Goal: Information Seeking & Learning: Learn about a topic

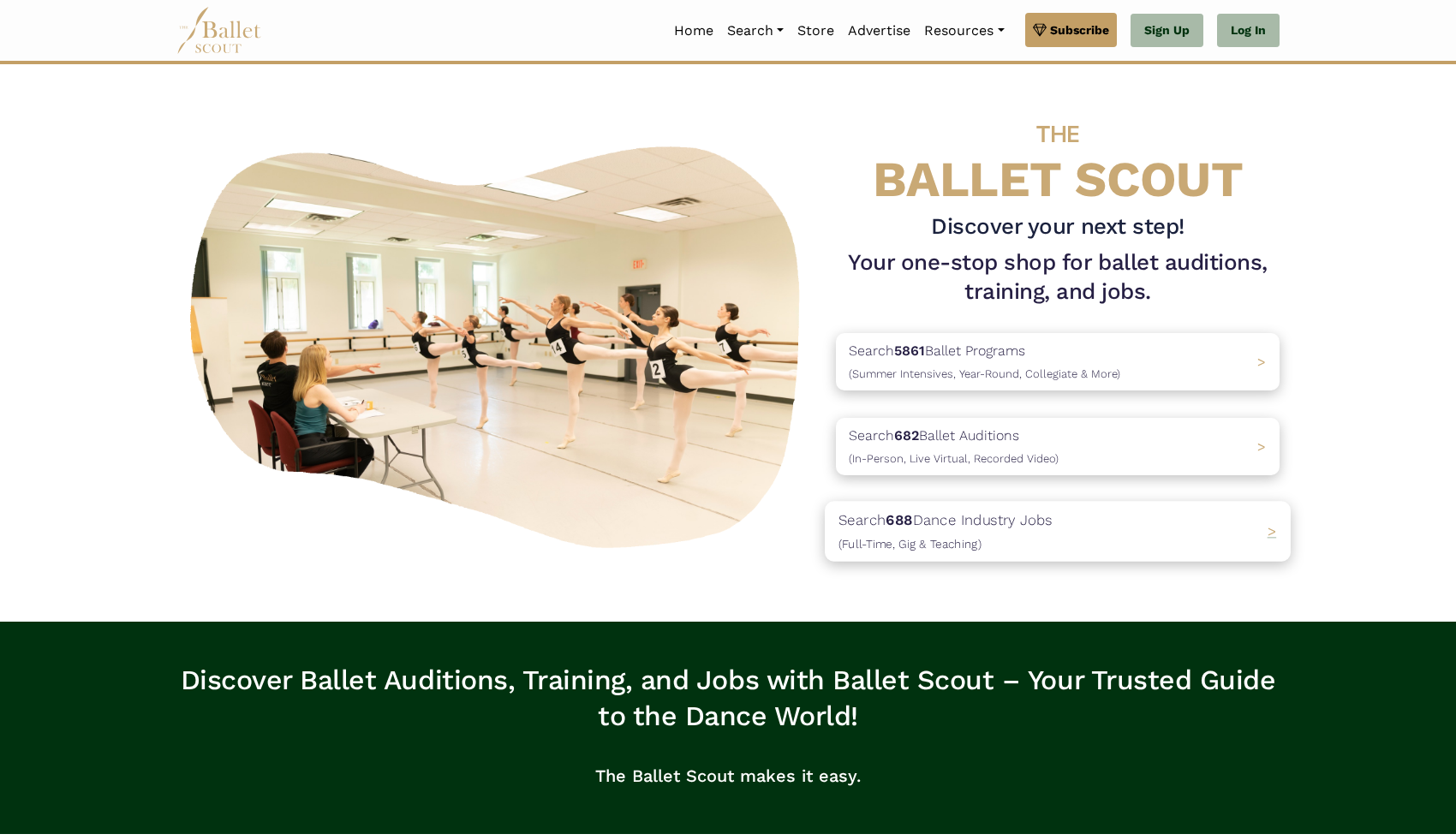
click at [1077, 545] on div "Search 688 Dance Industry Jobs (Full-Time, Gig & Teaching) >" at bounding box center [1058, 532] width 466 height 60
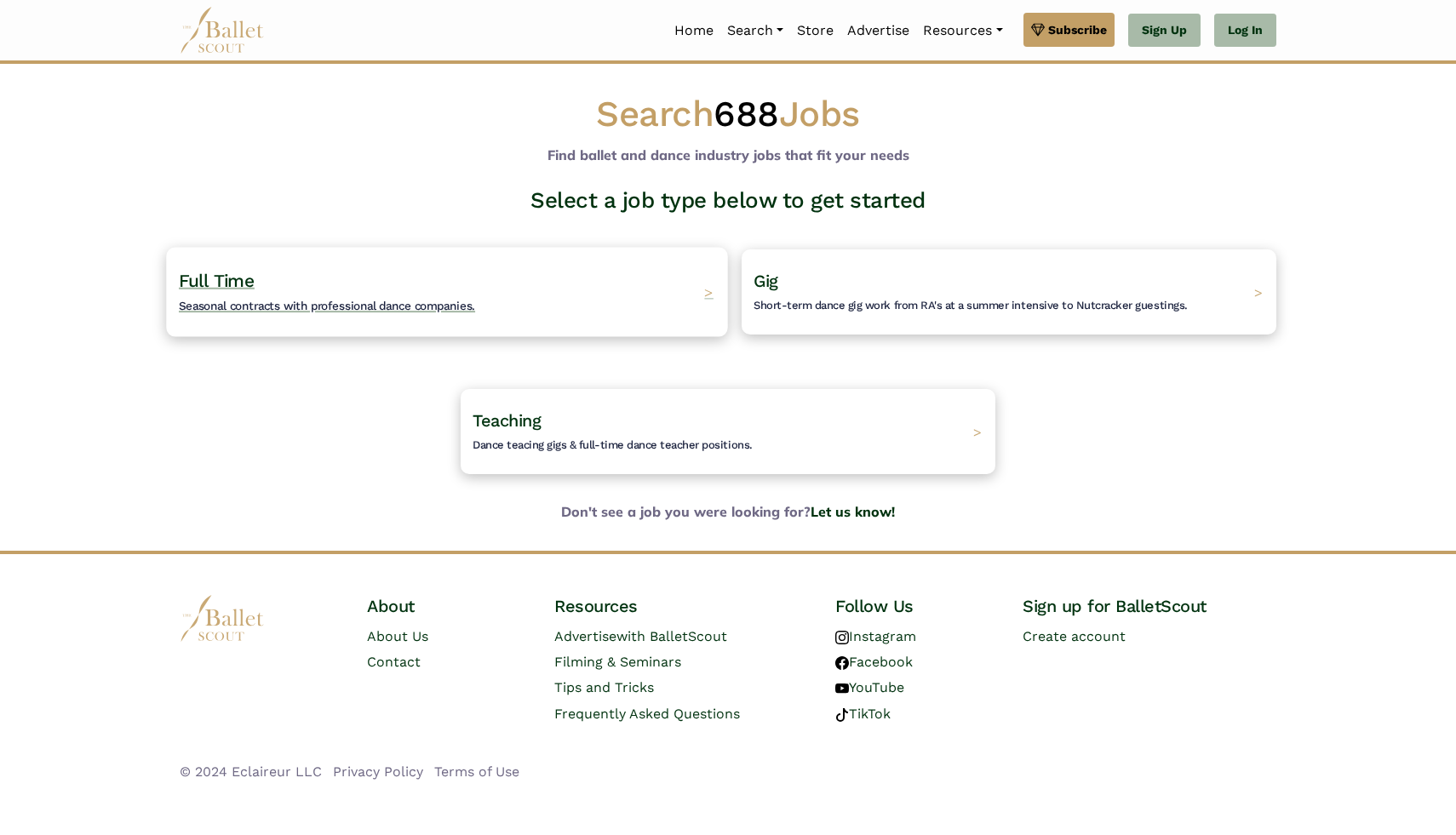
click at [572, 310] on div "Full Time Seasonal contracts with professional dance companies. >" at bounding box center [447, 291] width 561 height 89
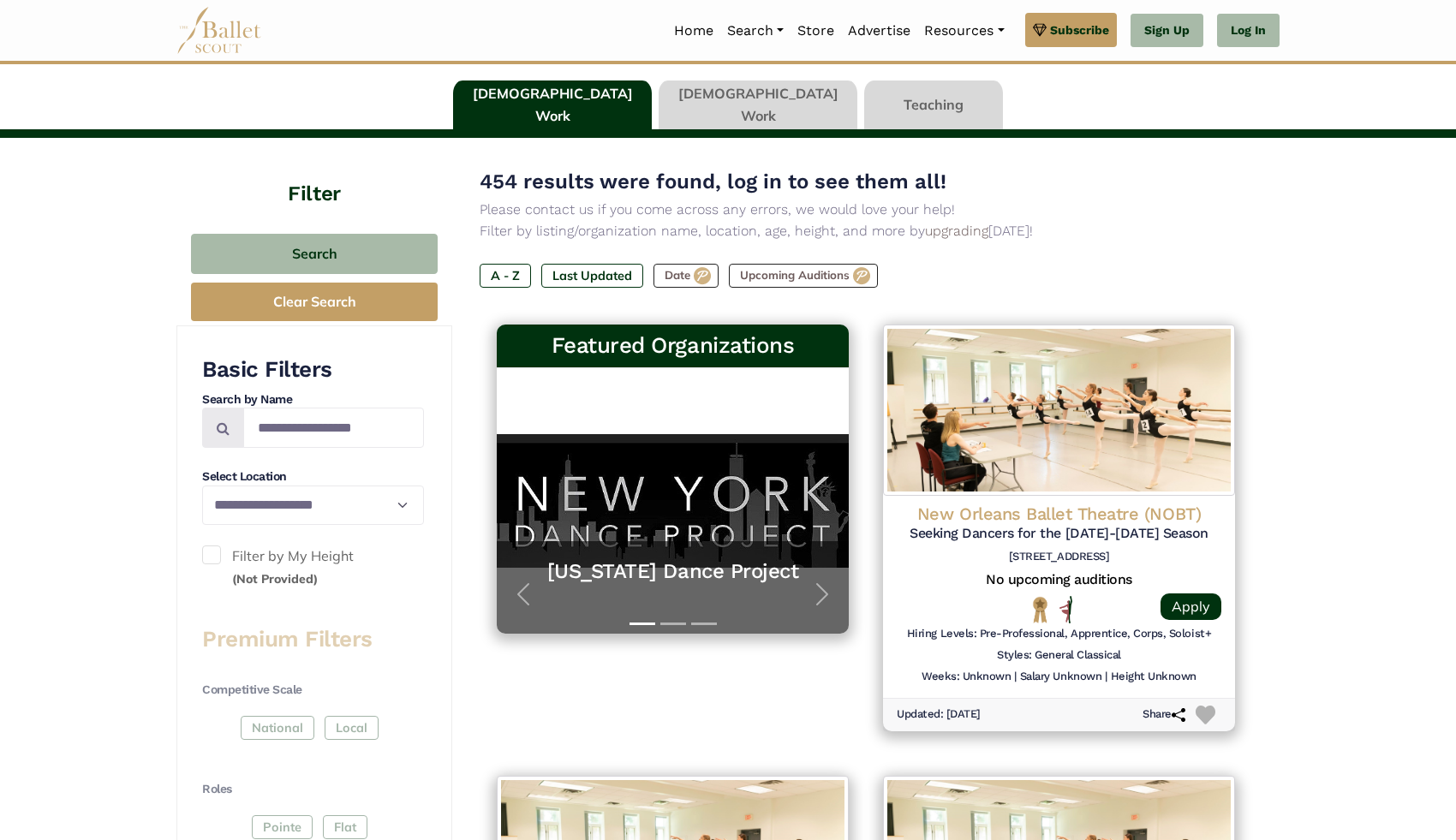
scroll to position [116, 0]
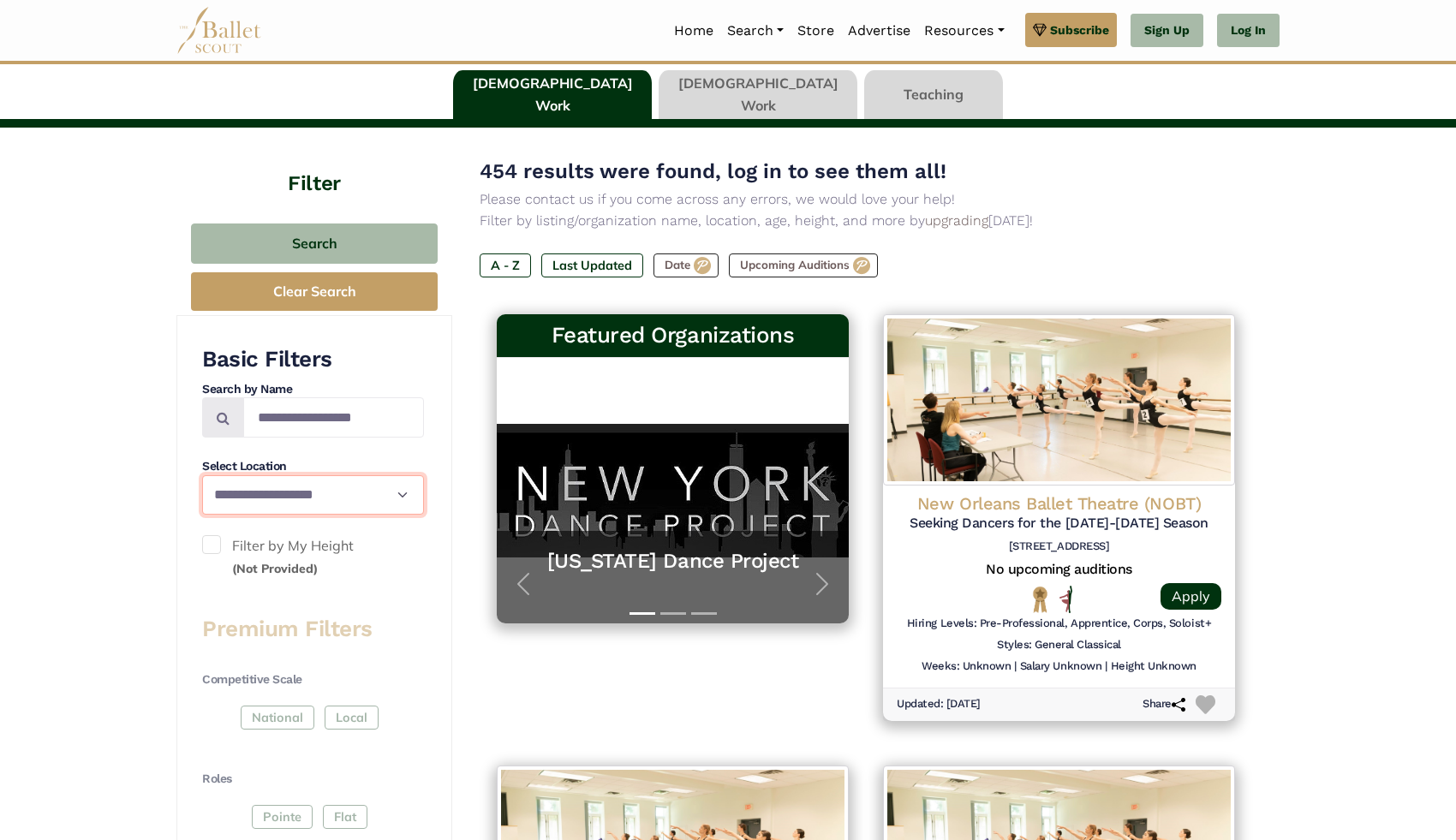
click at [389, 494] on select "**********" at bounding box center [313, 495] width 222 height 40
click at [320, 546] on label "Filter by My Height (Not Provided)" at bounding box center [313, 558] width 222 height 44
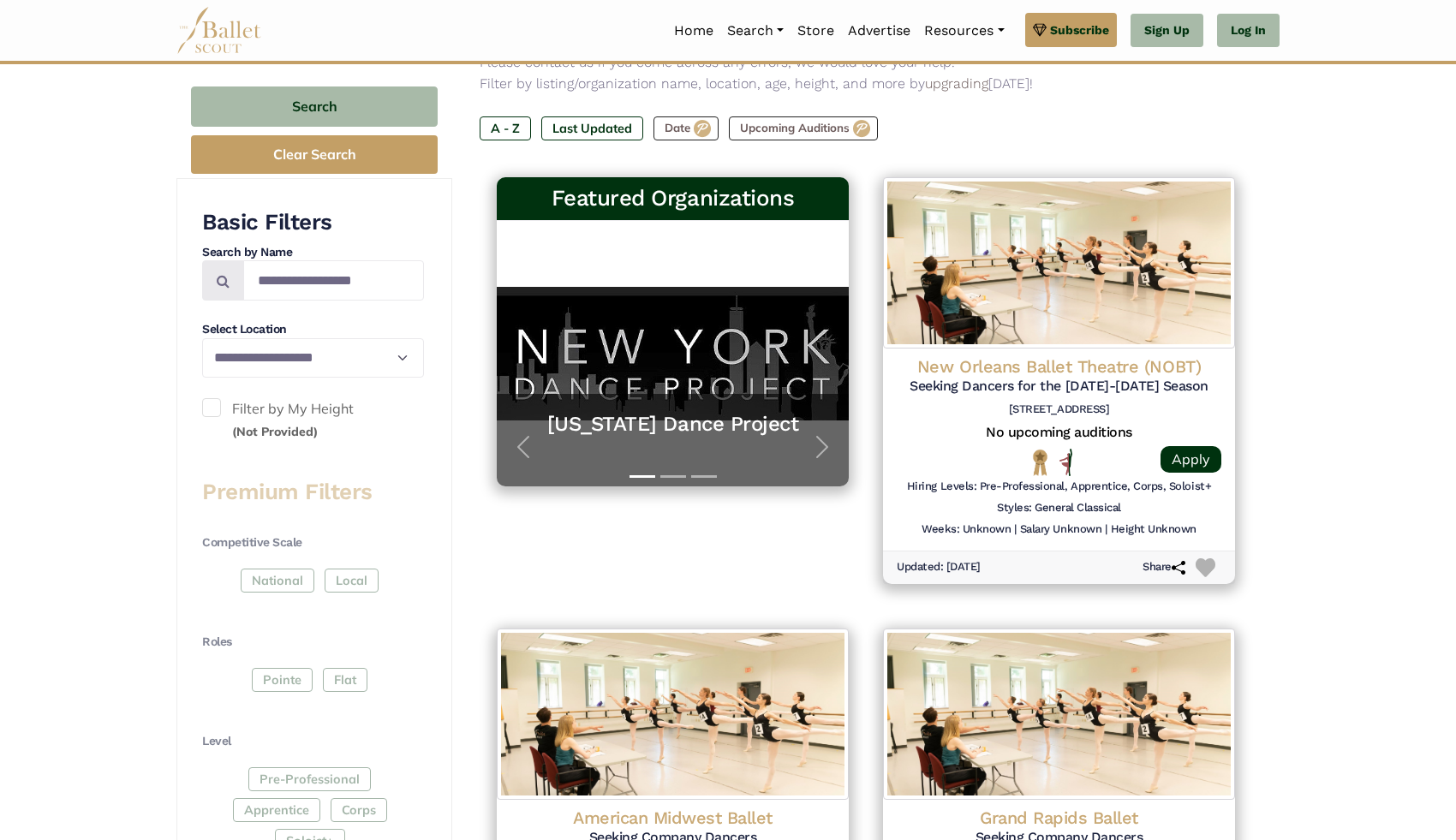
scroll to position [261, 0]
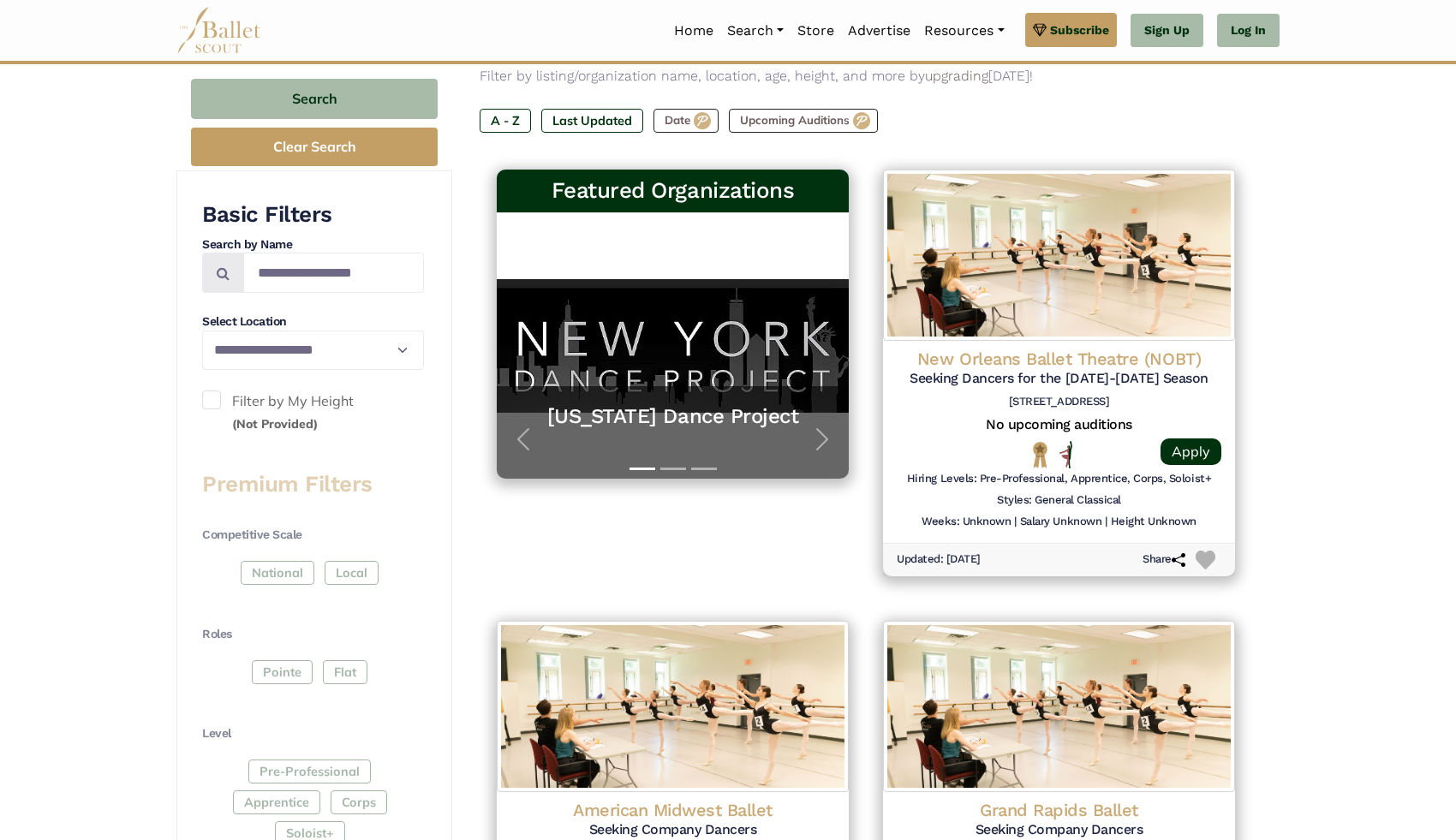
click at [302, 391] on label "Filter by My Height (Not Provided)" at bounding box center [313, 413] width 222 height 44
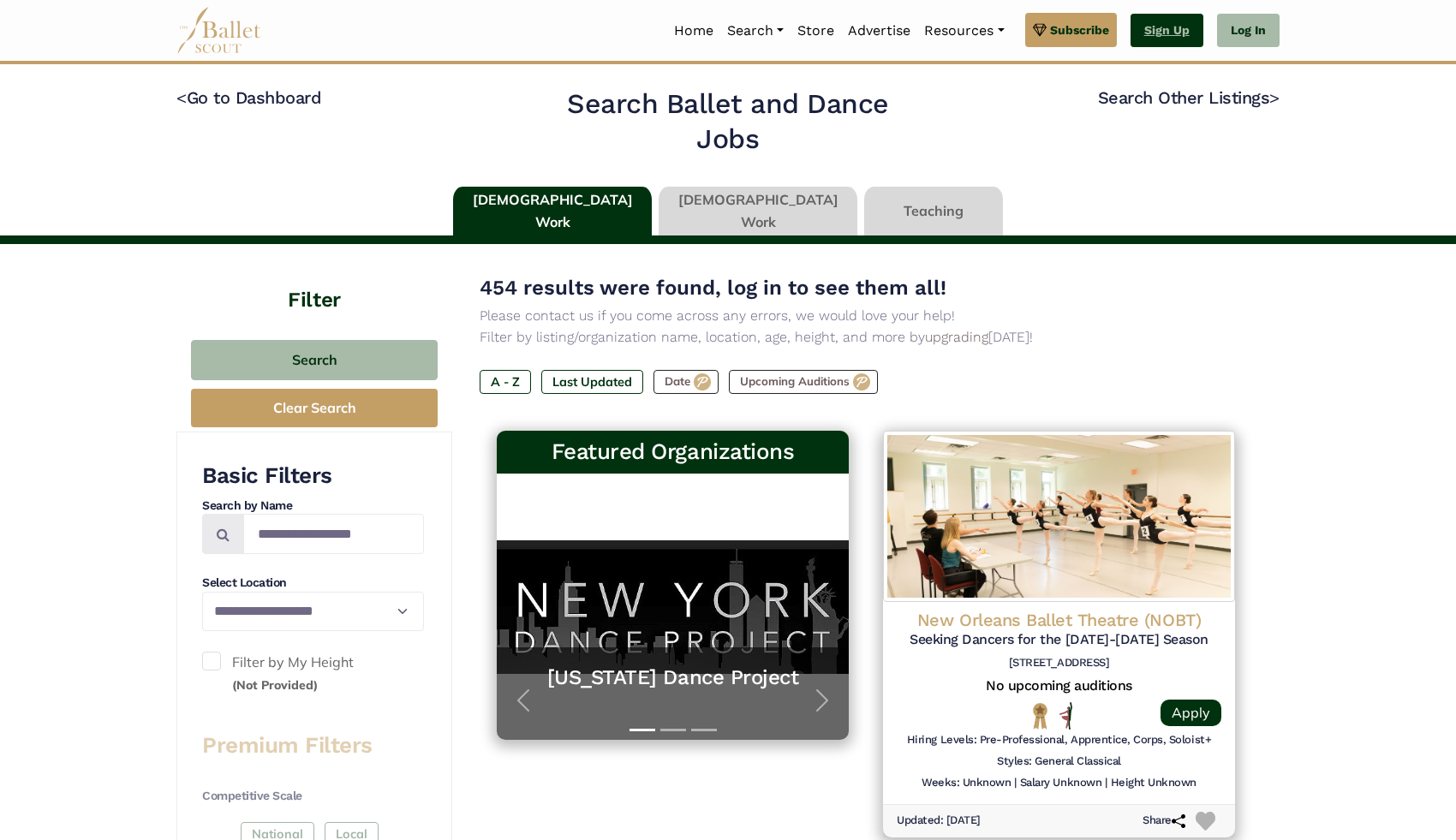
click at [1143, 36] on link "Sign Up" at bounding box center [1166, 31] width 73 height 34
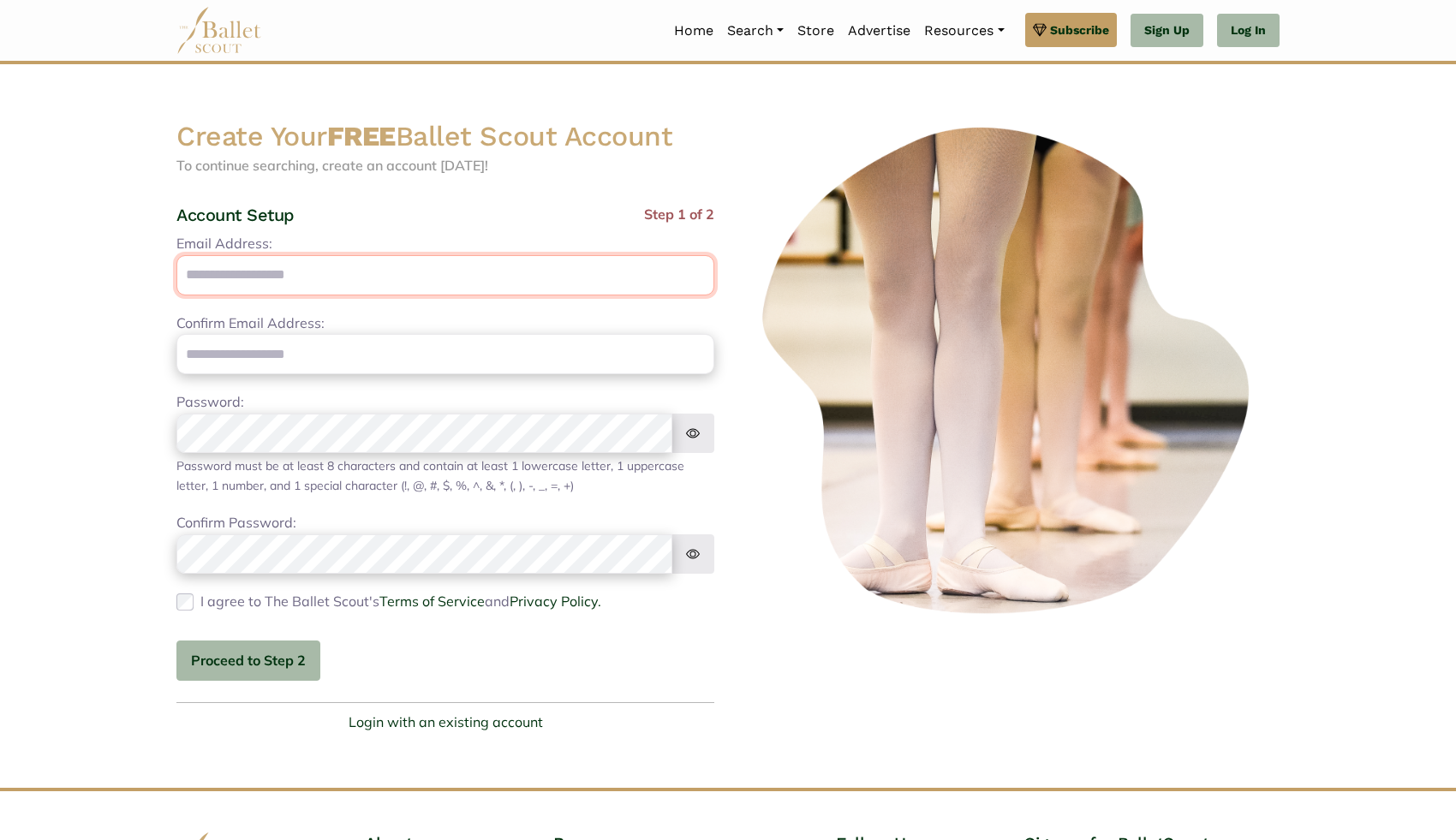
click at [471, 277] on input "Email Address:" at bounding box center [446, 275] width 538 height 40
type input "**********"
click at [324, 595] on label "I agree to The Ballet Scout's Terms of Service and Privacy Policy." at bounding box center [401, 602] width 401 height 22
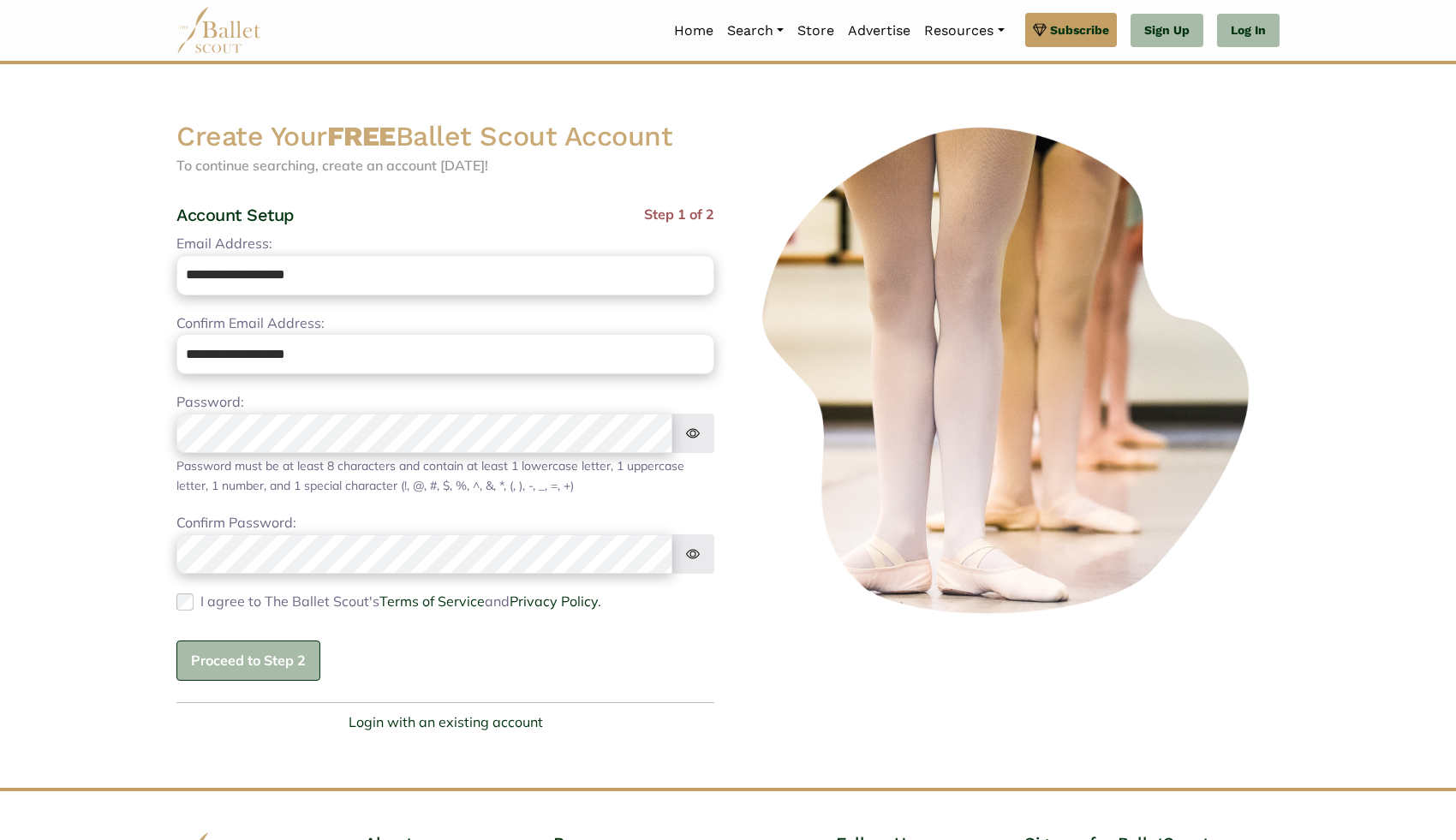
click at [253, 667] on button "Proceed to Step 2" at bounding box center [249, 661] width 144 height 40
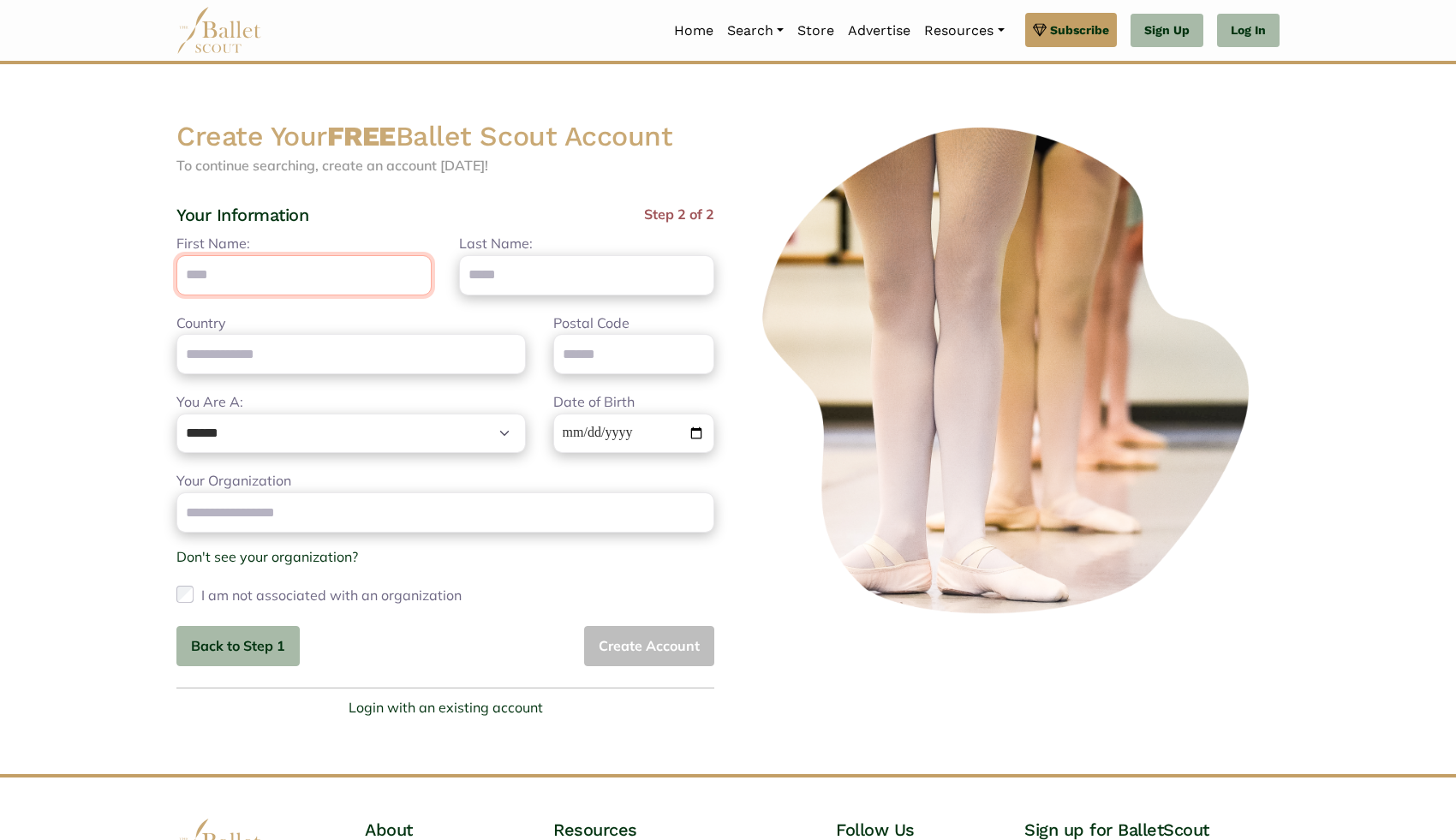
click at [322, 274] on input "First Name:" at bounding box center [304, 275] width 255 height 40
type input "*****"
type input "**********"
type input "*****"
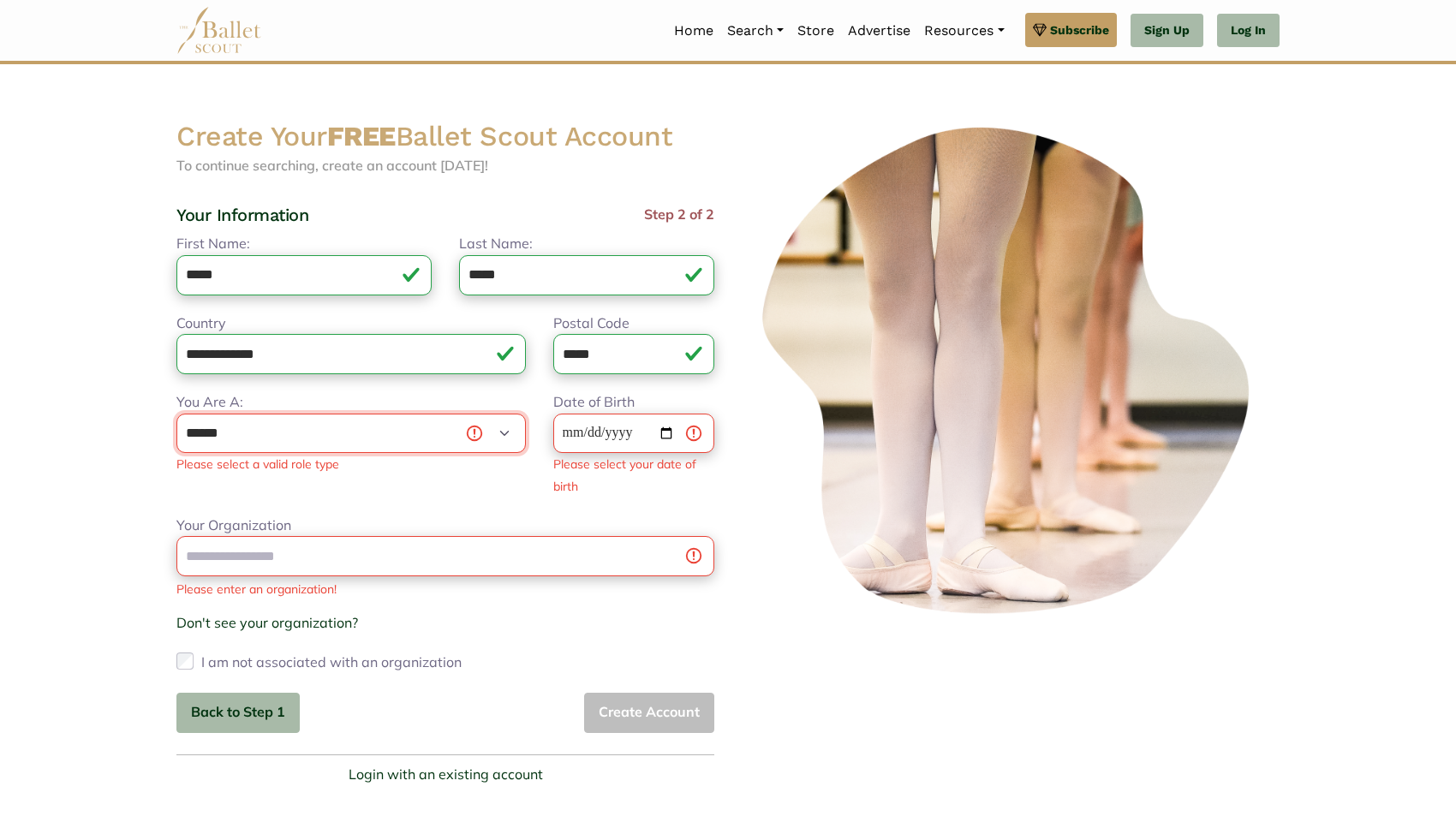
click at [318, 427] on select "**********" at bounding box center [351, 434] width 349 height 40
select select "***"
click at [603, 435] on input "Date of Birth" at bounding box center [633, 434] width 161 height 40
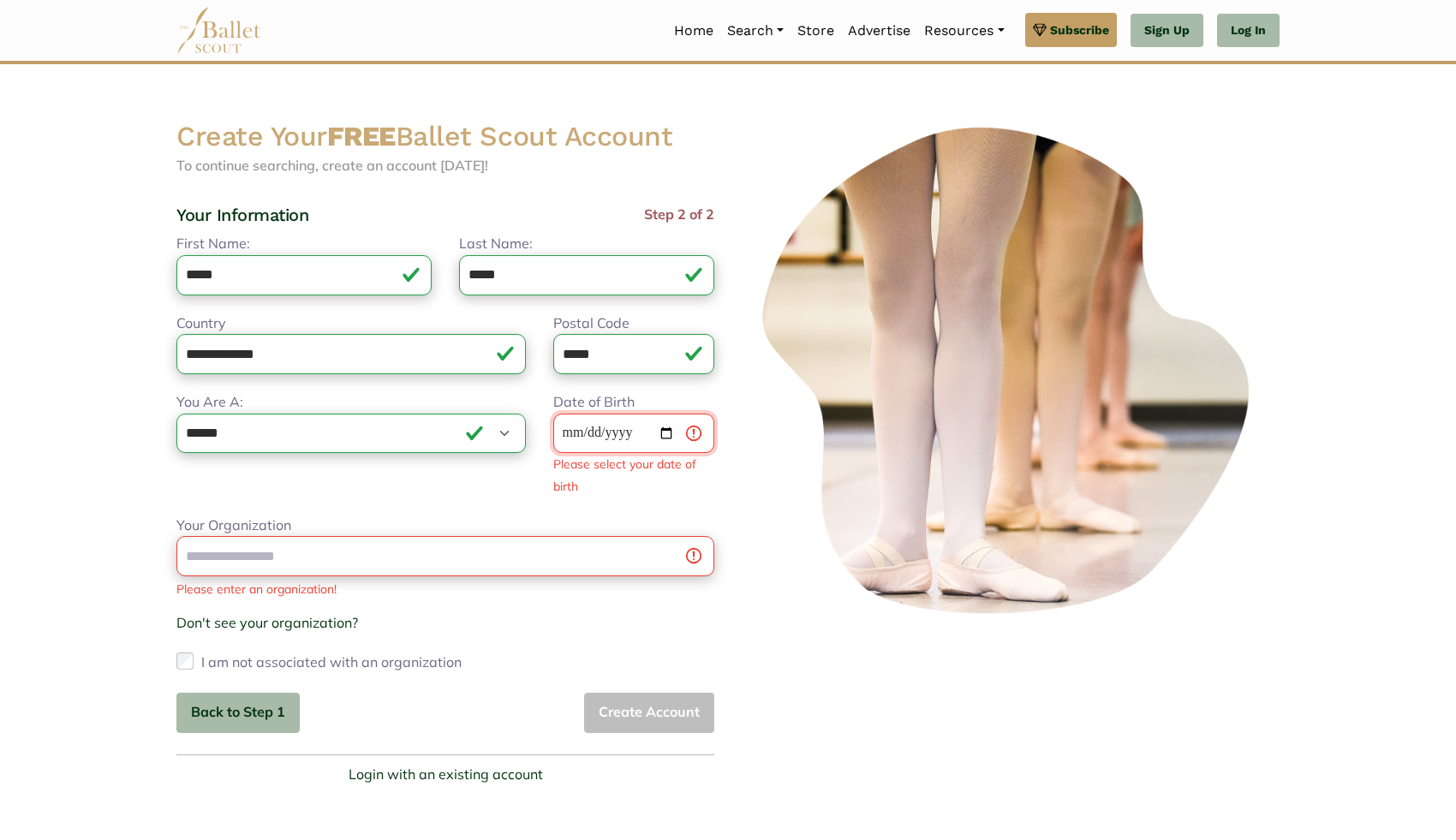
click at [582, 424] on input "Date of Birth" at bounding box center [633, 434] width 161 height 40
type input "**********"
click at [454, 435] on select "**********" at bounding box center [351, 434] width 349 height 40
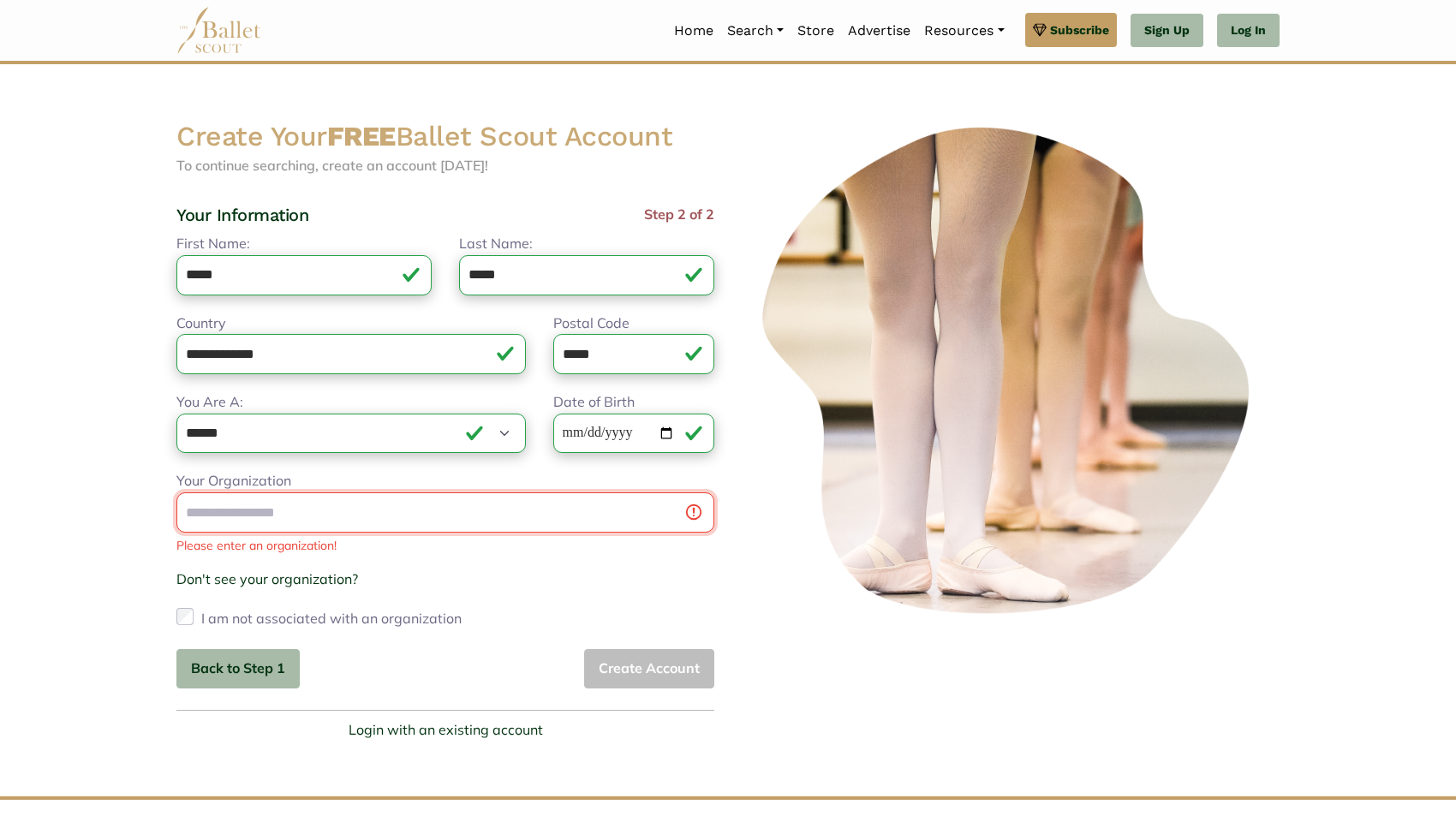
click at [457, 522] on input "Your Organization" at bounding box center [446, 513] width 538 height 40
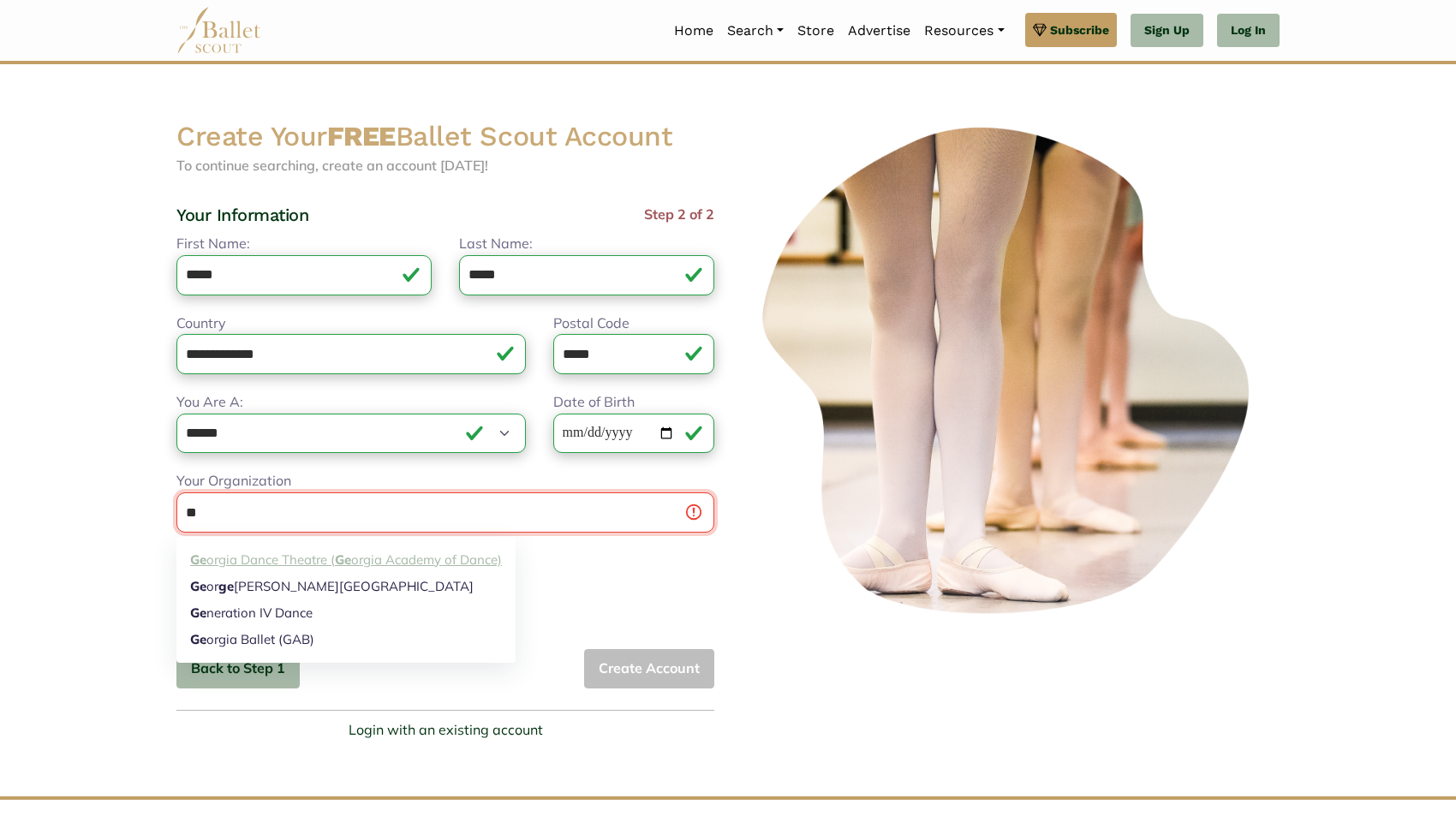
click at [477, 564] on link "Ge orgia Dance Theatre ( Ge orgia Academy of Dance)" at bounding box center [346, 559] width 339 height 26
type input "**********"
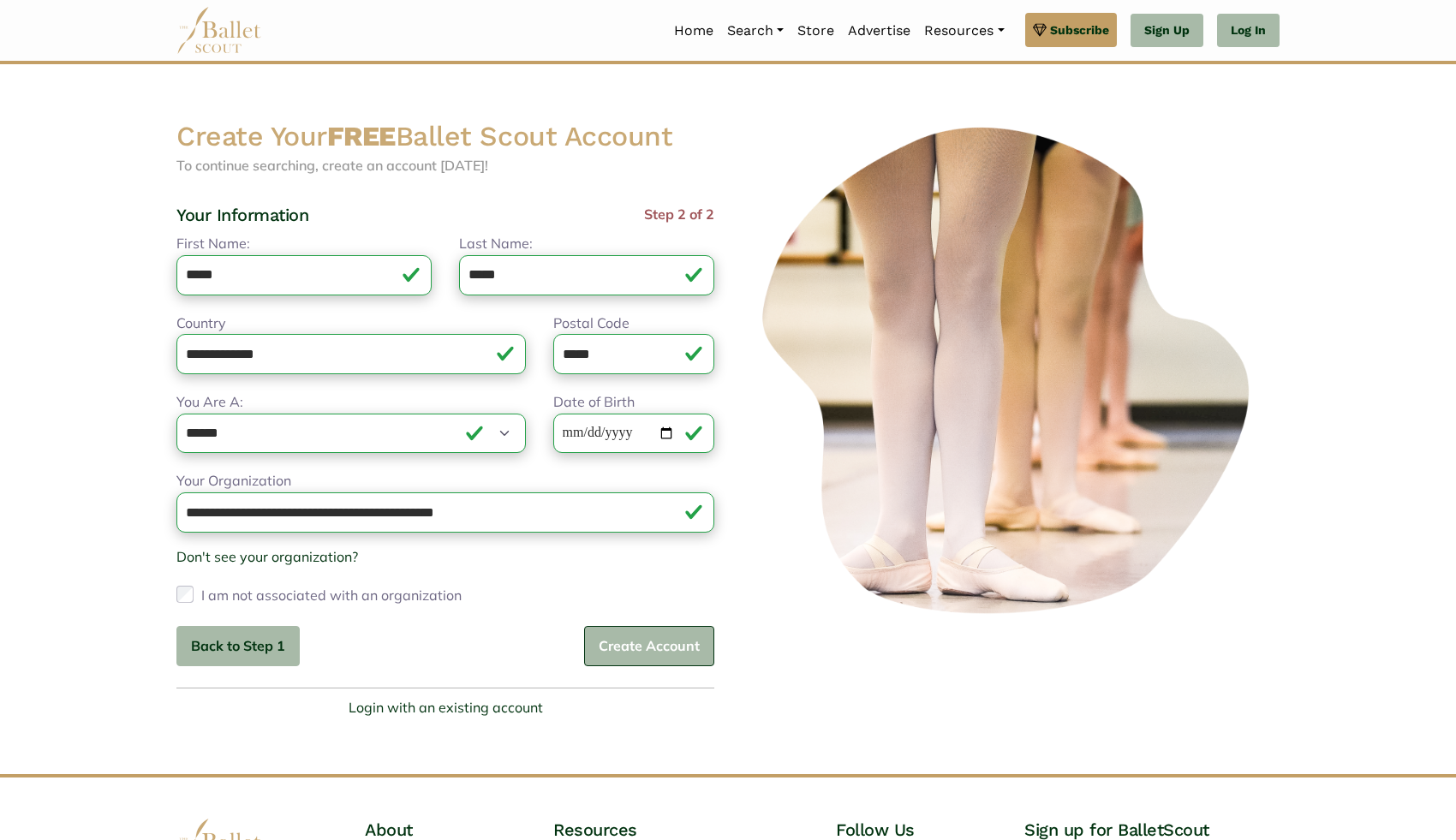
click at [644, 640] on button "Create Account" at bounding box center [649, 646] width 130 height 40
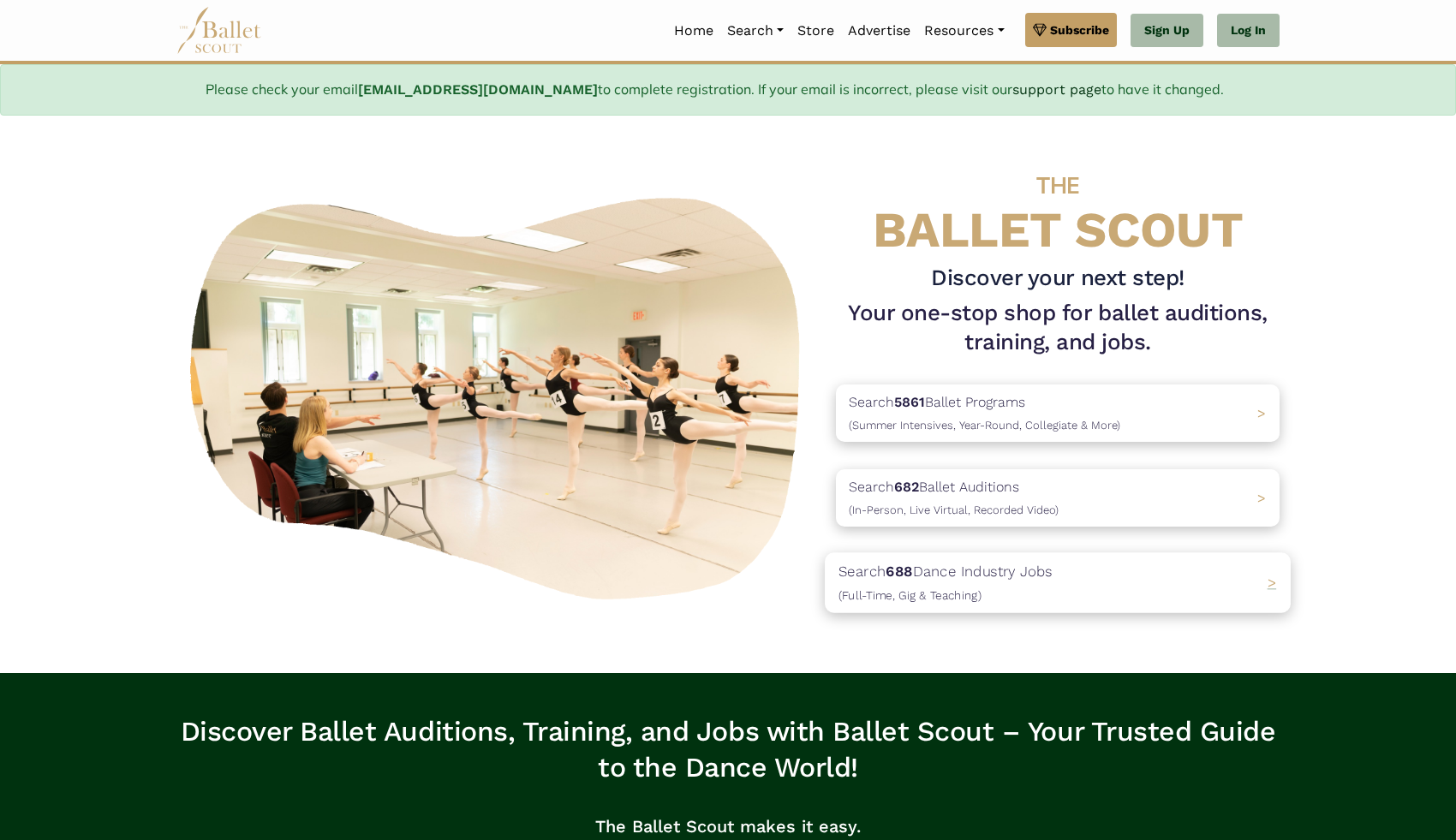
click at [1024, 591] on p "Search 688 Dance Industry Jobs (Full-Time, Gig & Teaching)" at bounding box center [944, 583] width 214 height 47
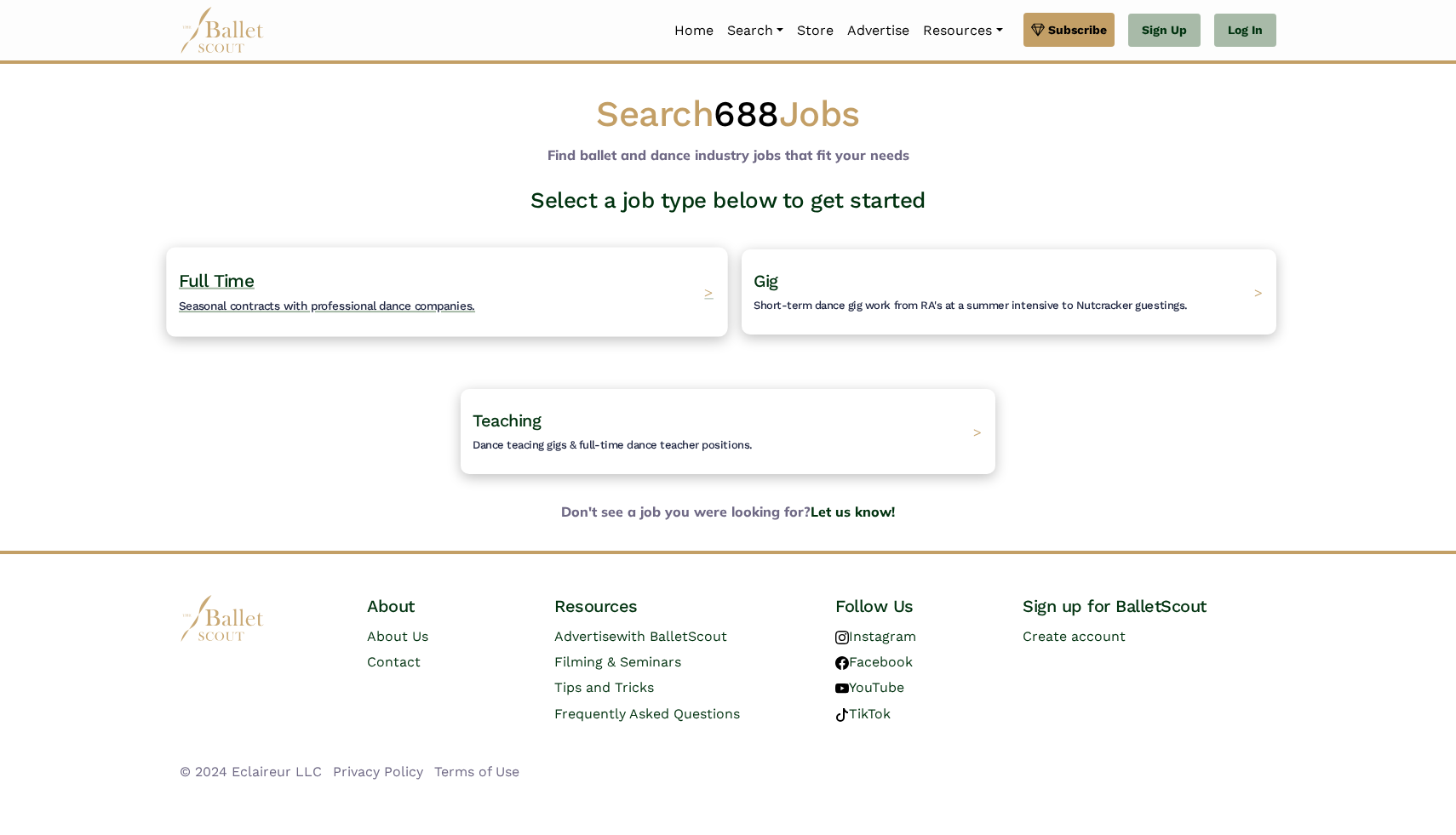
click at [556, 290] on div "Full Time Seasonal contracts with professional dance companies. >" at bounding box center [447, 291] width 561 height 89
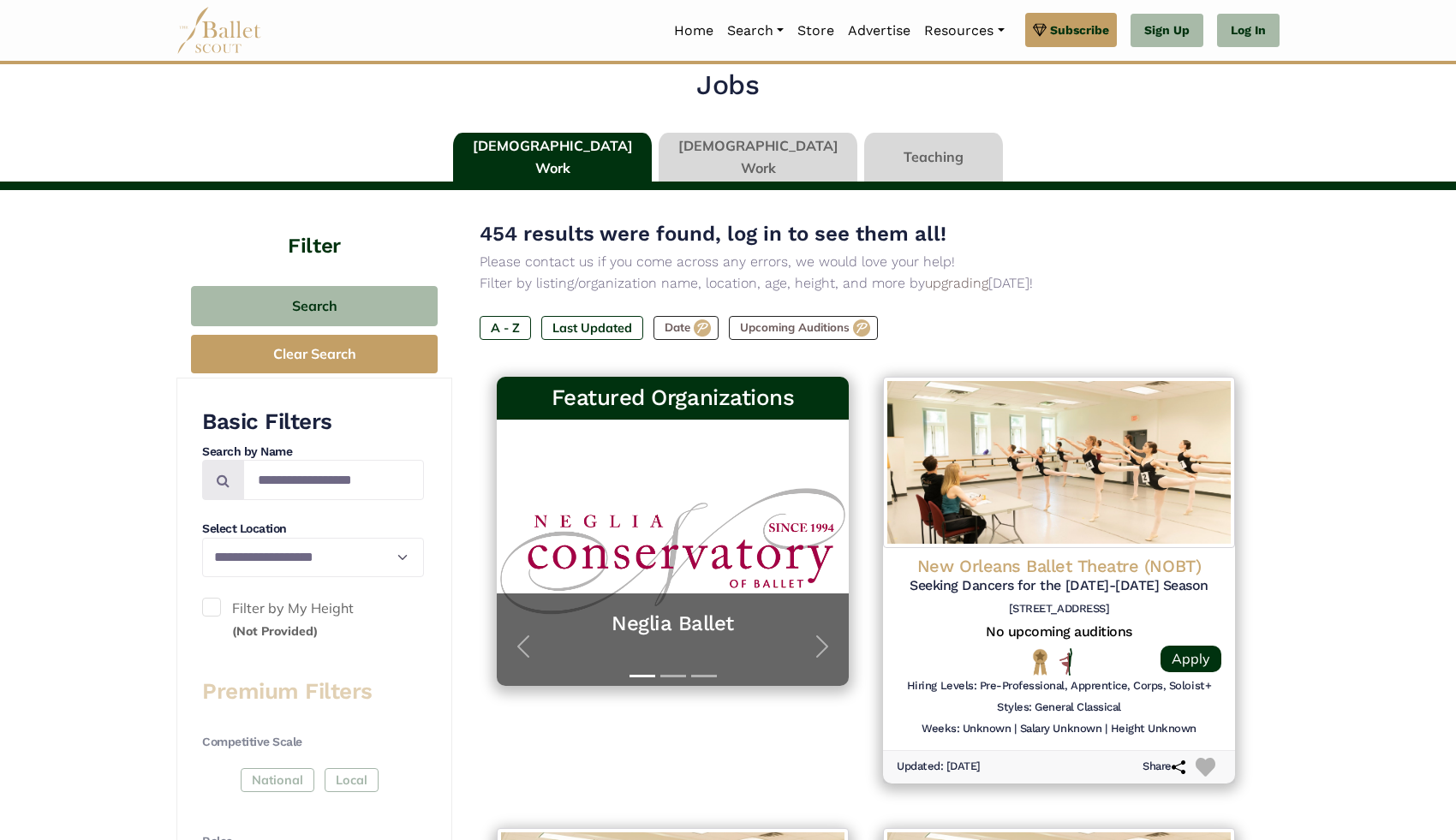
scroll to position [69, 0]
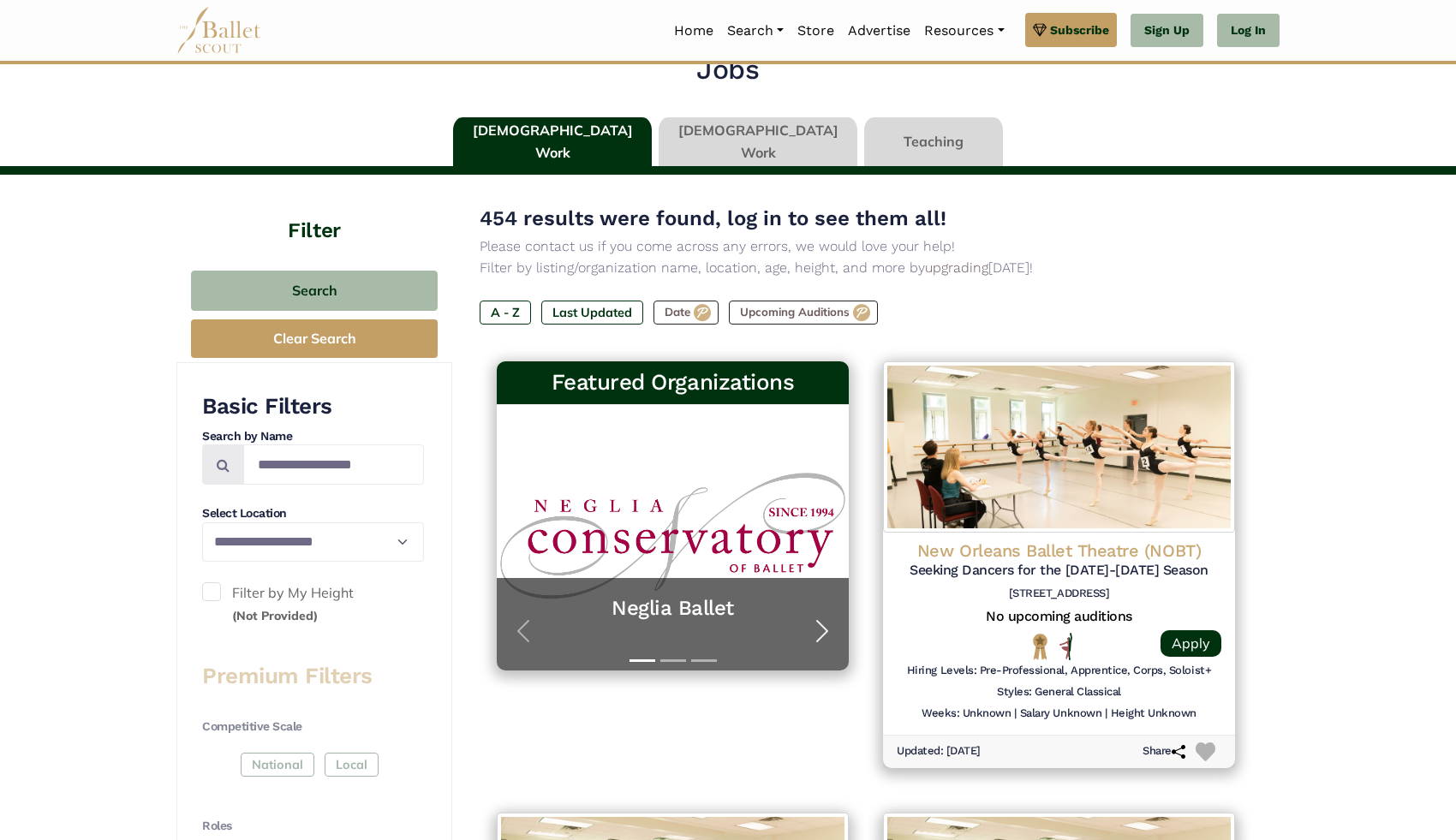
click at [825, 631] on span "button" at bounding box center [821, 631] width 27 height 27
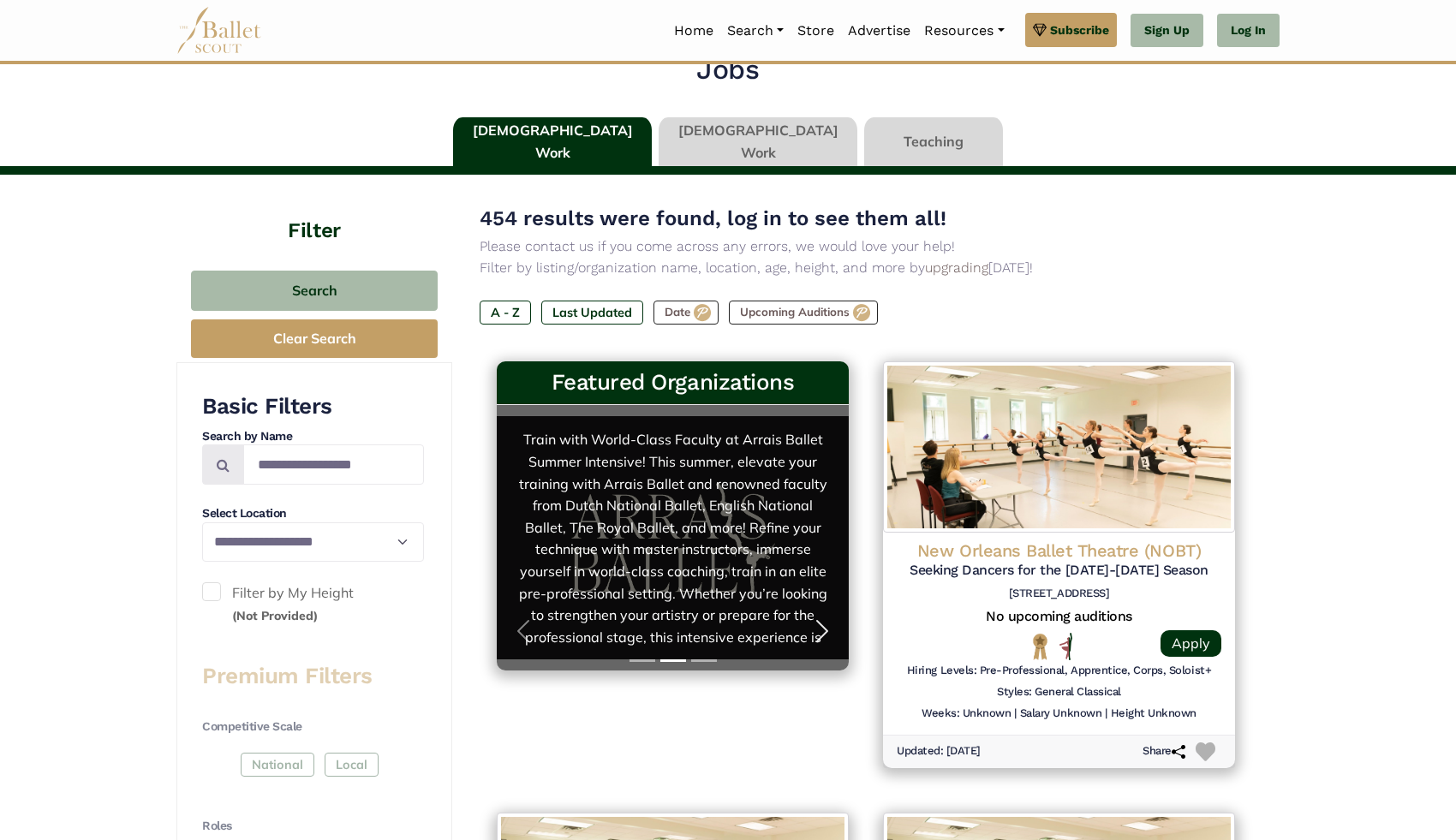
scroll to position [43, 0]
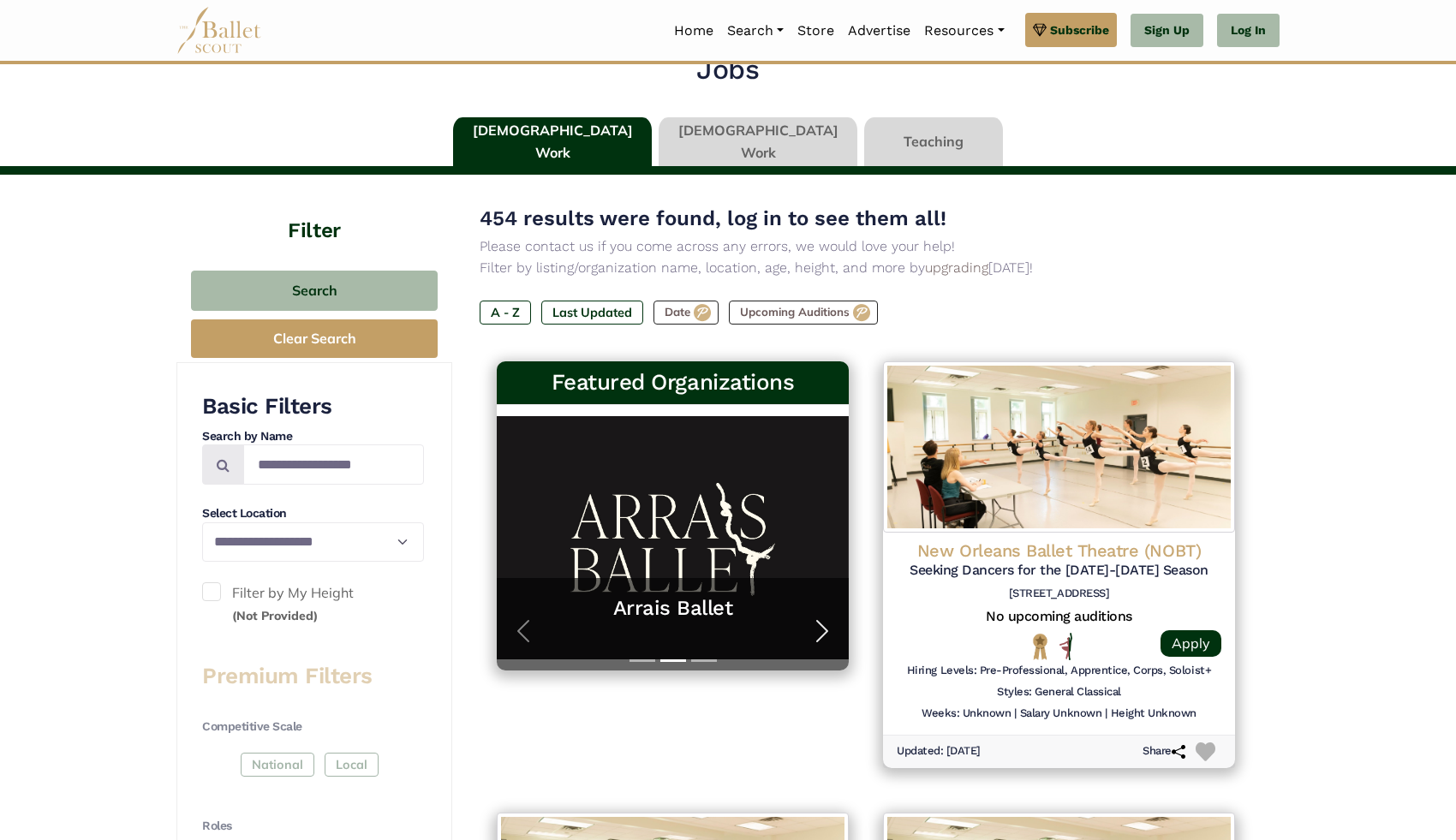
click at [822, 621] on span "button" at bounding box center [821, 631] width 27 height 27
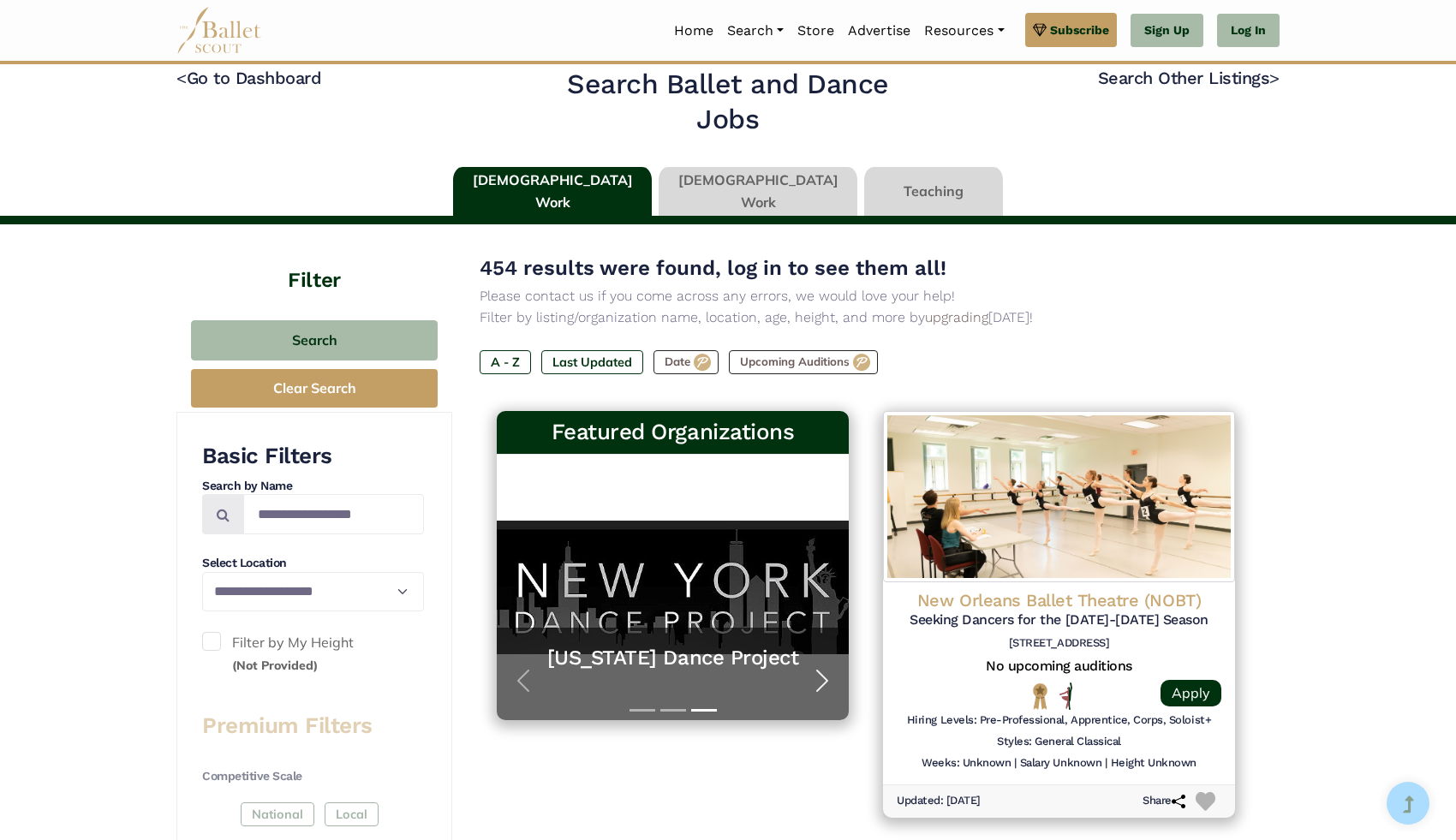
scroll to position [0, 0]
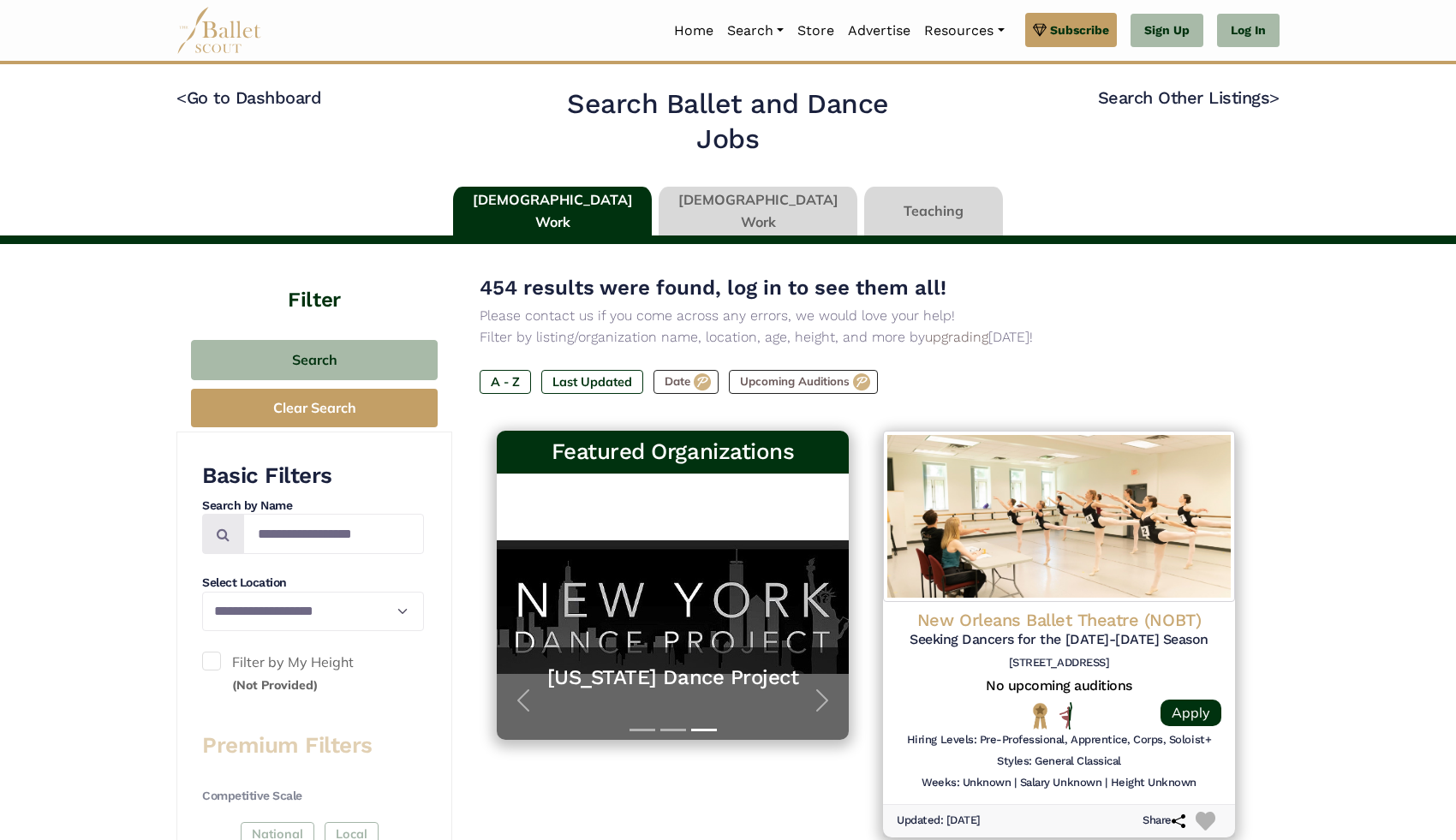
click at [289, 665] on label "Filter by My Height (Not Provided)" at bounding box center [313, 674] width 222 height 44
click at [282, 684] on small "(Not Provided)" at bounding box center [274, 685] width 85 height 16
click at [285, 684] on small "(Not Provided)" at bounding box center [274, 685] width 85 height 16
click at [333, 414] on button "Clear Search" at bounding box center [314, 408] width 246 height 39
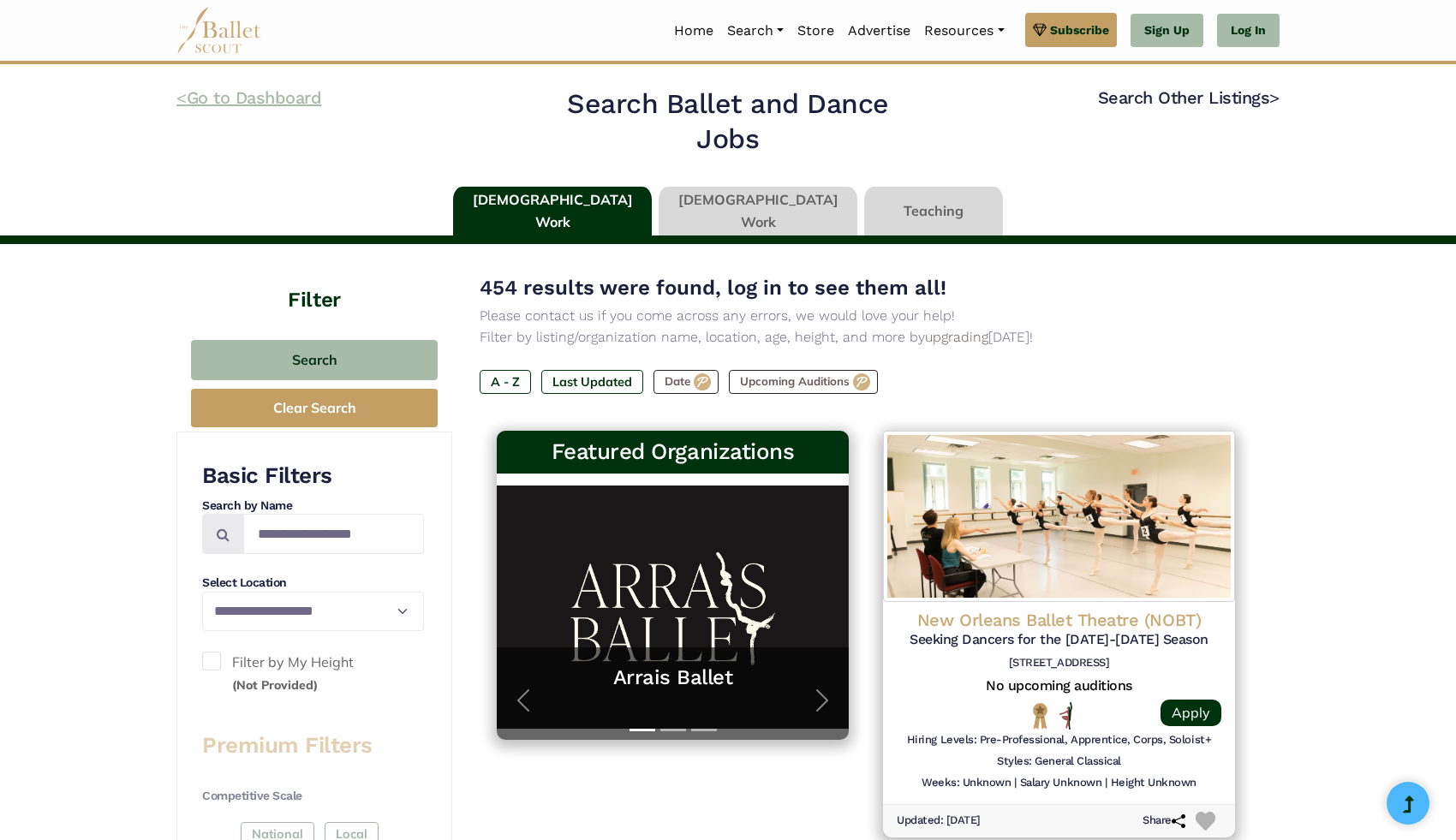
click at [201, 104] on link "< Go to Dashboard" at bounding box center [249, 97] width 145 height 20
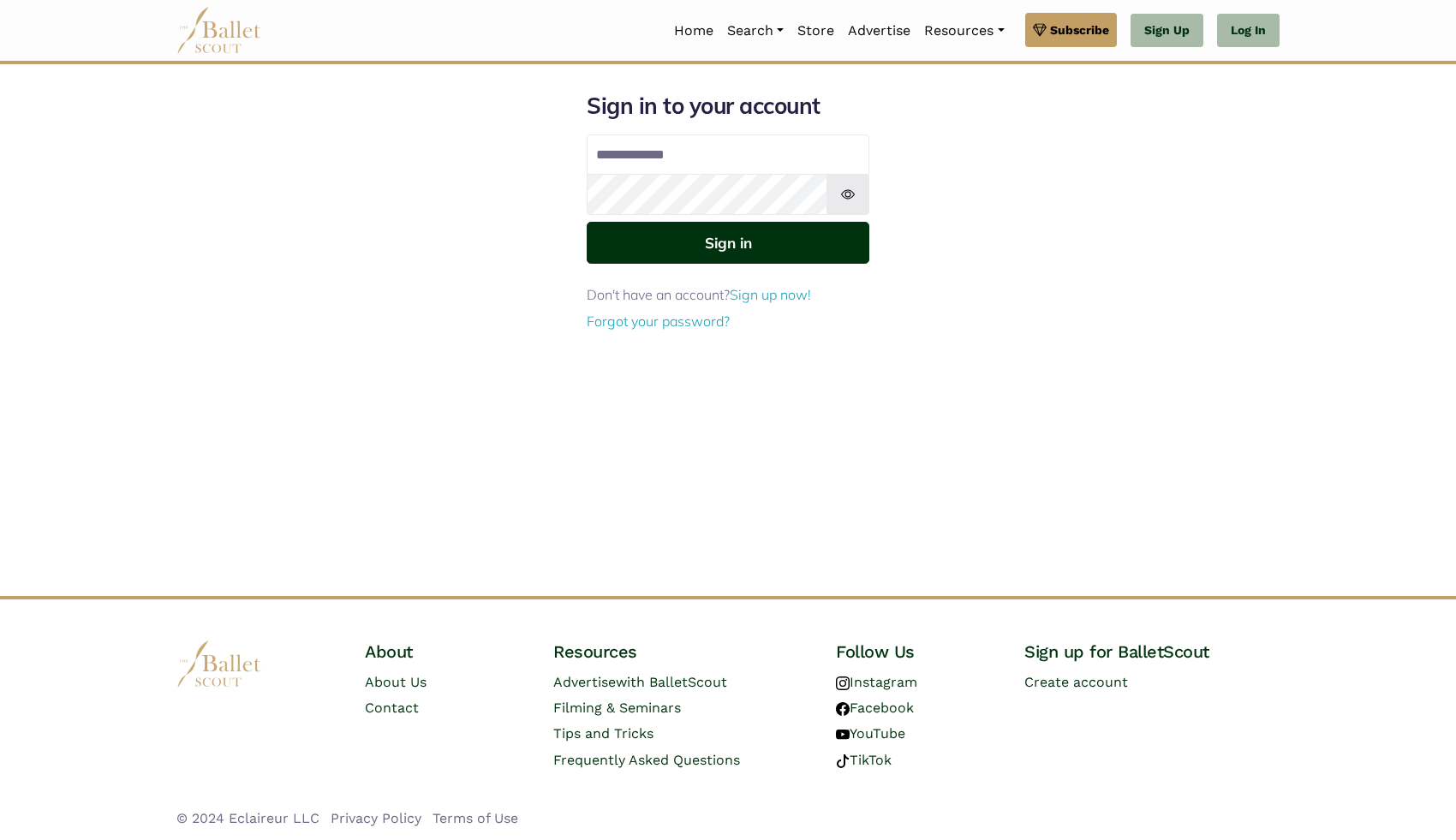
type input "**********"
click at [743, 255] on button "Sign in" at bounding box center [727, 243] width 282 height 42
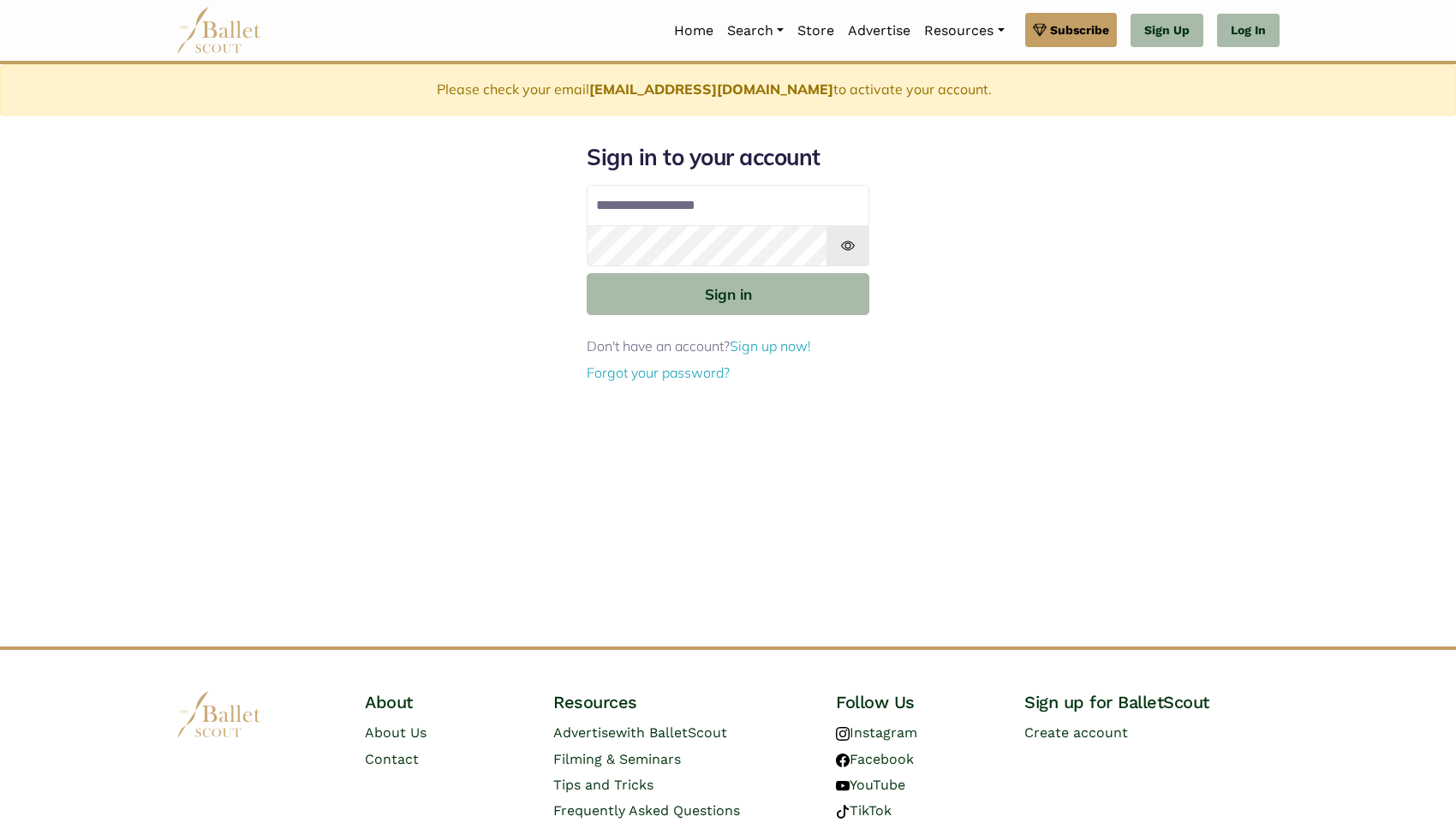
click at [744, 200] on input "**********" at bounding box center [727, 205] width 282 height 41
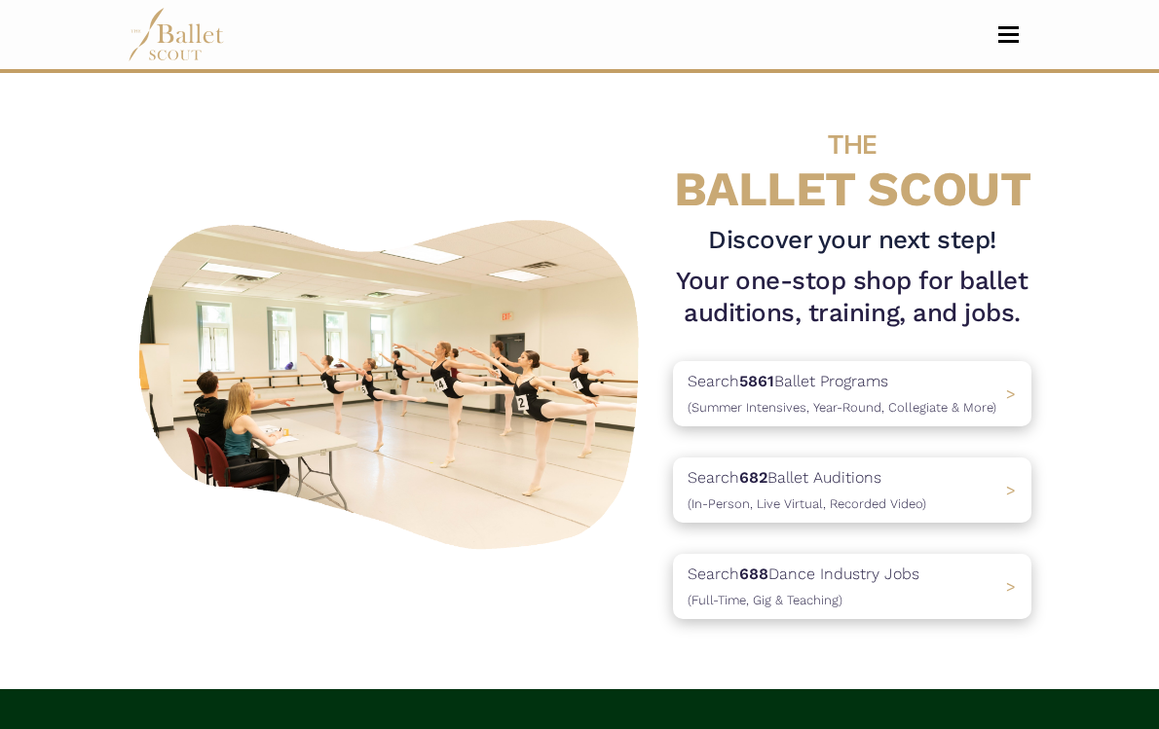
click at [0, 0] on link "Log In" at bounding box center [0, 0] width 0 height 0
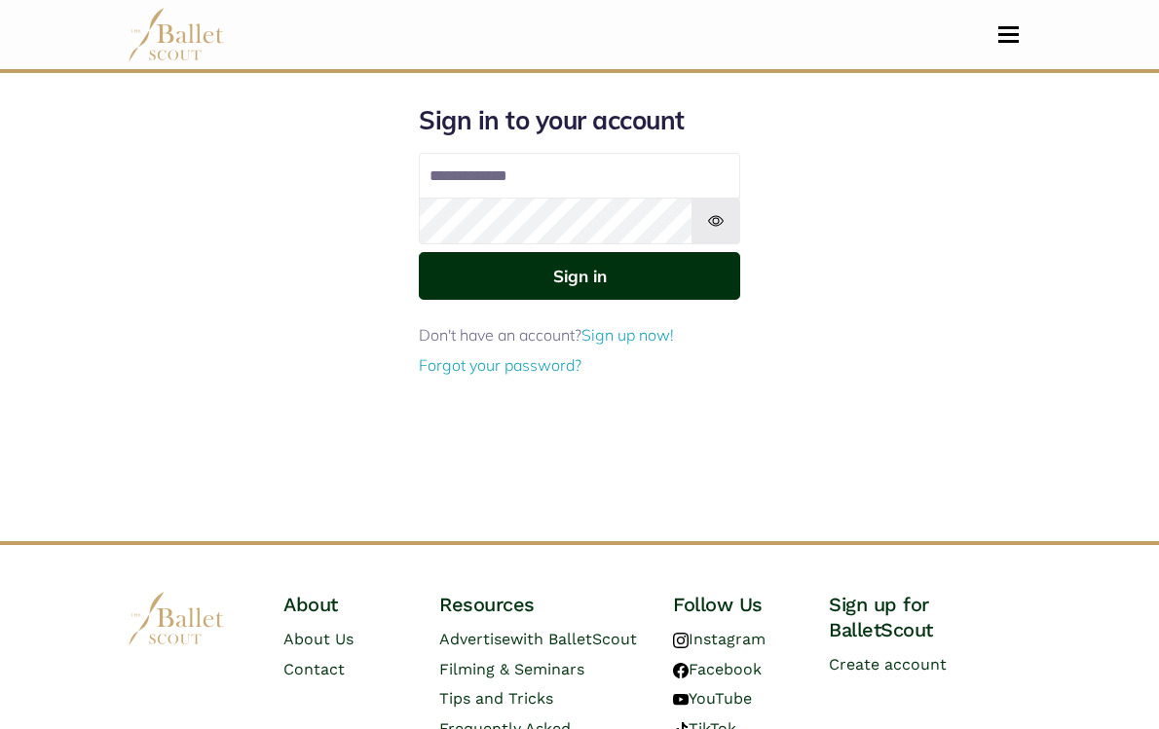
type input "**********"
click at [686, 300] on button "Sign in" at bounding box center [579, 276] width 321 height 48
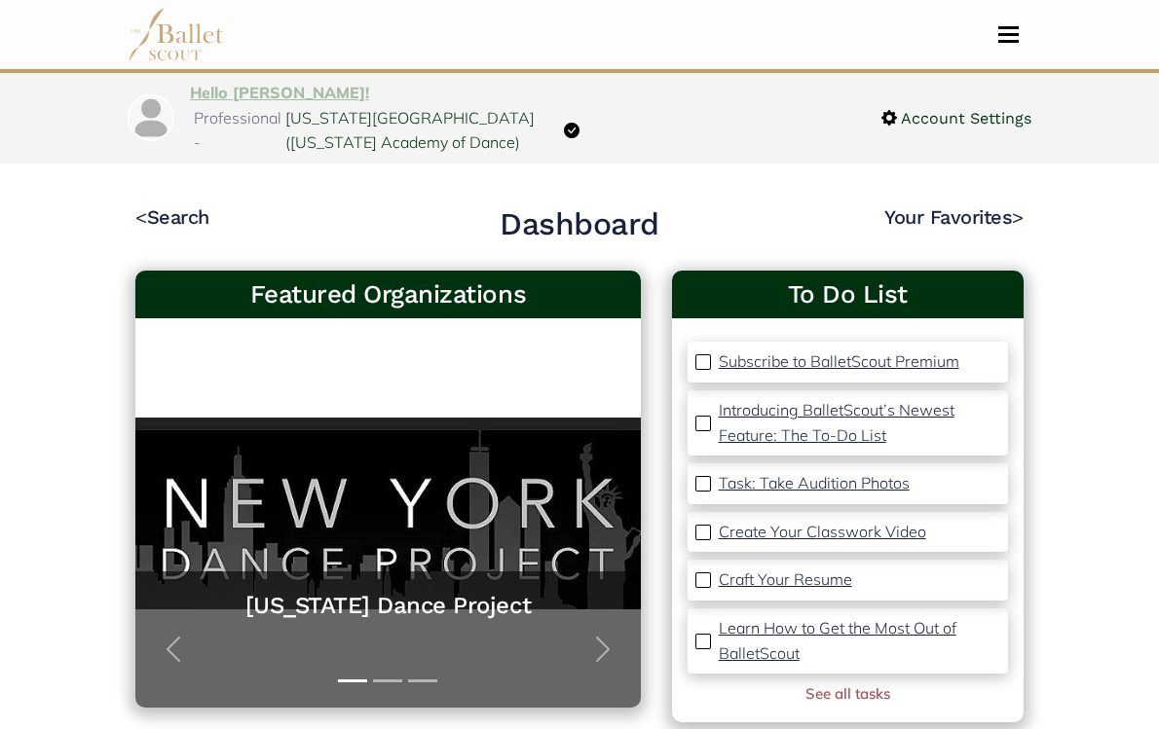
click at [190, 102] on link "Hello [PERSON_NAME]!" at bounding box center [279, 92] width 179 height 19
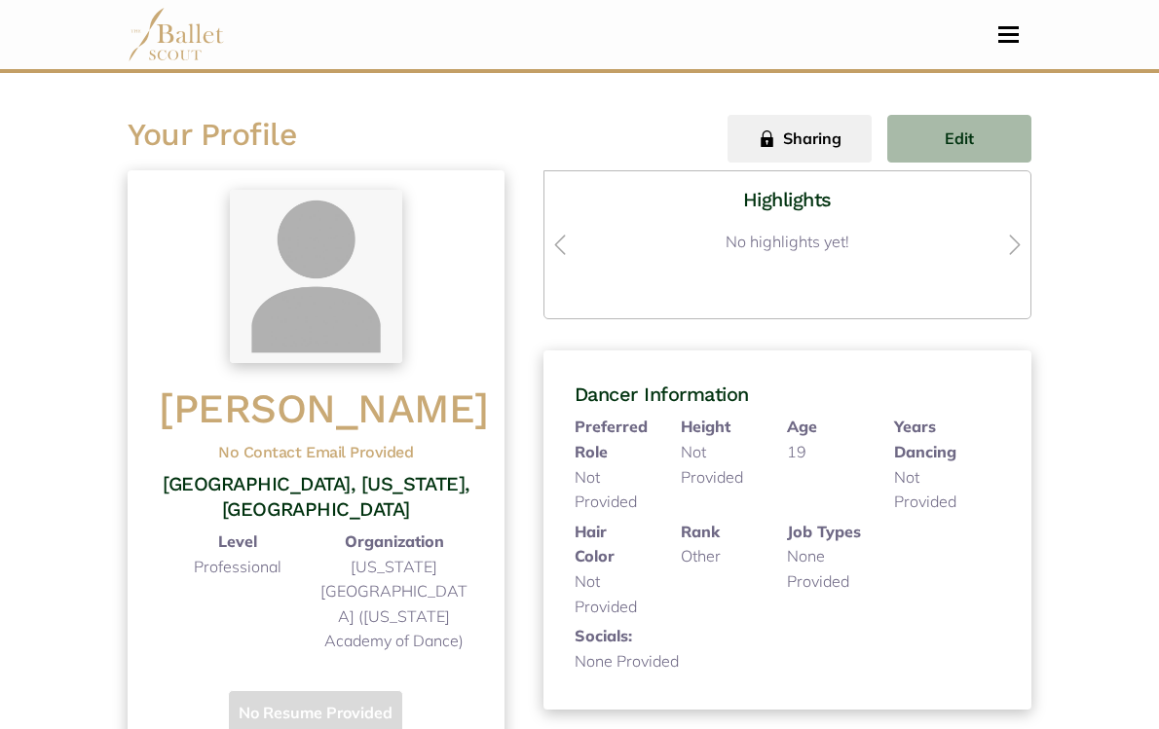
scroll to position [19, 0]
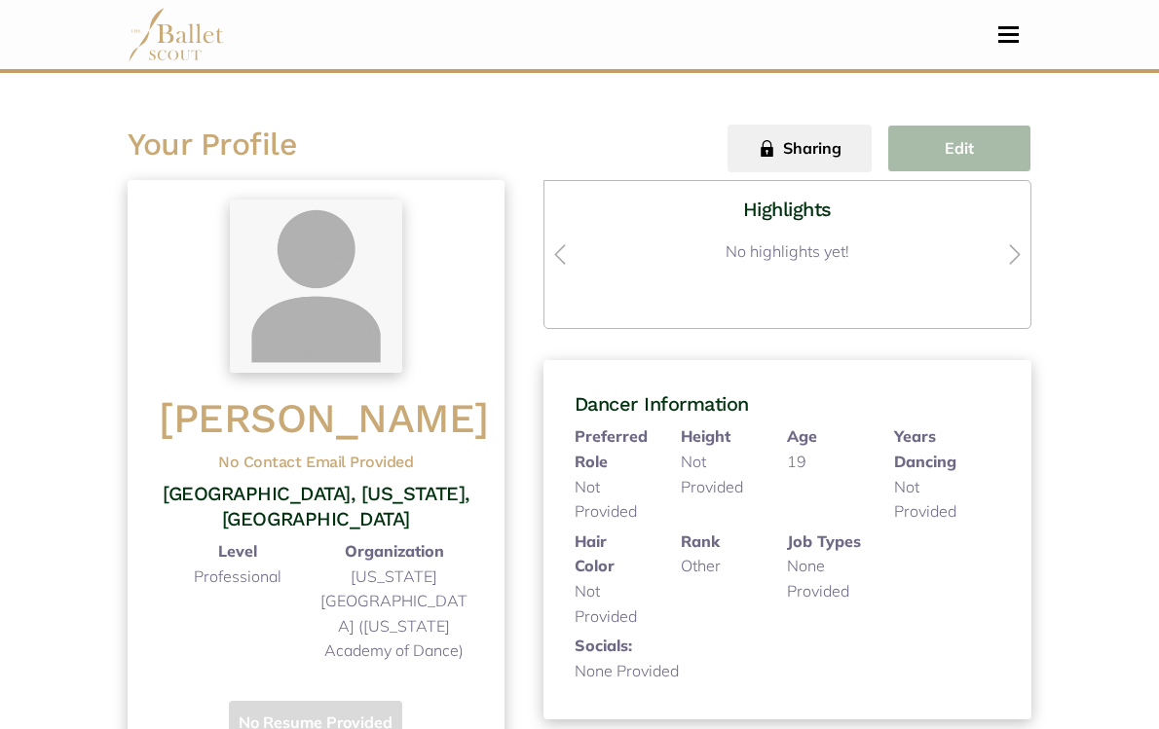
click at [1017, 155] on button "Edit" at bounding box center [959, 149] width 144 height 48
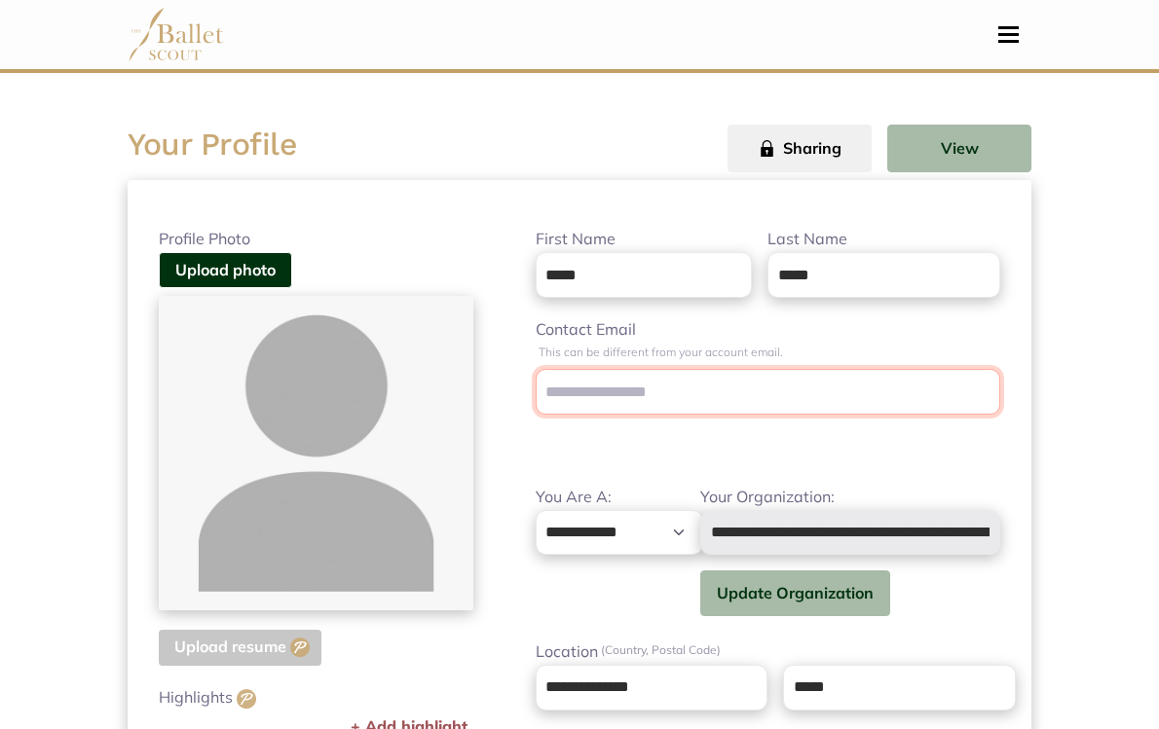
click at [636, 415] on input "Contact Email" at bounding box center [768, 392] width 465 height 46
type input "**********"
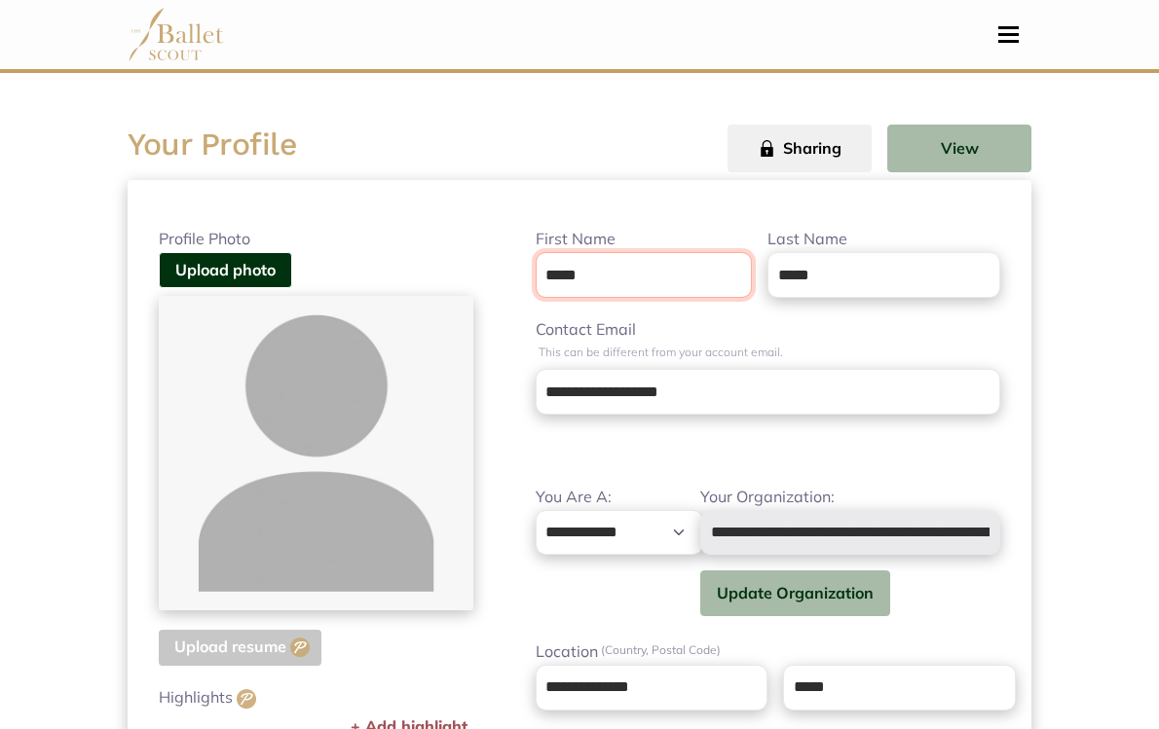
type input "**********"
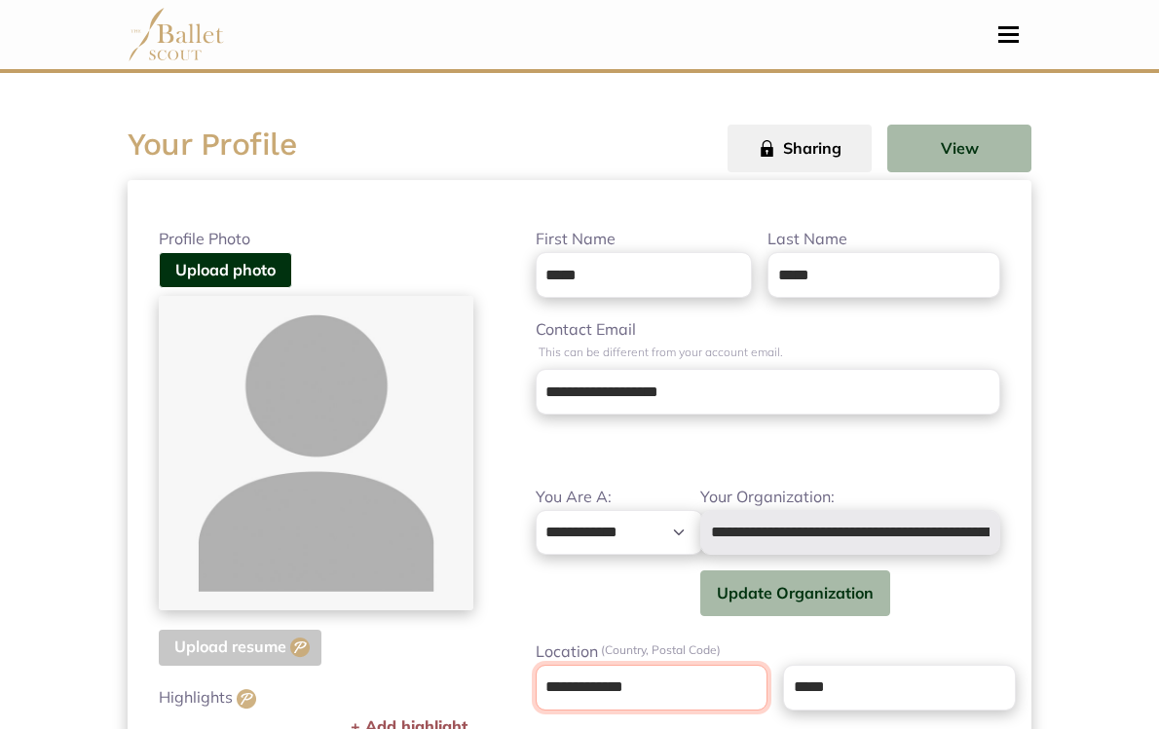
type input "*****"
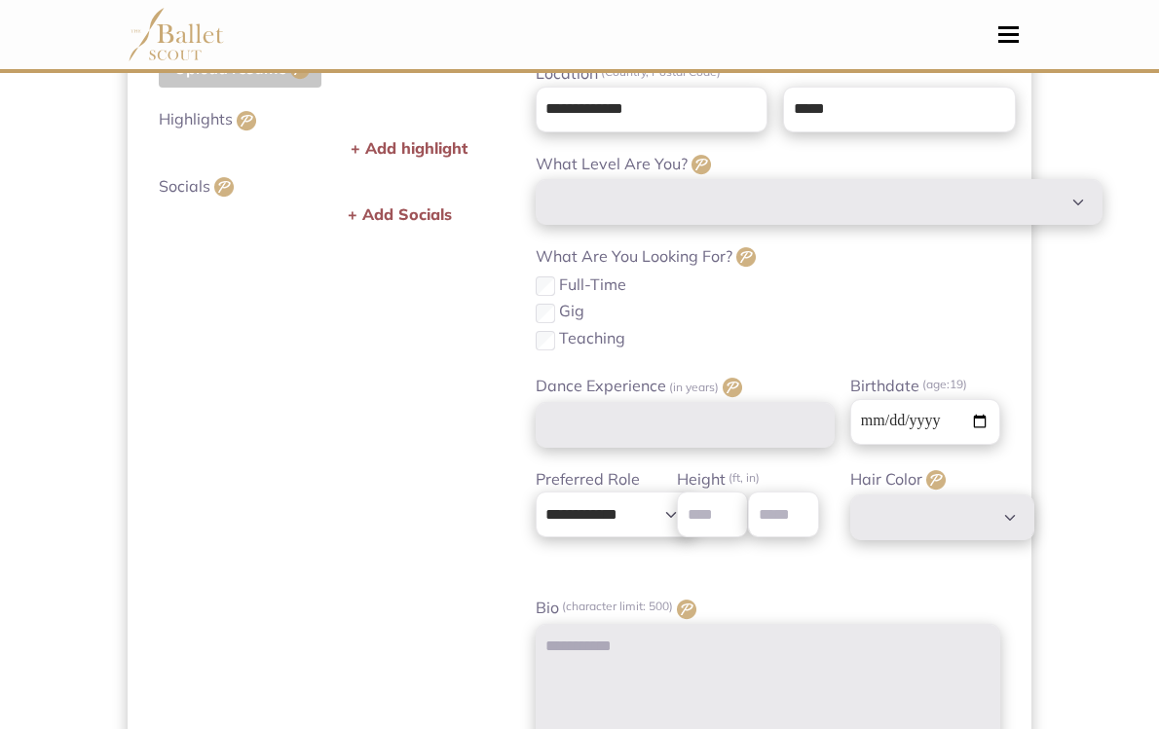
scroll to position [604, 0]
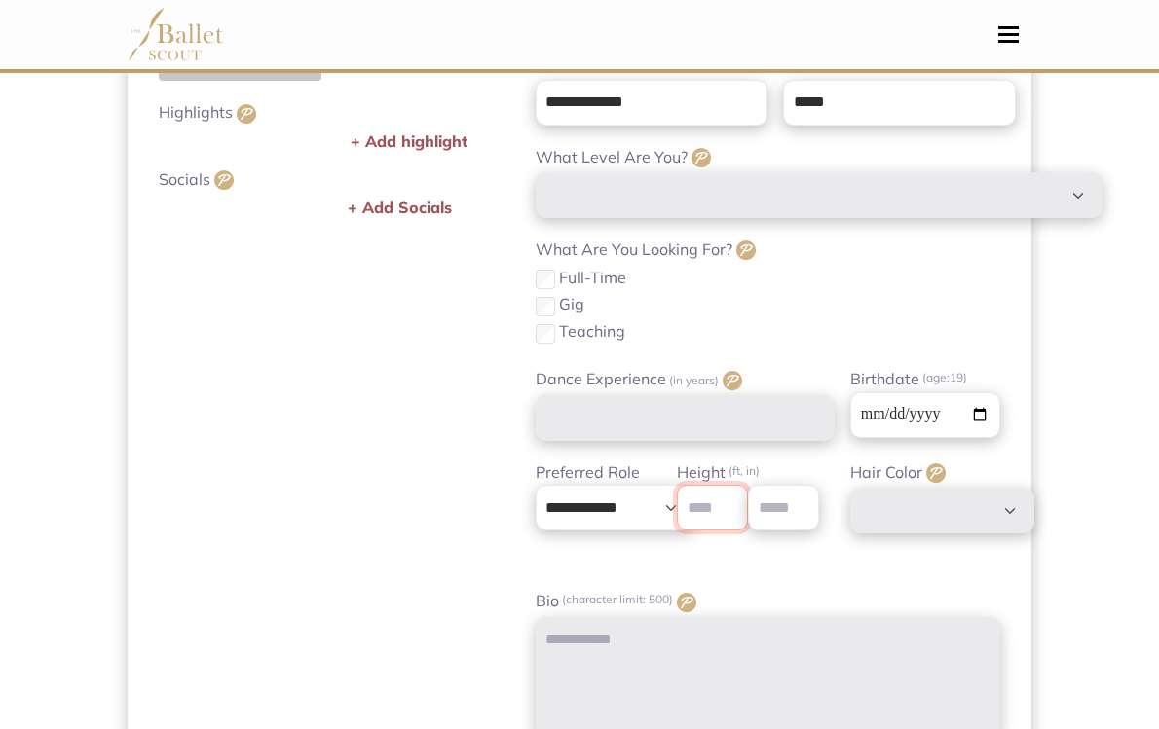
click at [713, 531] on input "number" at bounding box center [712, 508] width 71 height 46
type input "*"
click at [808, 531] on input "number" at bounding box center [783, 508] width 71 height 46
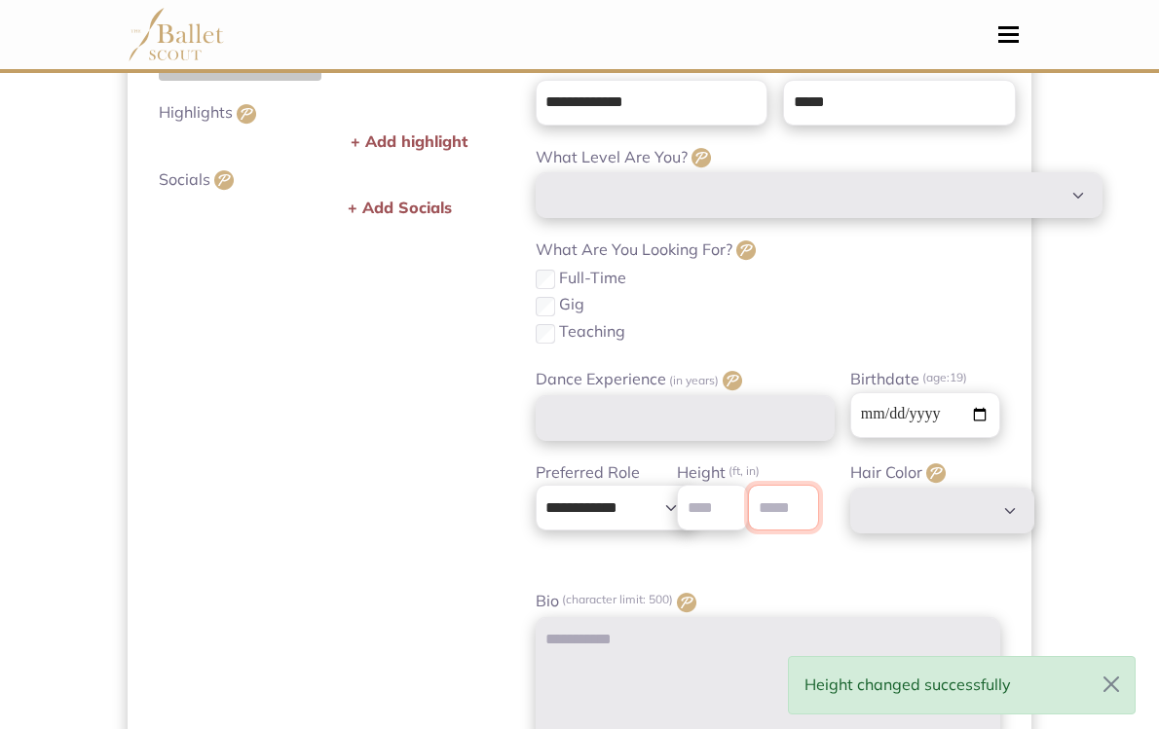
type input "*"
click at [818, 570] on div "**********" at bounding box center [669, 515] width 331 height 109
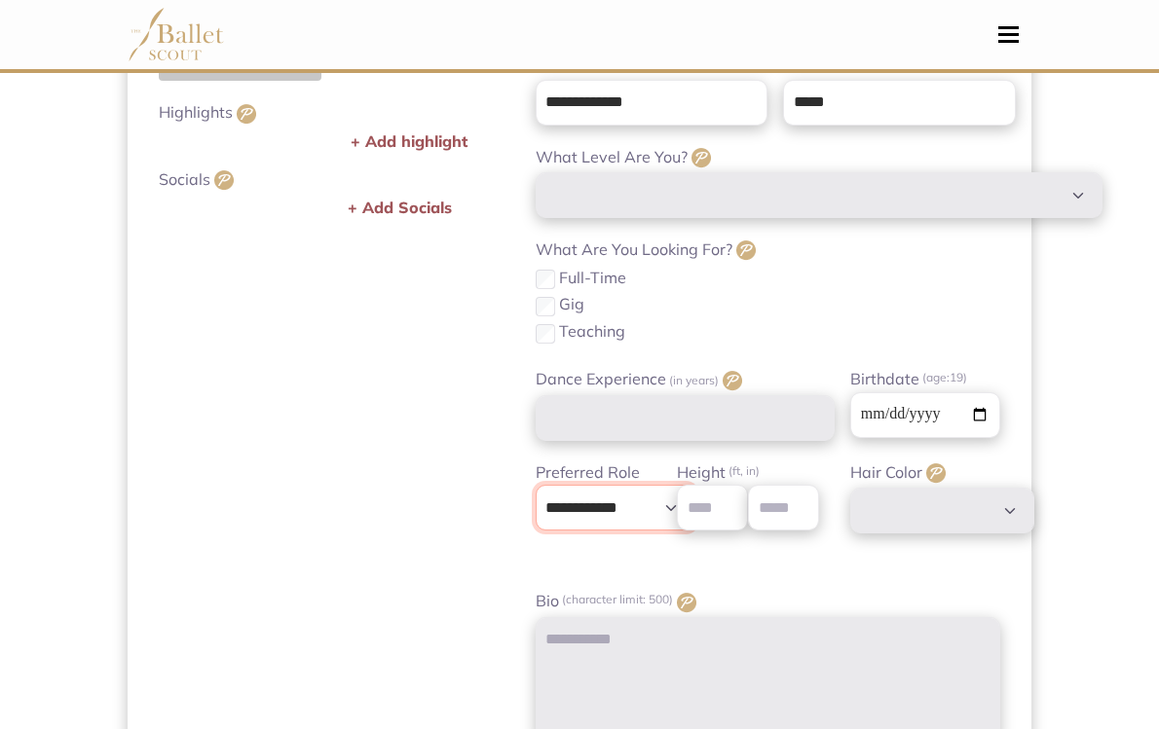
click at [633, 530] on select "**********" at bounding box center [616, 508] width 161 height 46
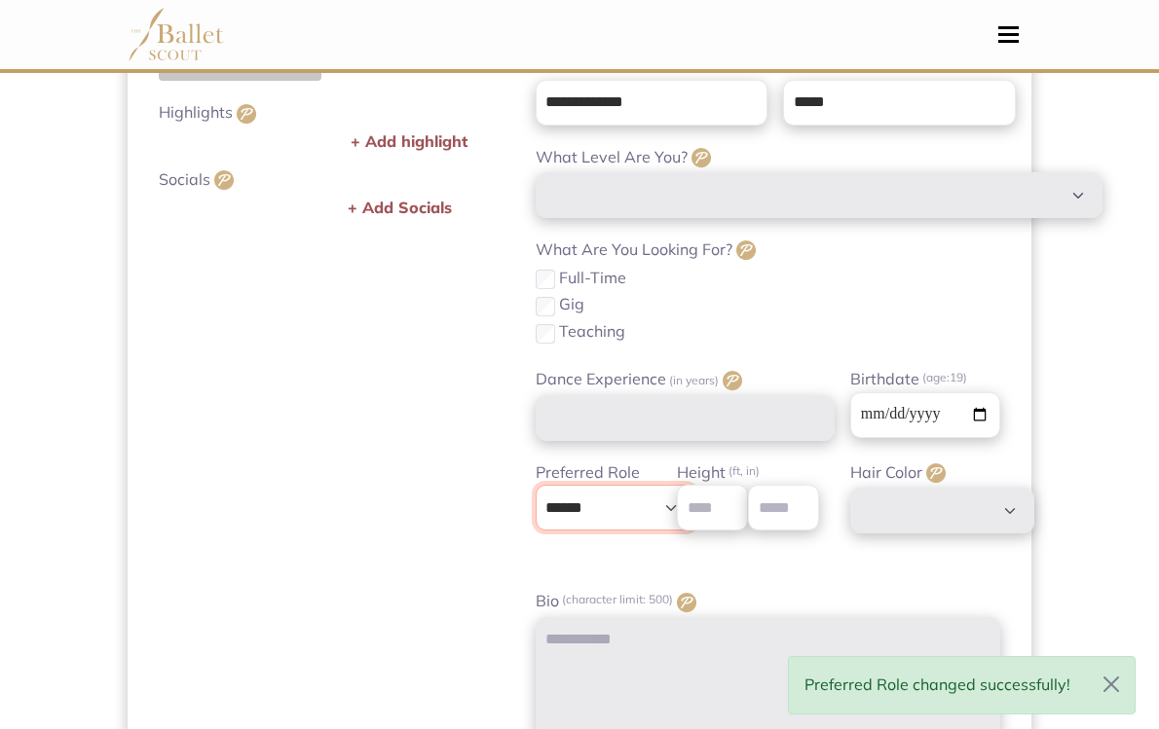
click at [650, 524] on select "**********" at bounding box center [616, 508] width 161 height 46
click at [639, 531] on select "**********" at bounding box center [616, 508] width 161 height 46
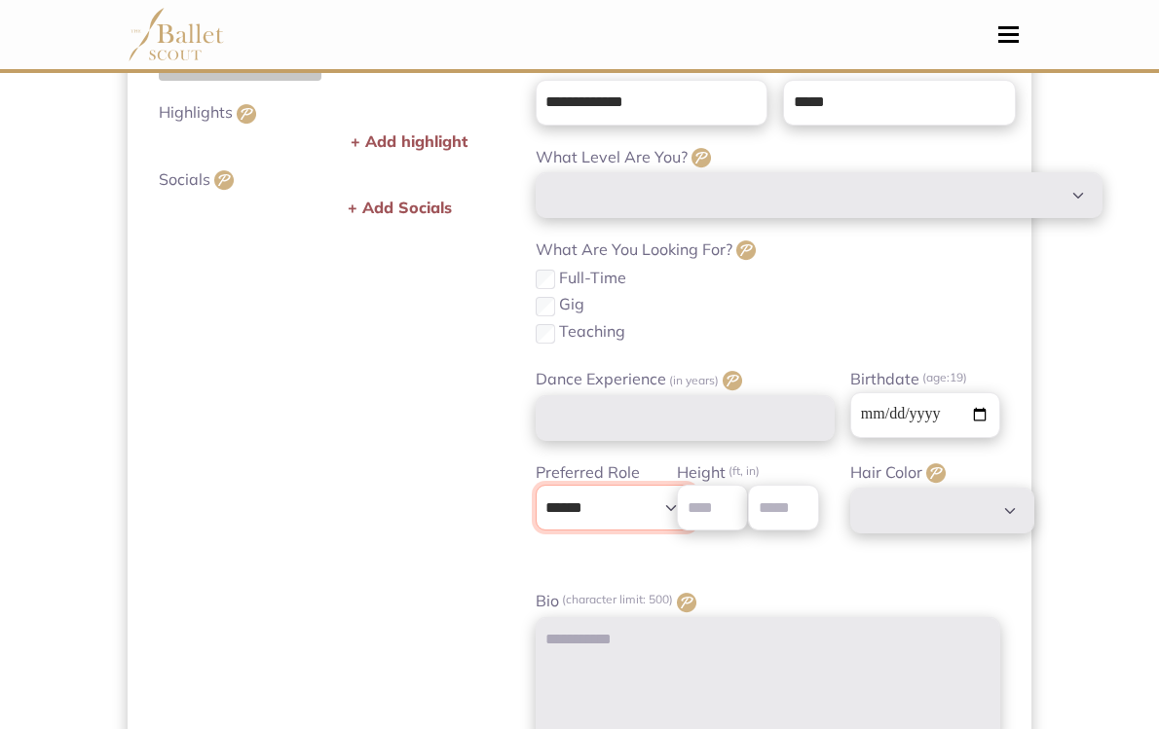
select select "*"
click at [800, 570] on div "**********" at bounding box center [669, 515] width 331 height 109
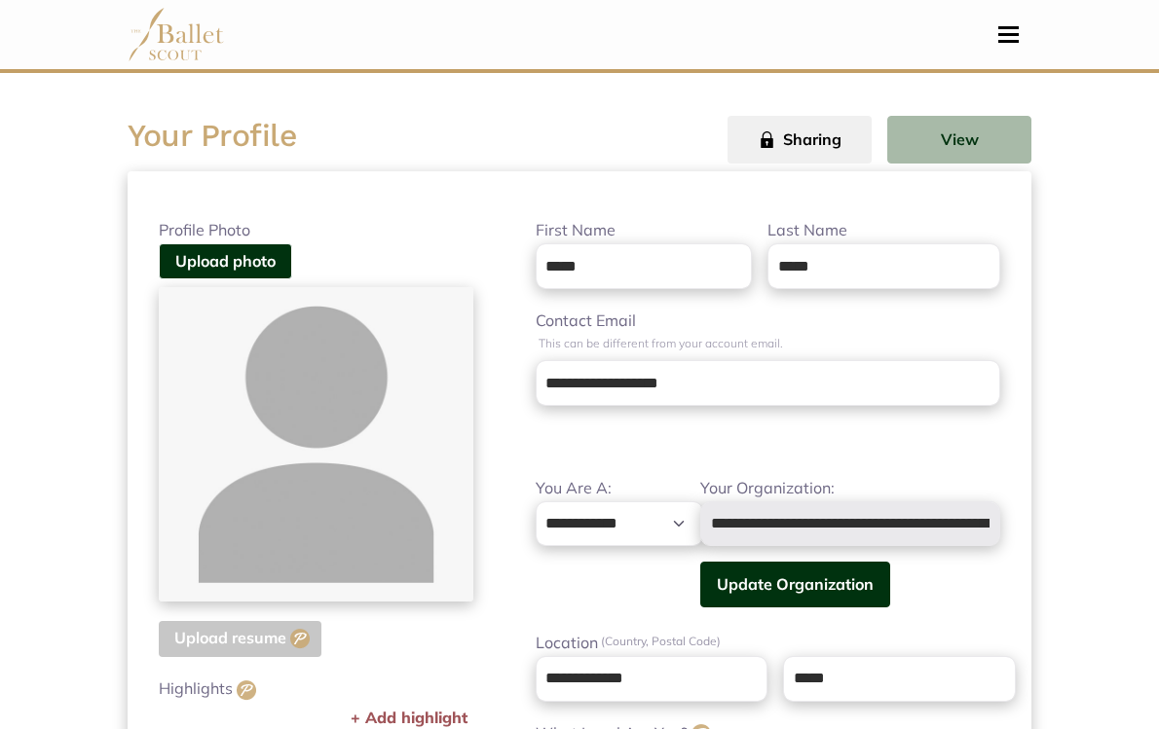
scroll to position [0, 0]
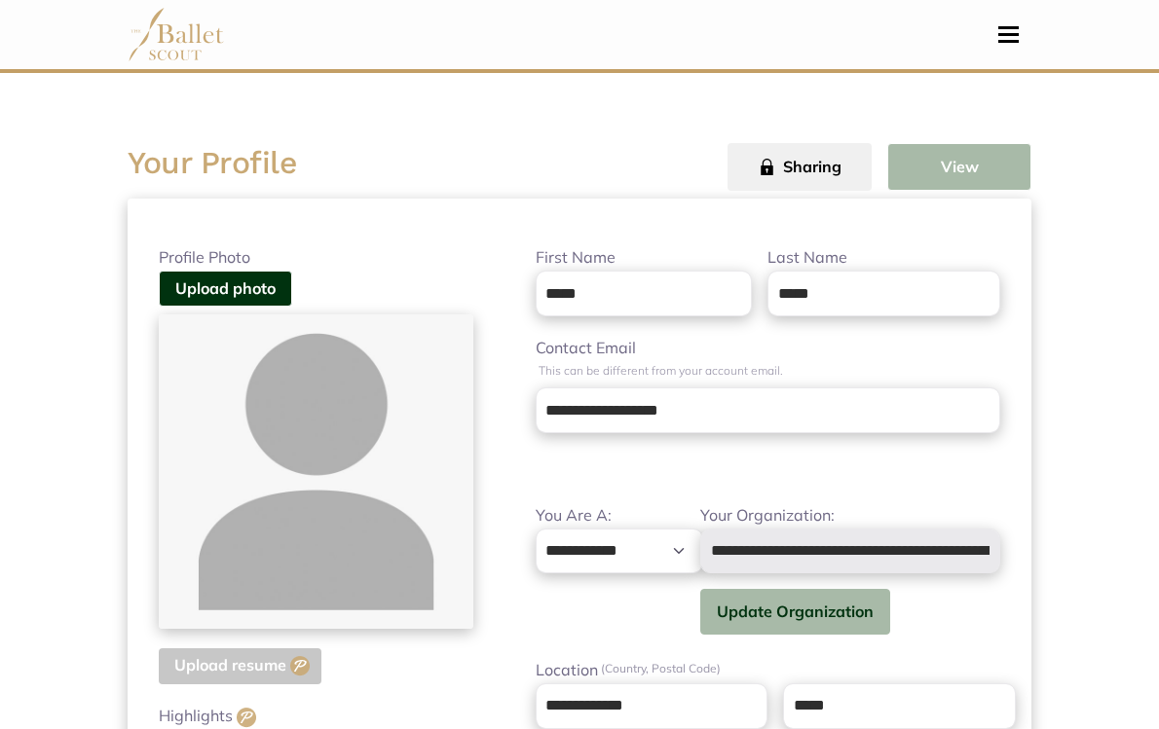
click at [1010, 188] on button "View" at bounding box center [959, 167] width 144 height 48
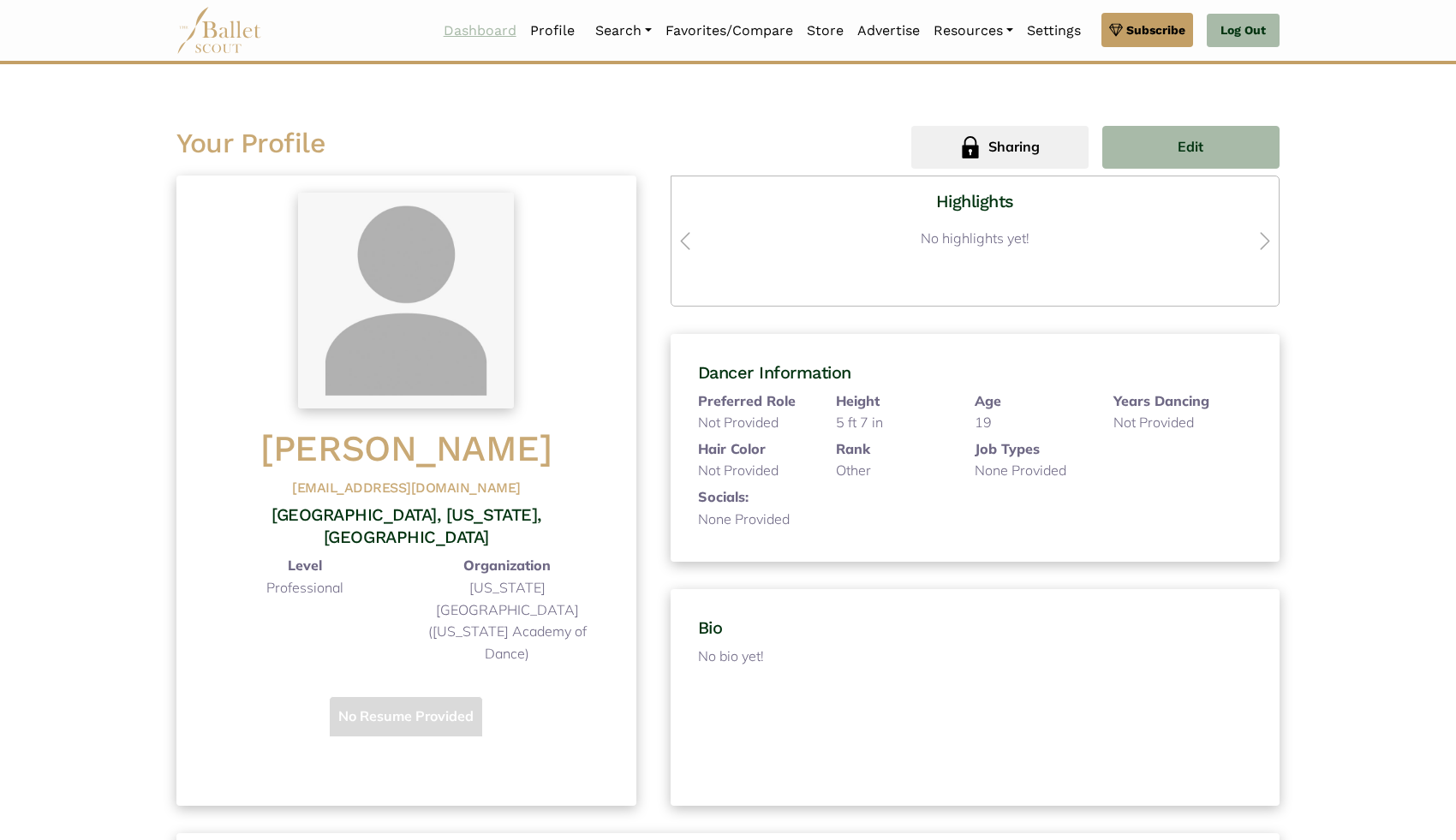
click at [482, 32] on link "Dashboard" at bounding box center [480, 31] width 86 height 36
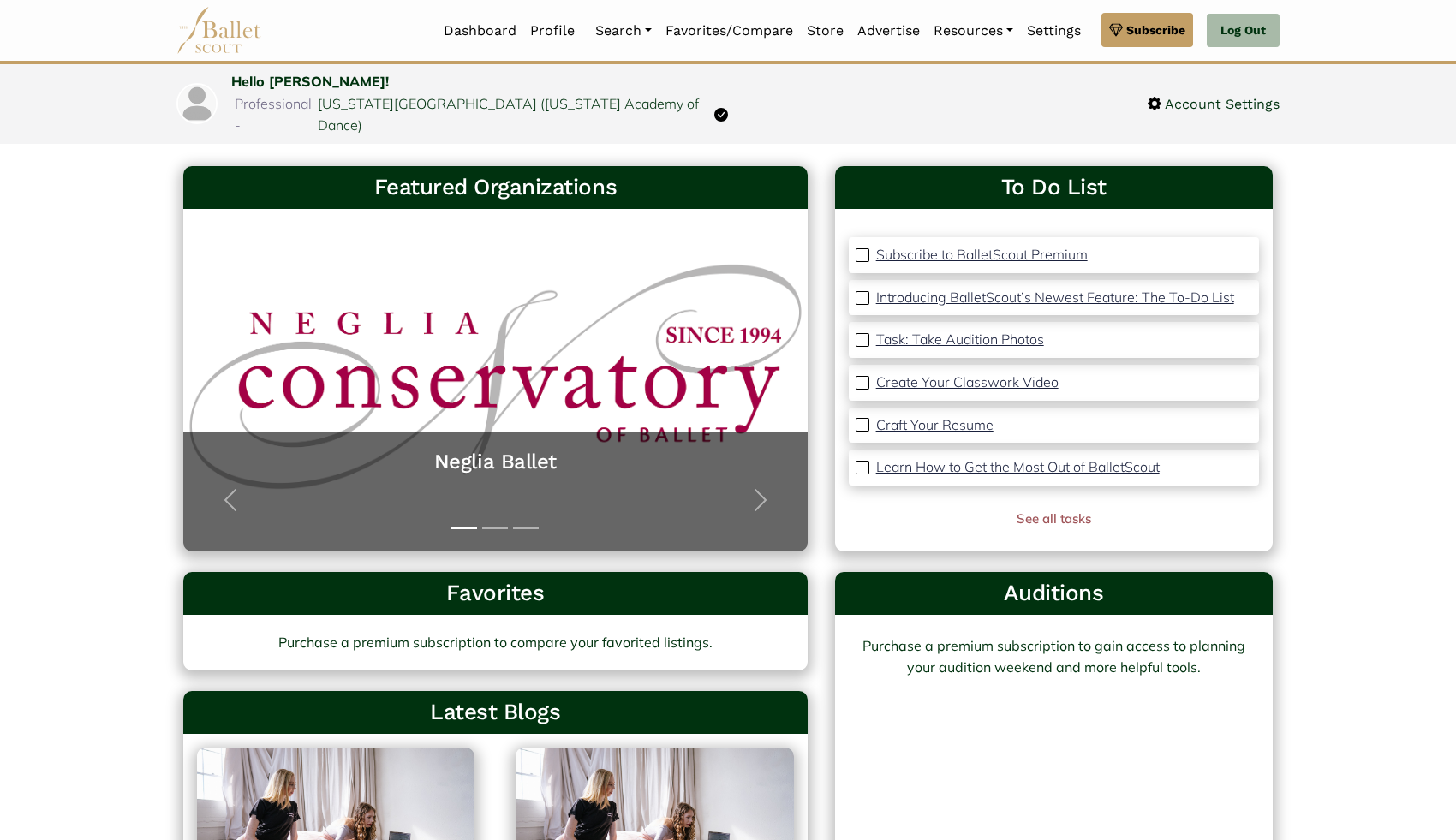
scroll to position [99, 0]
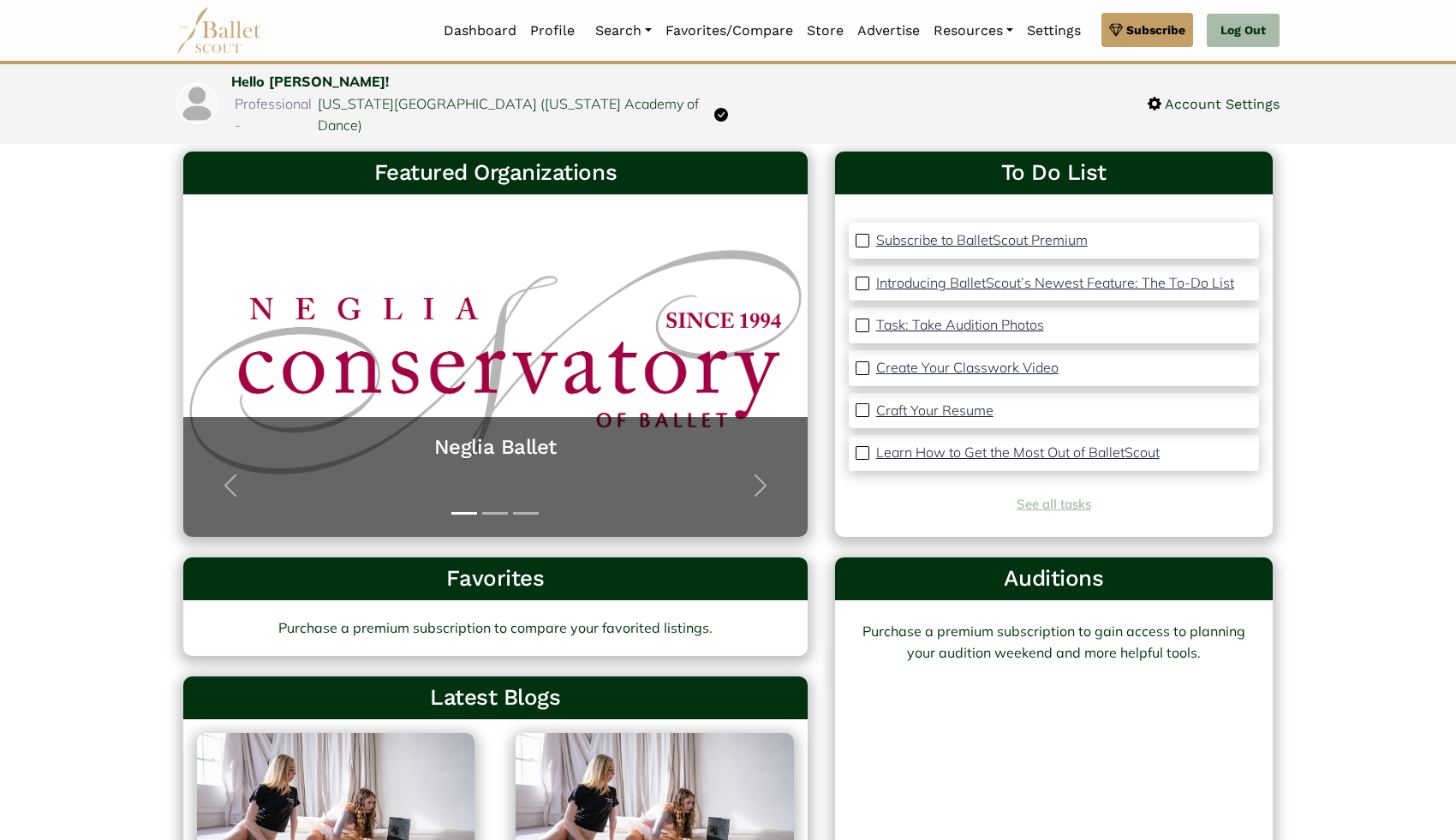
click at [1059, 496] on link "See all tasks" at bounding box center [1053, 504] width 75 height 17
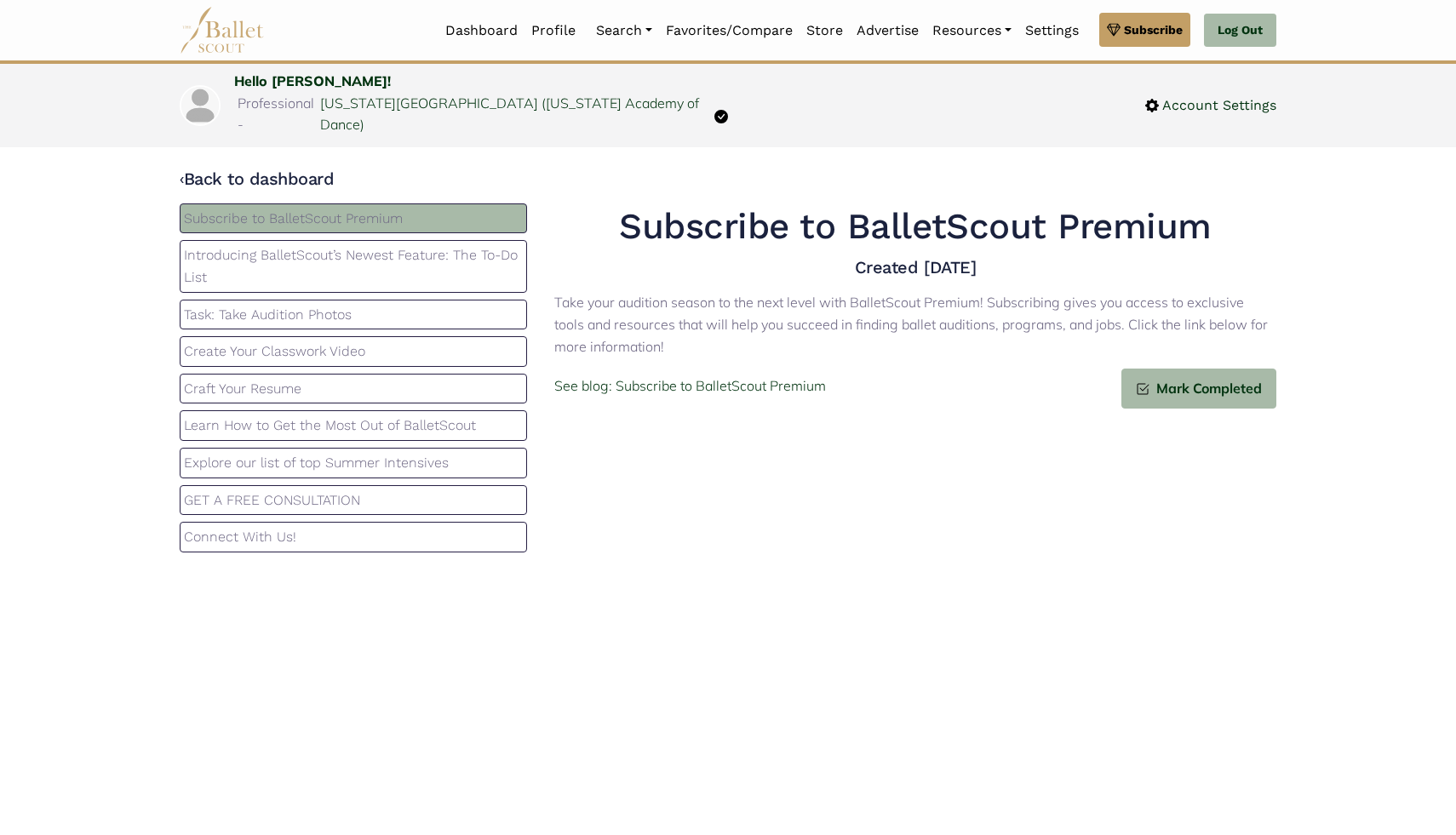
click at [447, 244] on p "Introducing BalletScout’s Newest Feature: The To-Do List" at bounding box center [353, 266] width 339 height 44
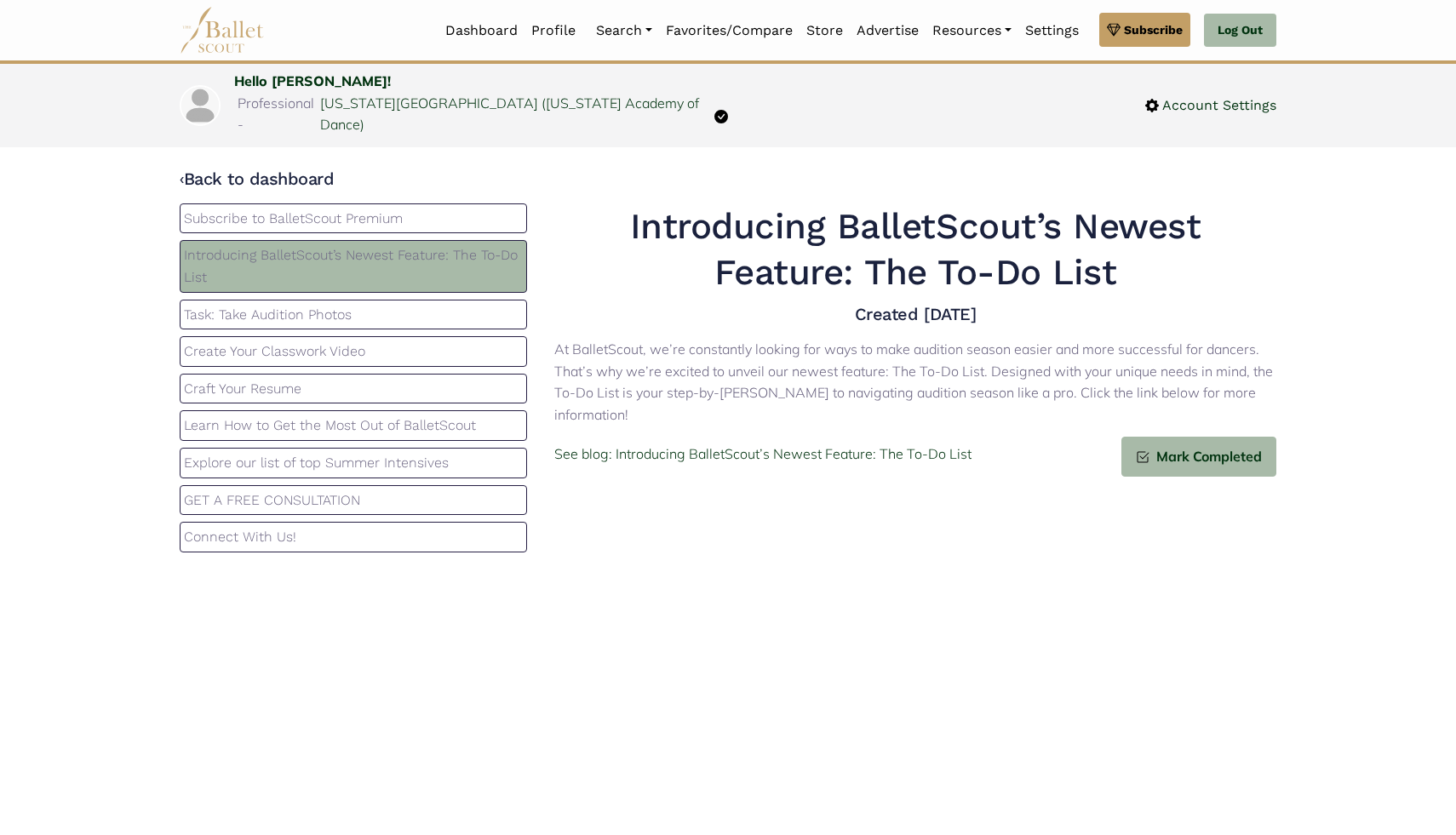
click at [406, 304] on p "Task: Take Audition Photos" at bounding box center [353, 315] width 339 height 22
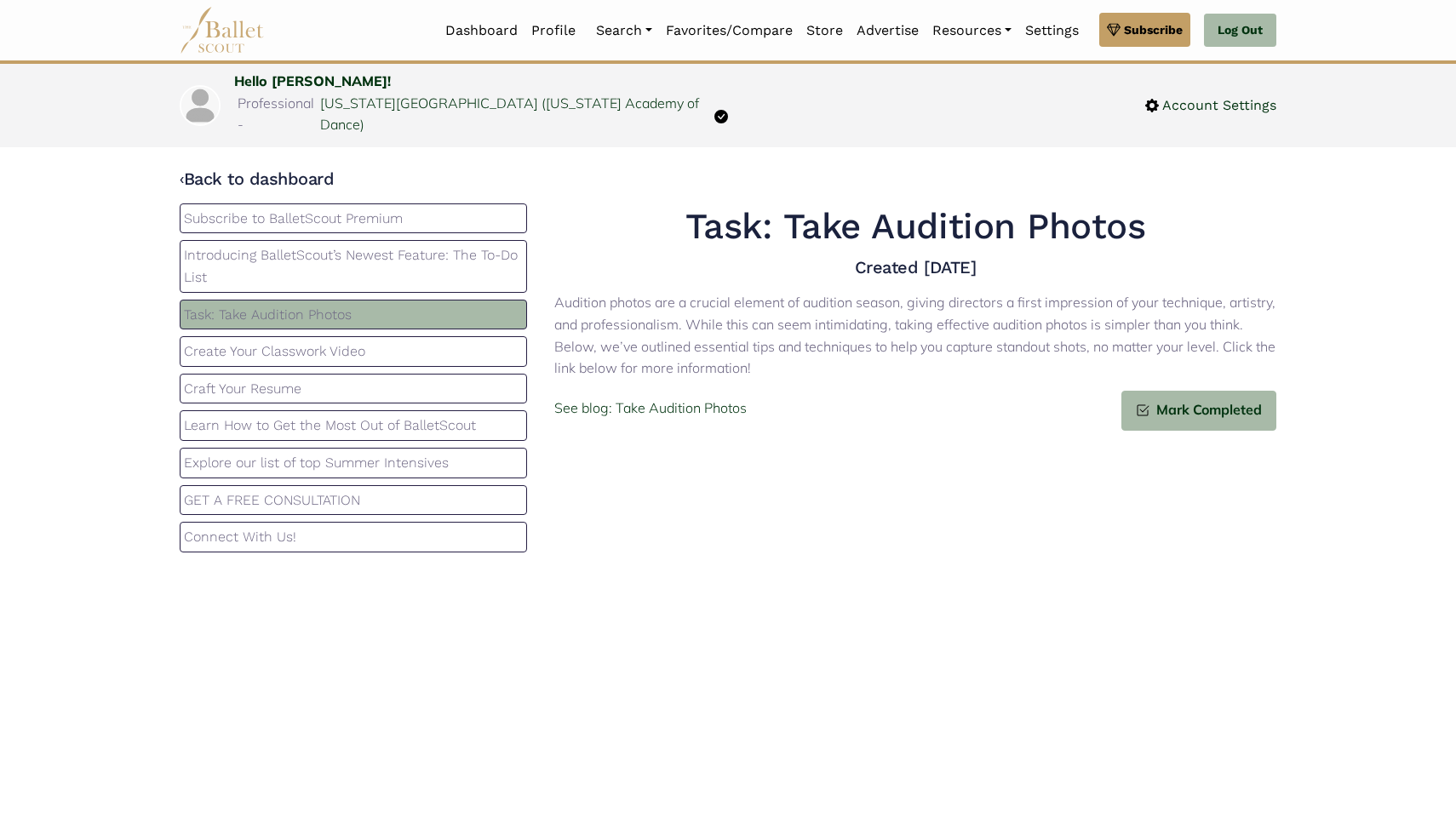
click at [429, 254] on p "Introducing BalletScout’s Newest Feature: The To-Do List" at bounding box center [353, 266] width 339 height 44
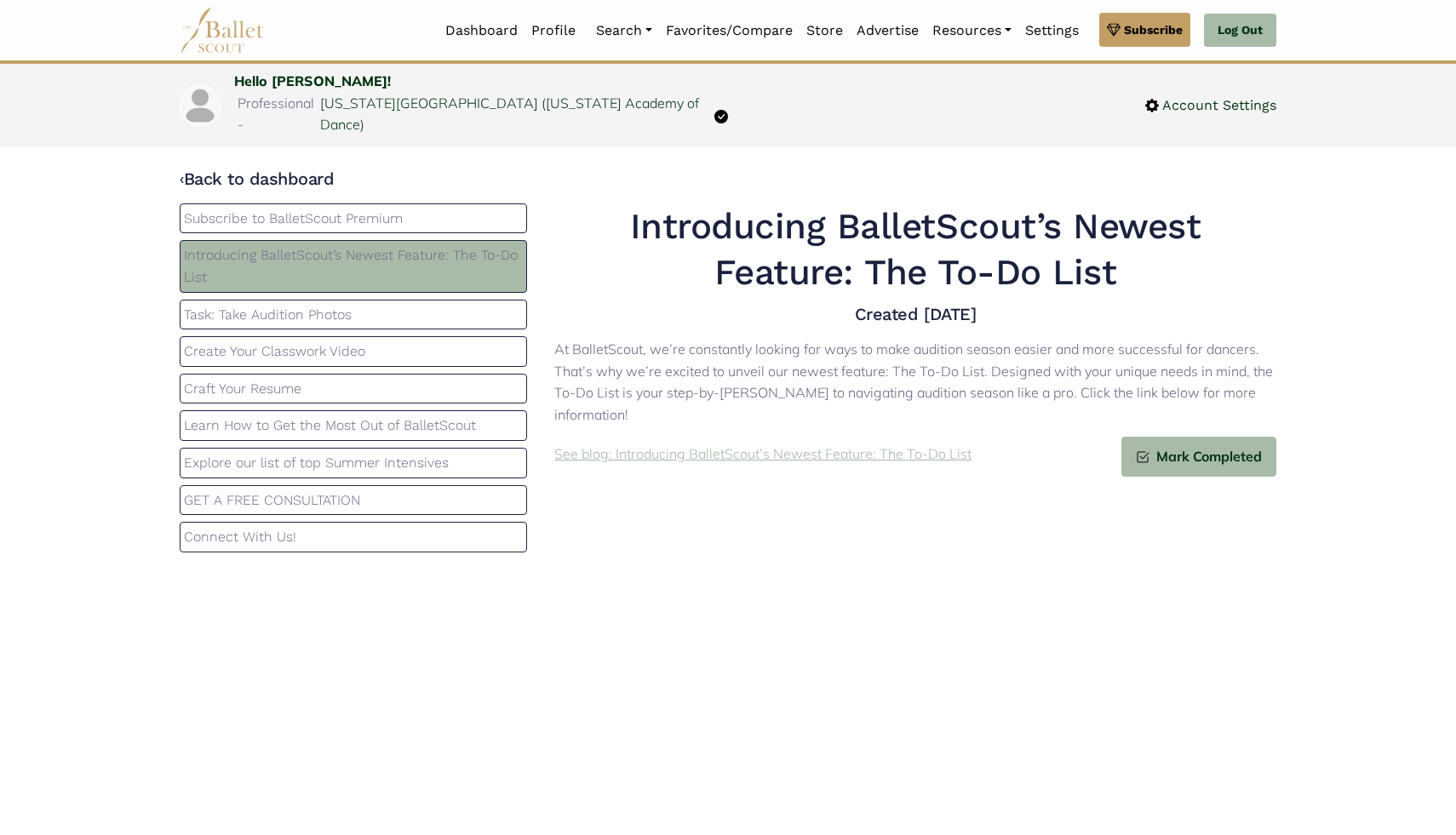
click at [785, 443] on p "See blog: Introducing BalletScout’s Newest Feature: The To-Do List" at bounding box center [763, 454] width 417 height 22
click at [1165, 446] on span "Mark Completed" at bounding box center [1206, 456] width 113 height 22
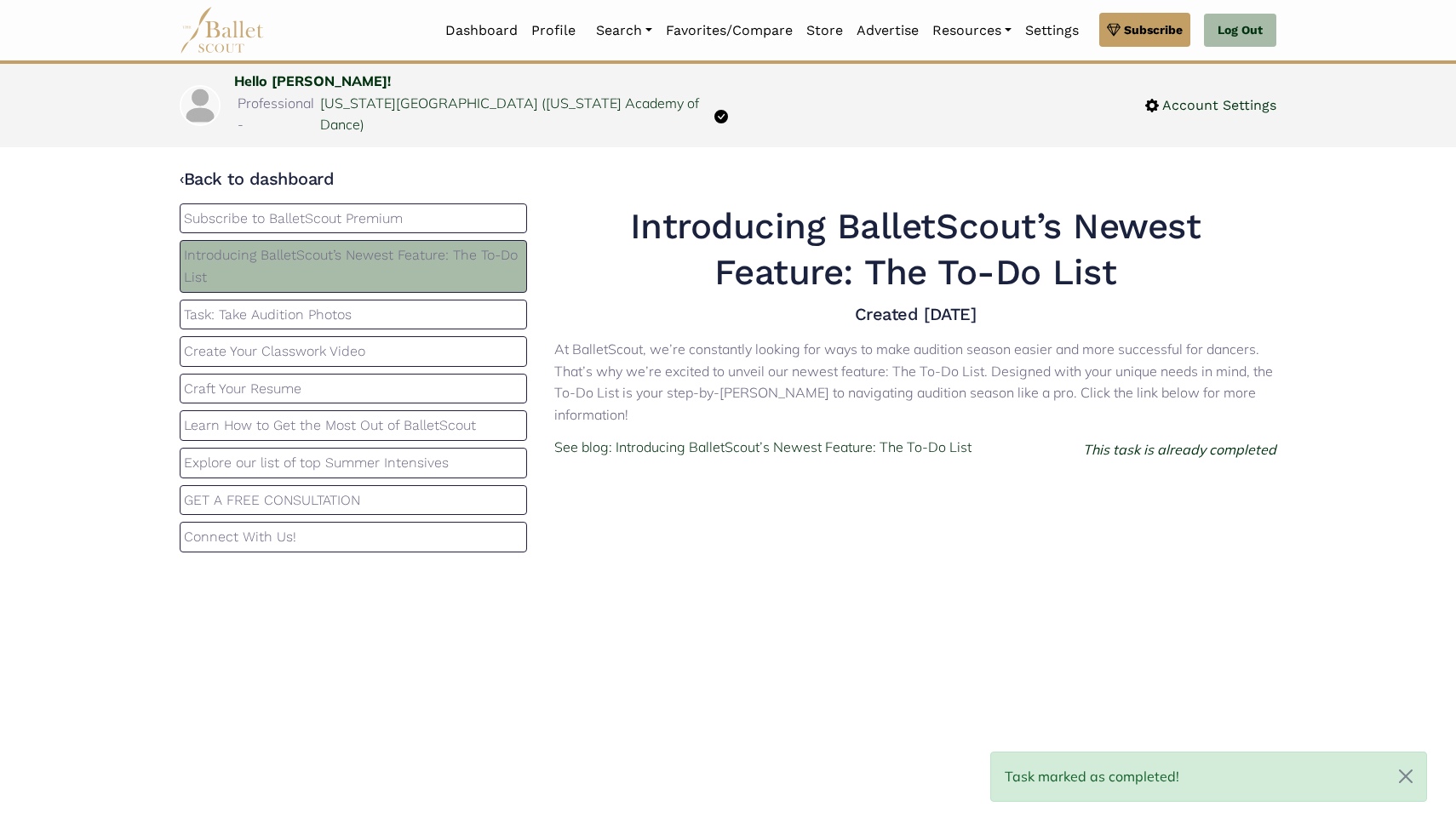
click at [414, 304] on p "Task: Take Audition Photos" at bounding box center [353, 315] width 339 height 22
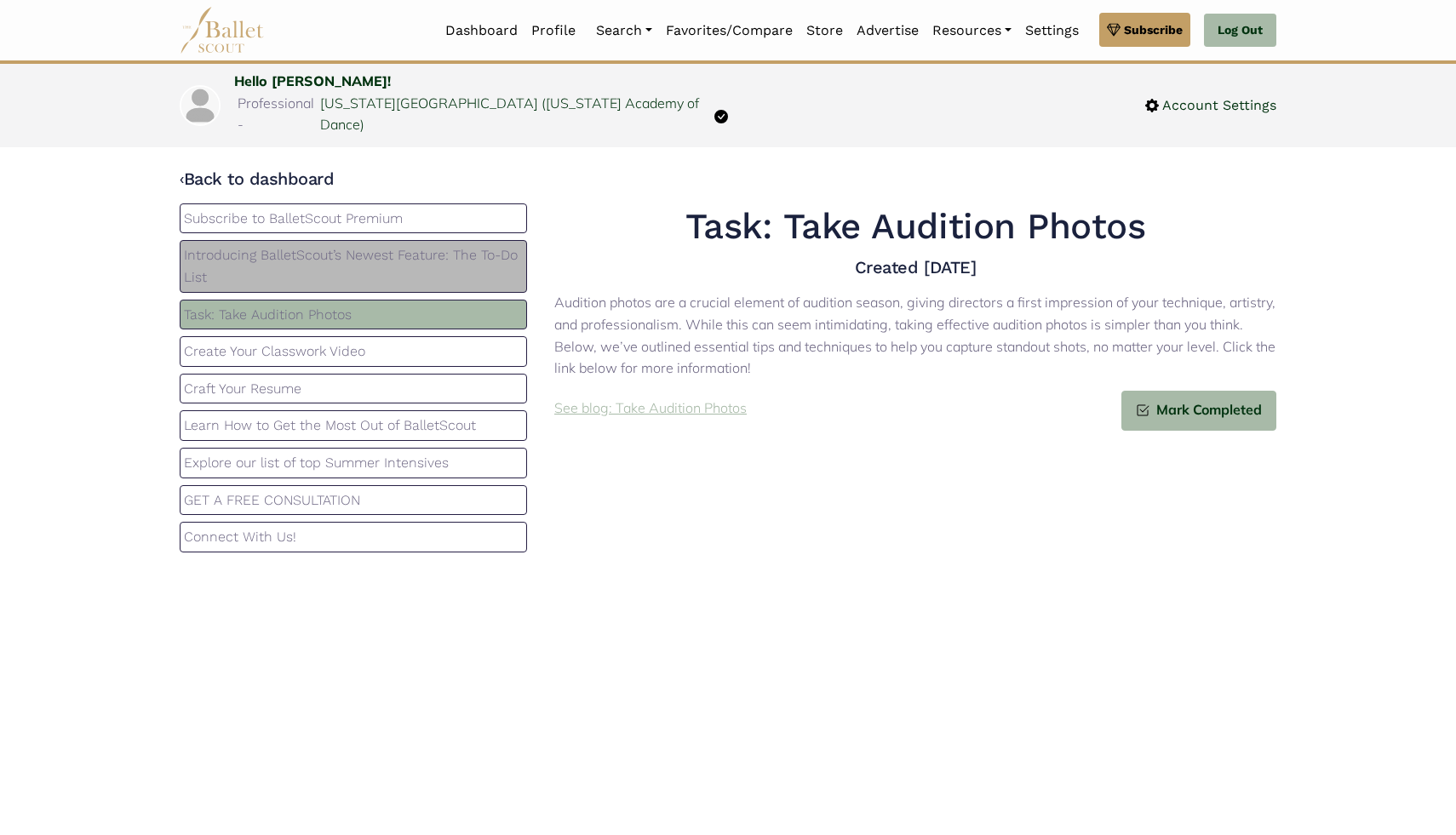
click at [668, 398] on p "See blog: Take Audition Photos" at bounding box center [651, 408] width 192 height 22
click at [367, 341] on p "Create Your Classwork Video" at bounding box center [353, 351] width 339 height 22
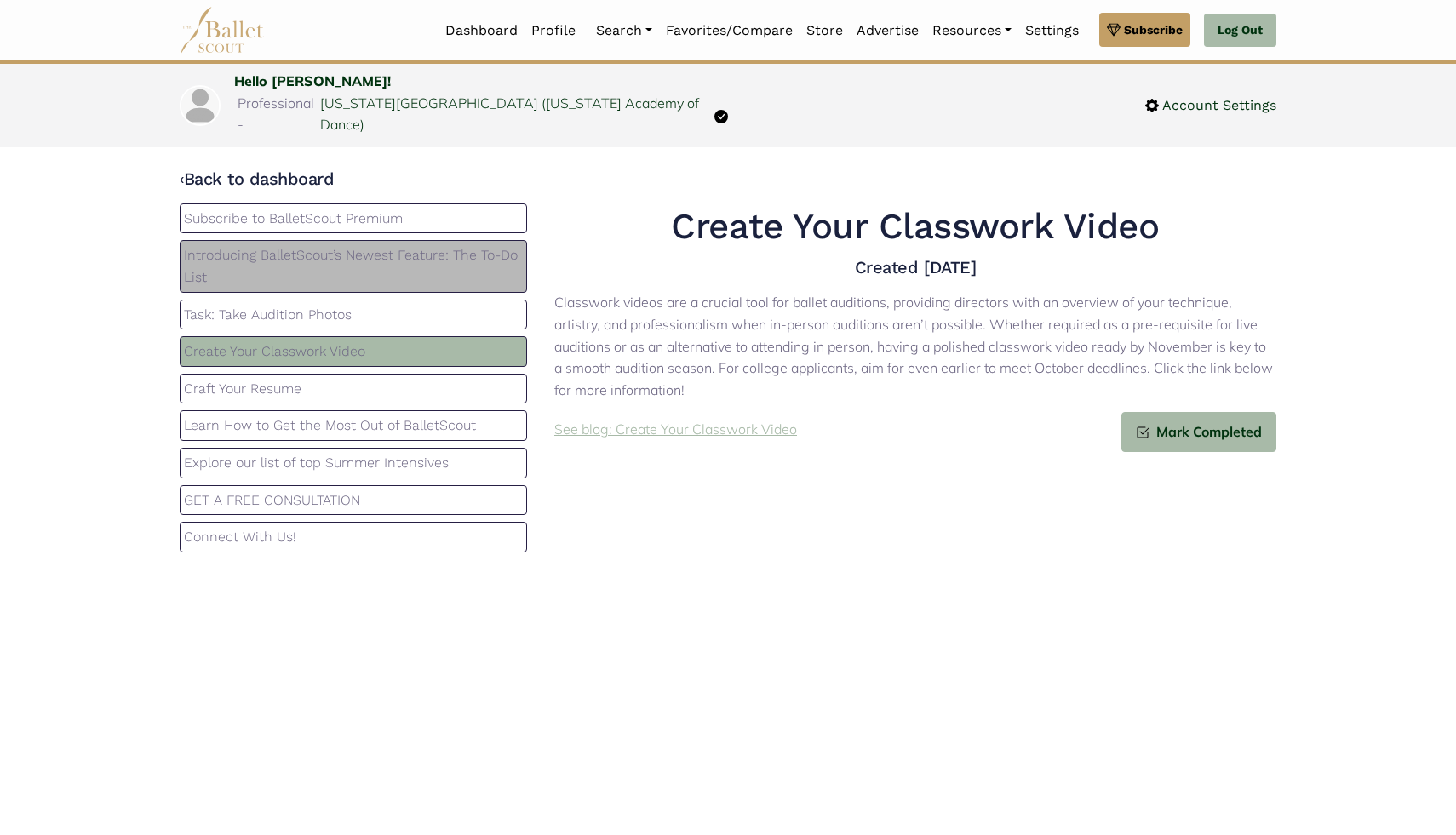
click at [698, 419] on p "See blog: Create Your Classwork Video" at bounding box center [676, 429] width 243 height 22
click at [401, 378] on p "Craft Your Resume" at bounding box center [353, 388] width 339 height 22
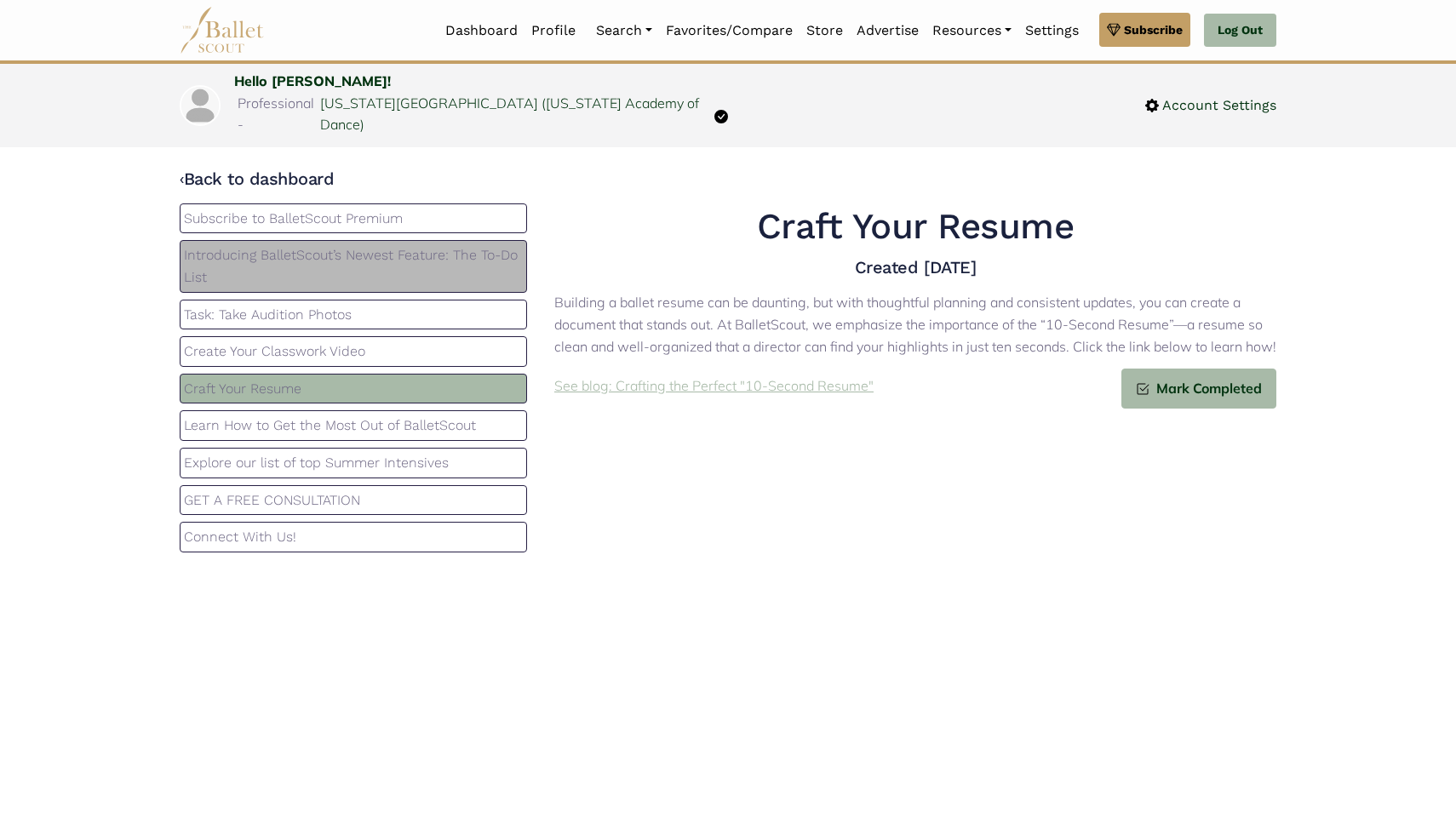
click at [630, 375] on p "See blog: Crafting the Perfect "10-Second Resume"" at bounding box center [714, 386] width 319 height 22
click at [448, 414] on p "Learn How to Get the Most Out of BalletScout" at bounding box center [353, 425] width 339 height 22
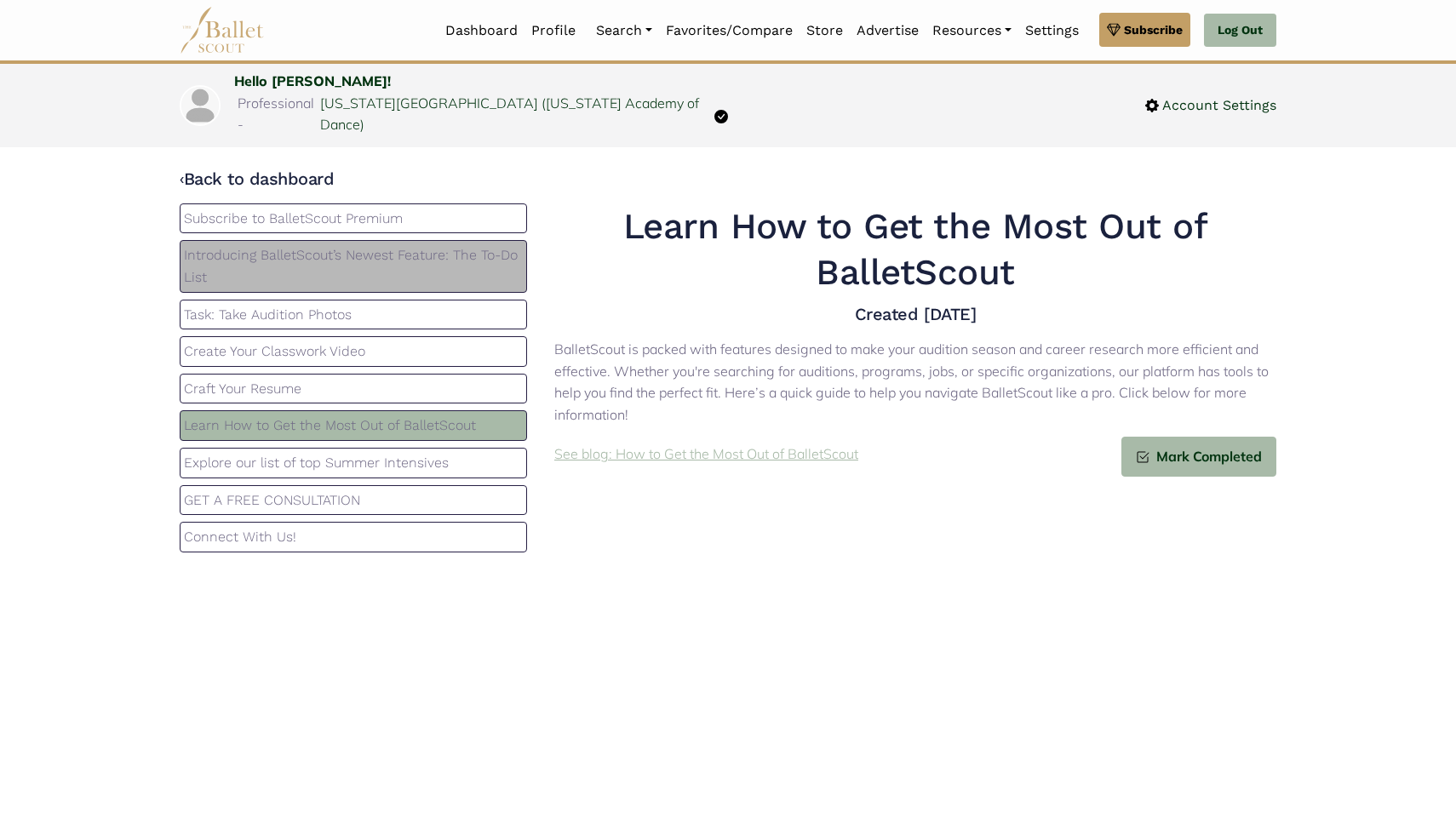
click at [700, 443] on p "See blog: How to Get the Most Out of BalletScout" at bounding box center [707, 454] width 304 height 22
click at [399, 452] on p "Explore our list of top Summer Intensives" at bounding box center [353, 463] width 339 height 22
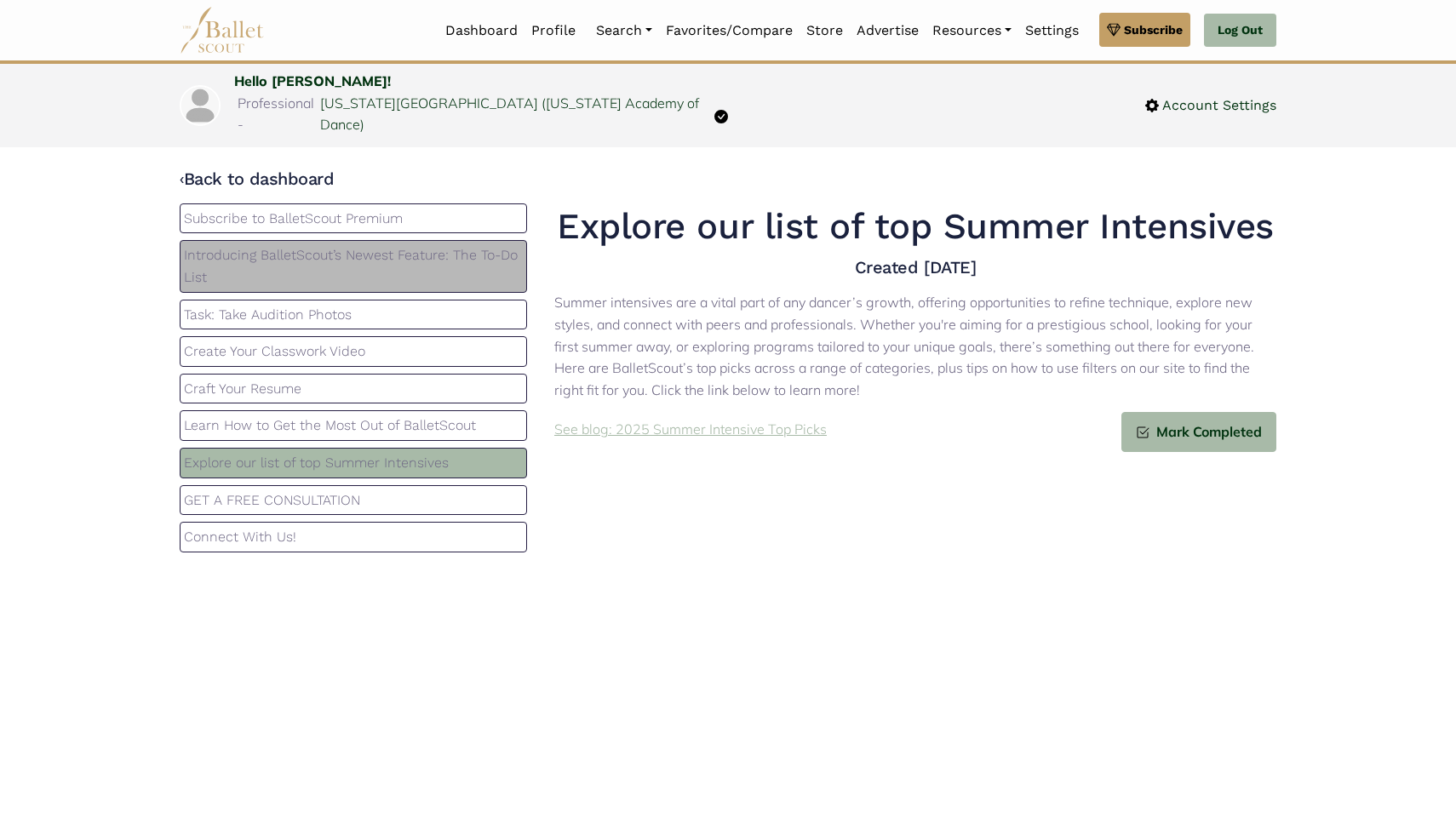
click at [687, 419] on p "See blog: 2025 Summer Intensive Top Picks" at bounding box center [691, 429] width 273 height 22
click at [379, 490] on p "GET A FREE CONSULTATION" at bounding box center [353, 500] width 339 height 22
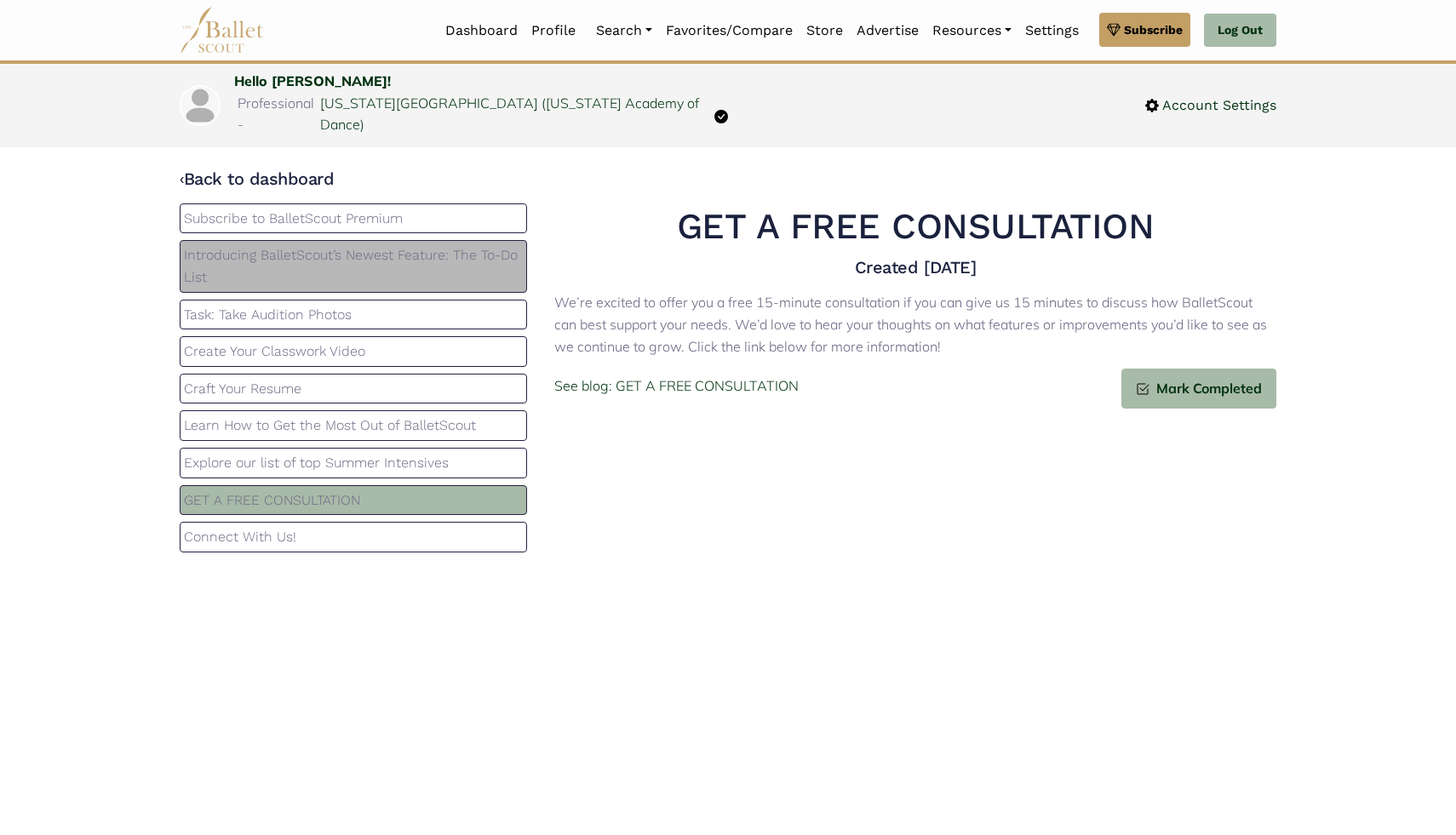
click at [462, 526] on p "Connect With Us!" at bounding box center [353, 537] width 339 height 22
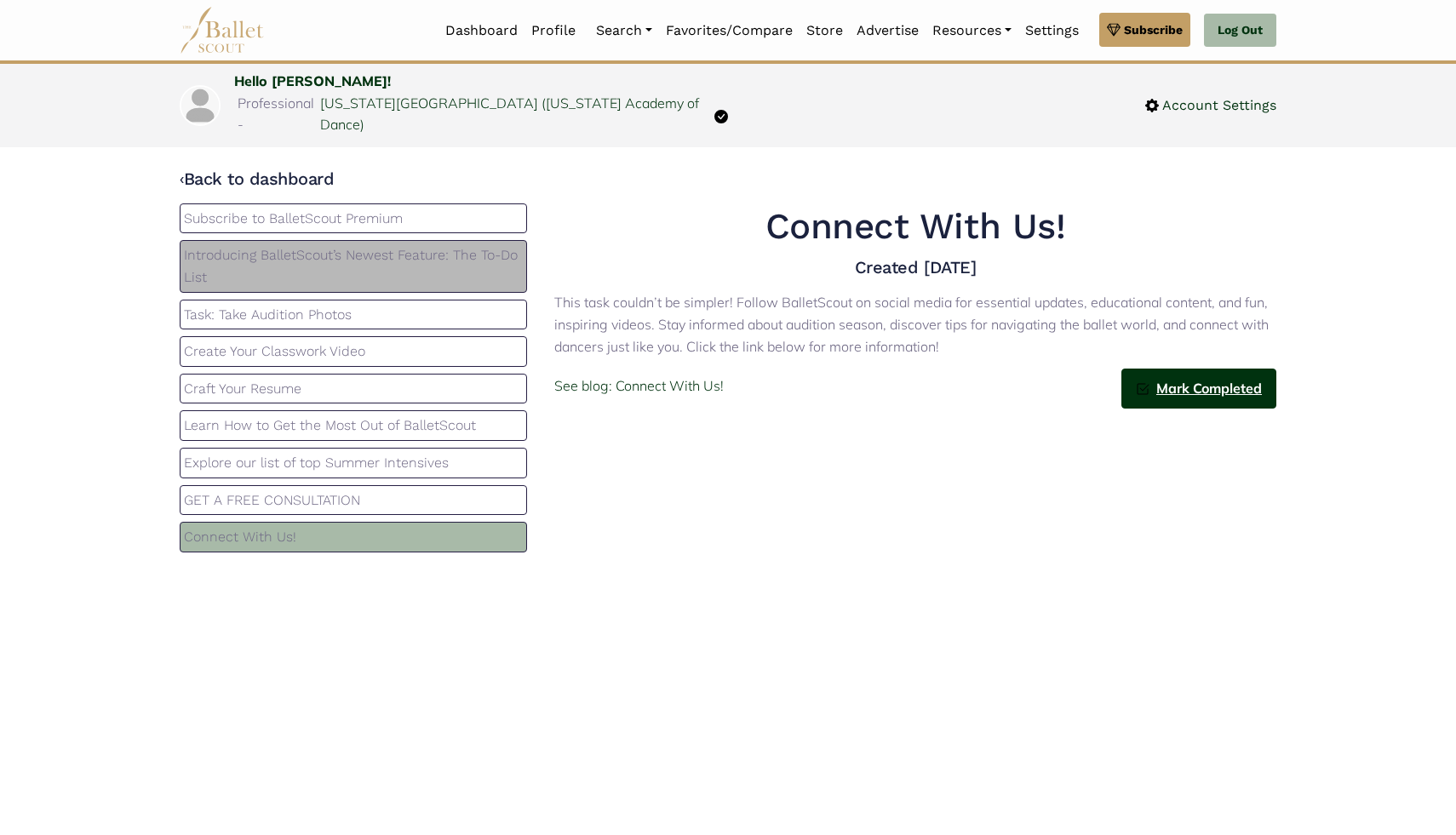
click at [1160, 378] on span "Mark Completed" at bounding box center [1206, 388] width 113 height 22
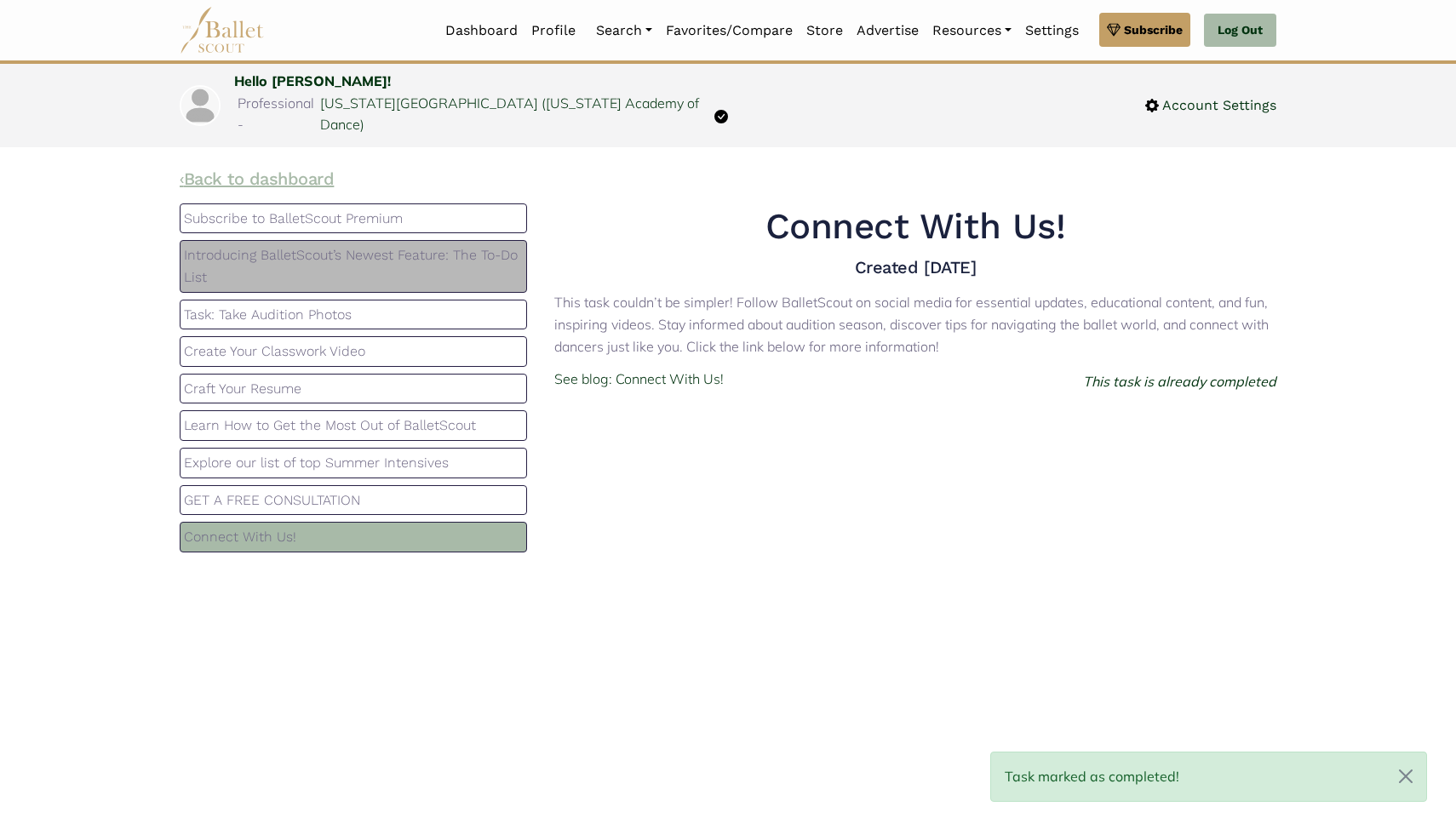
click at [266, 169] on link "‹ Back to dashboard" at bounding box center [256, 178] width 154 height 20
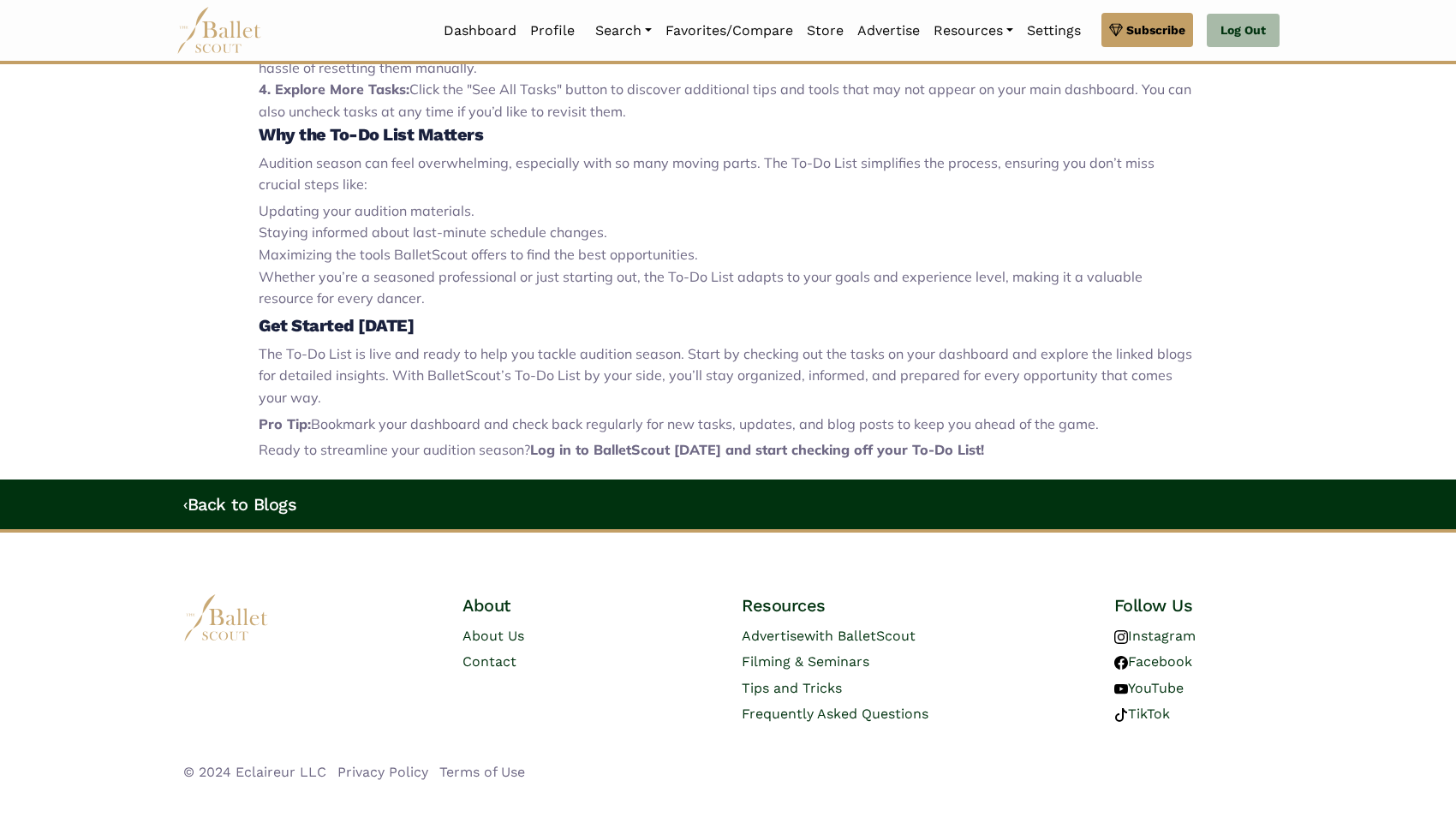
scroll to position [1006, 0]
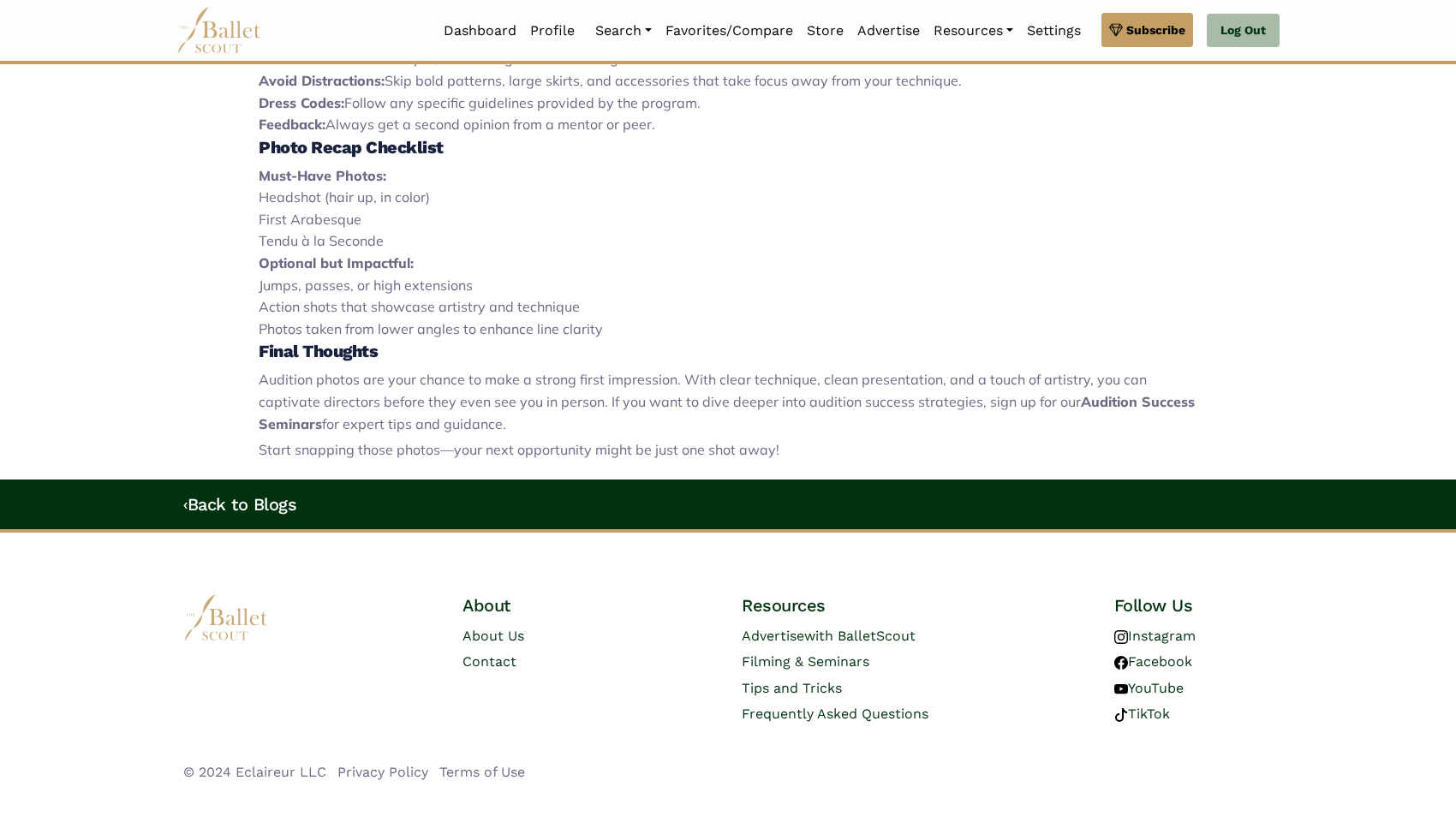
scroll to position [1425, 0]
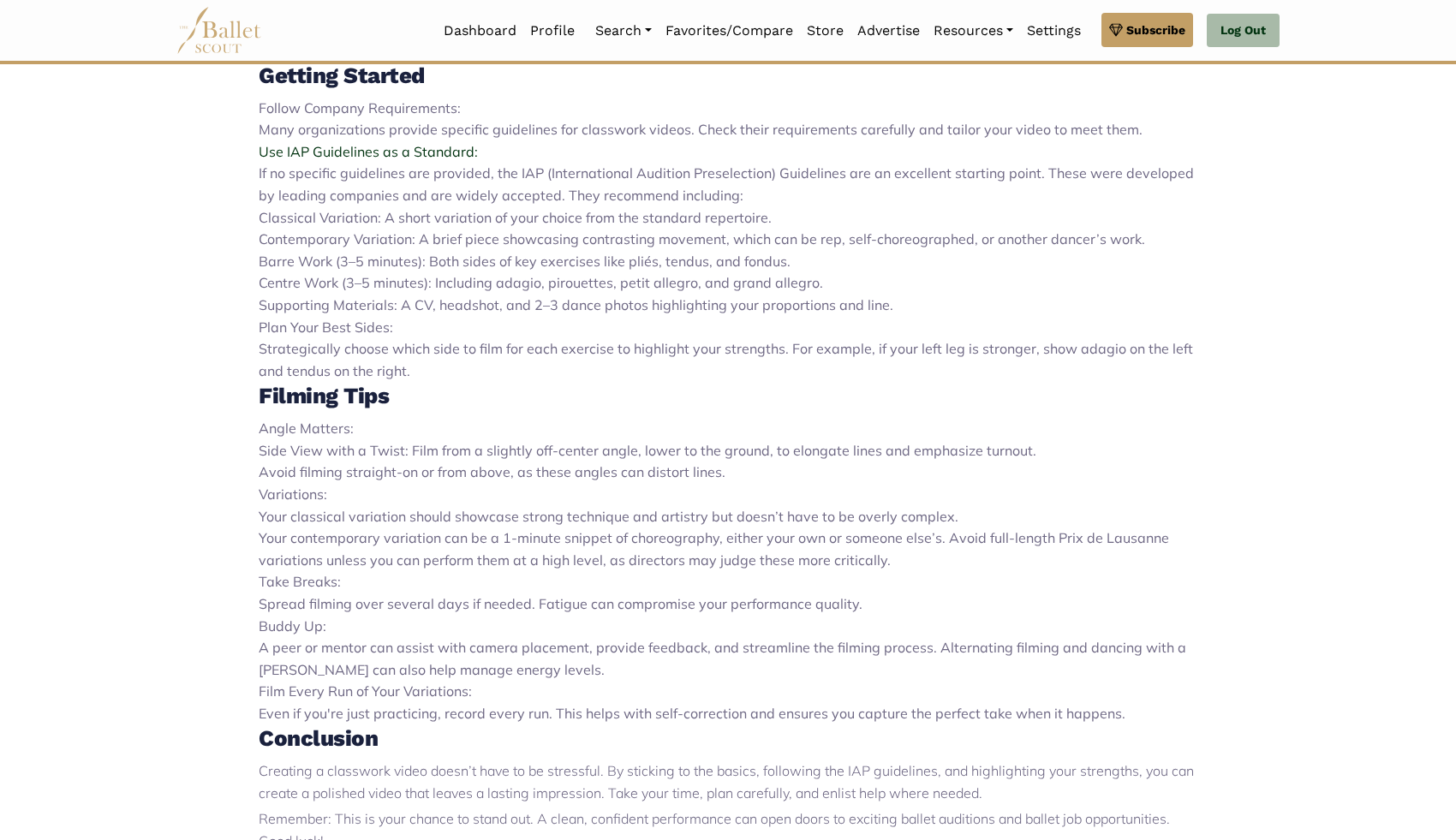
scroll to position [828, 0]
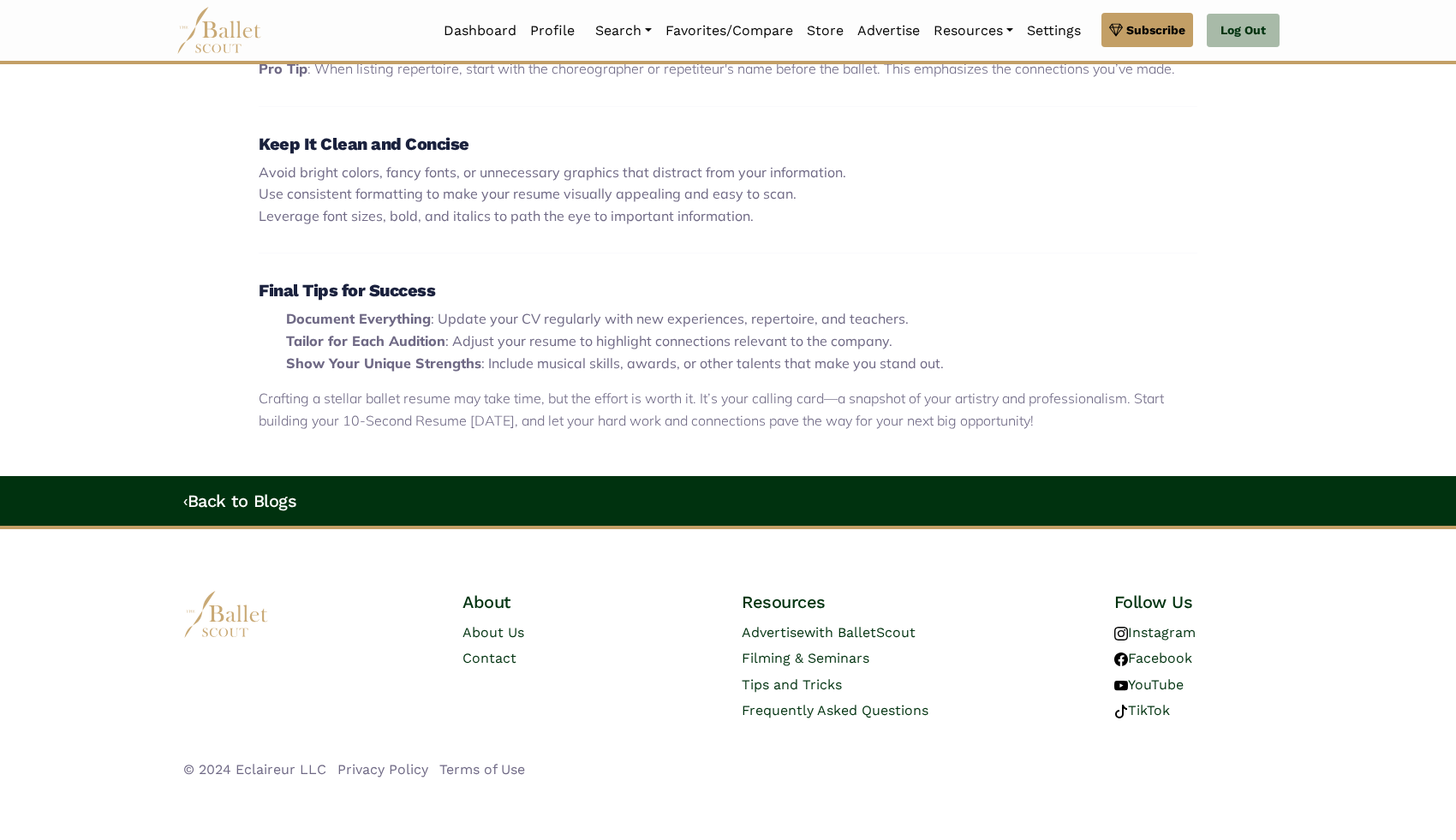
scroll to position [1754, 0]
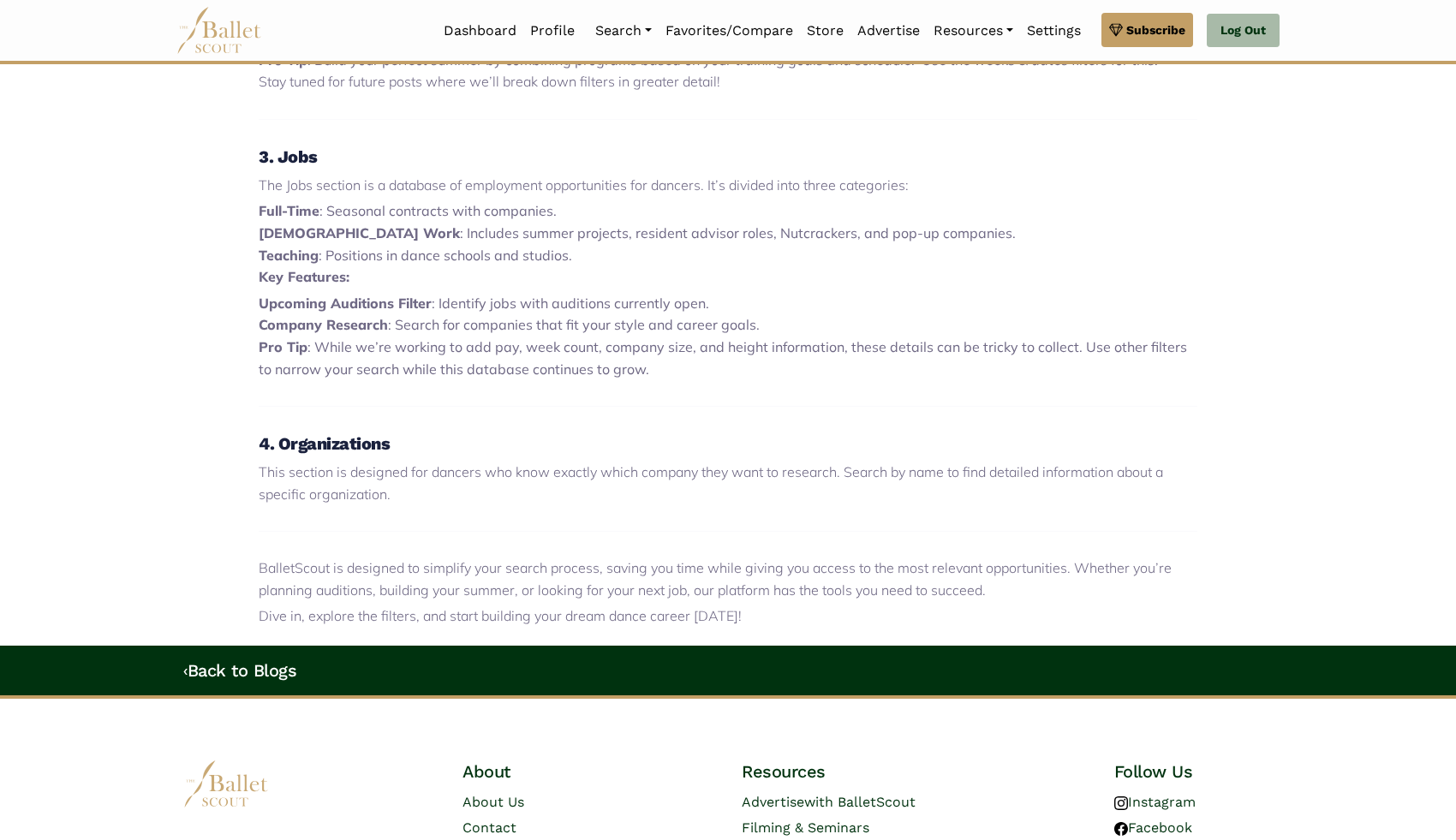
scroll to position [1230, 0]
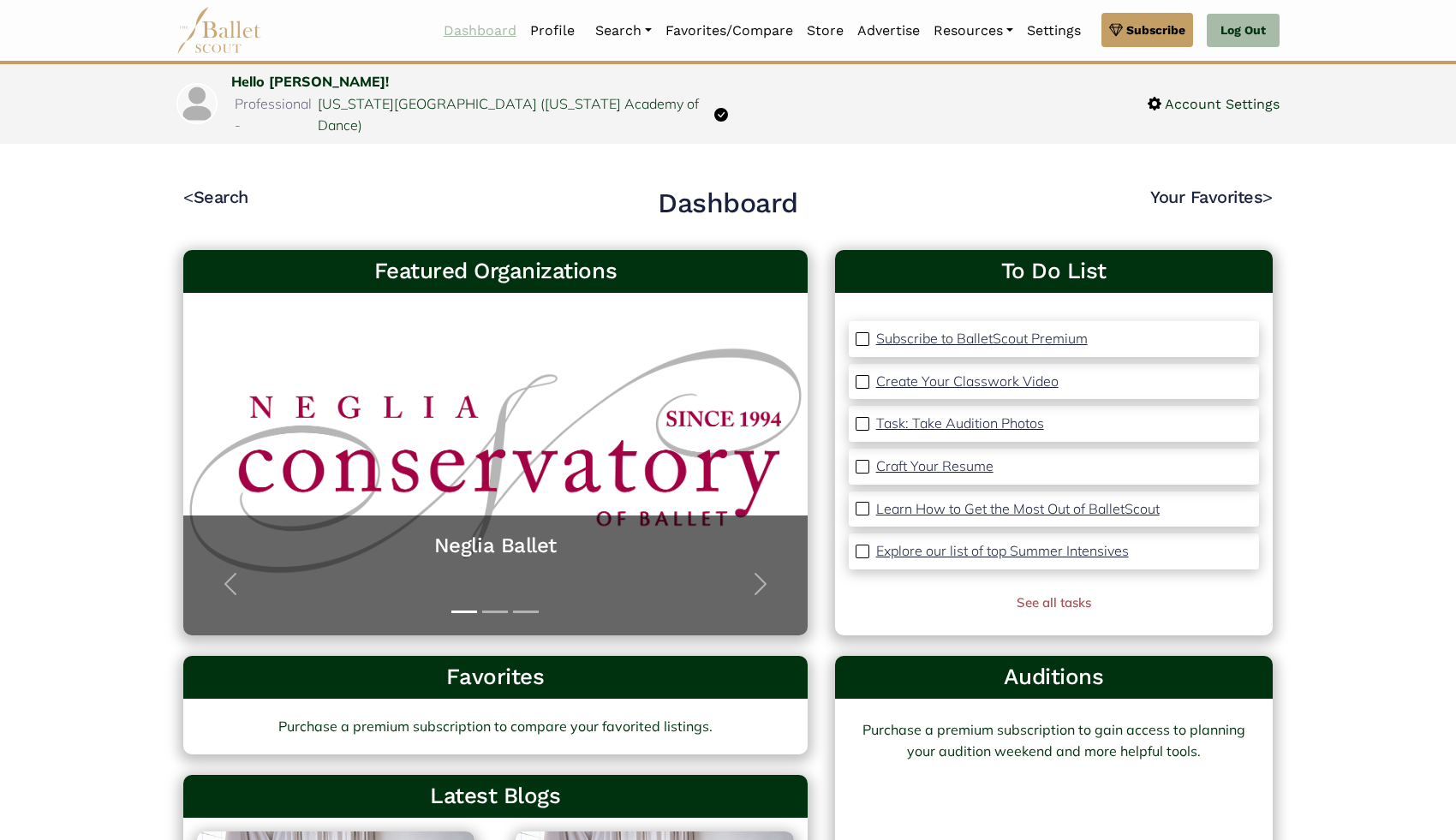
click at [455, 25] on link "Dashboard" at bounding box center [480, 31] width 86 height 36
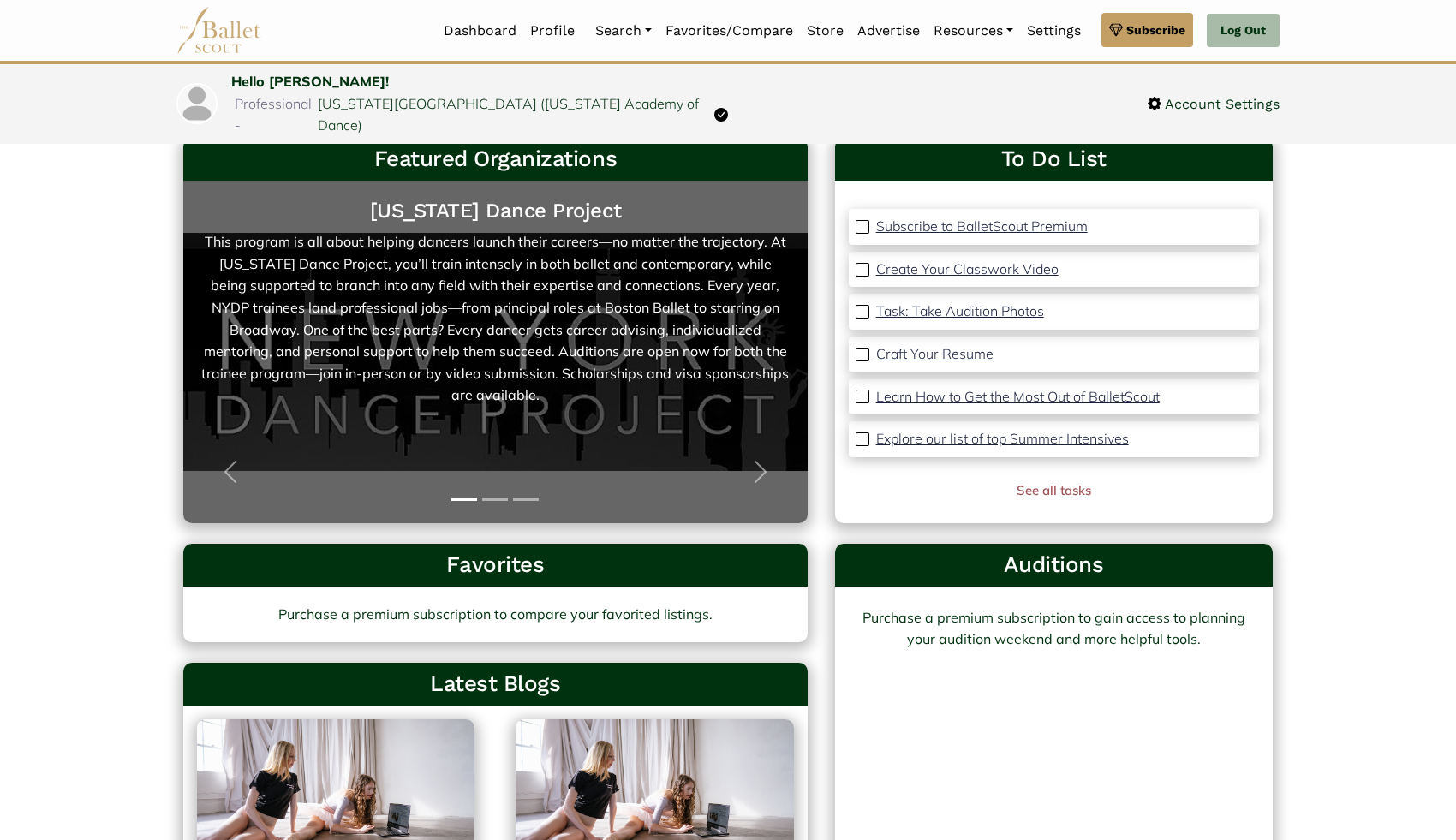
scroll to position [43, 0]
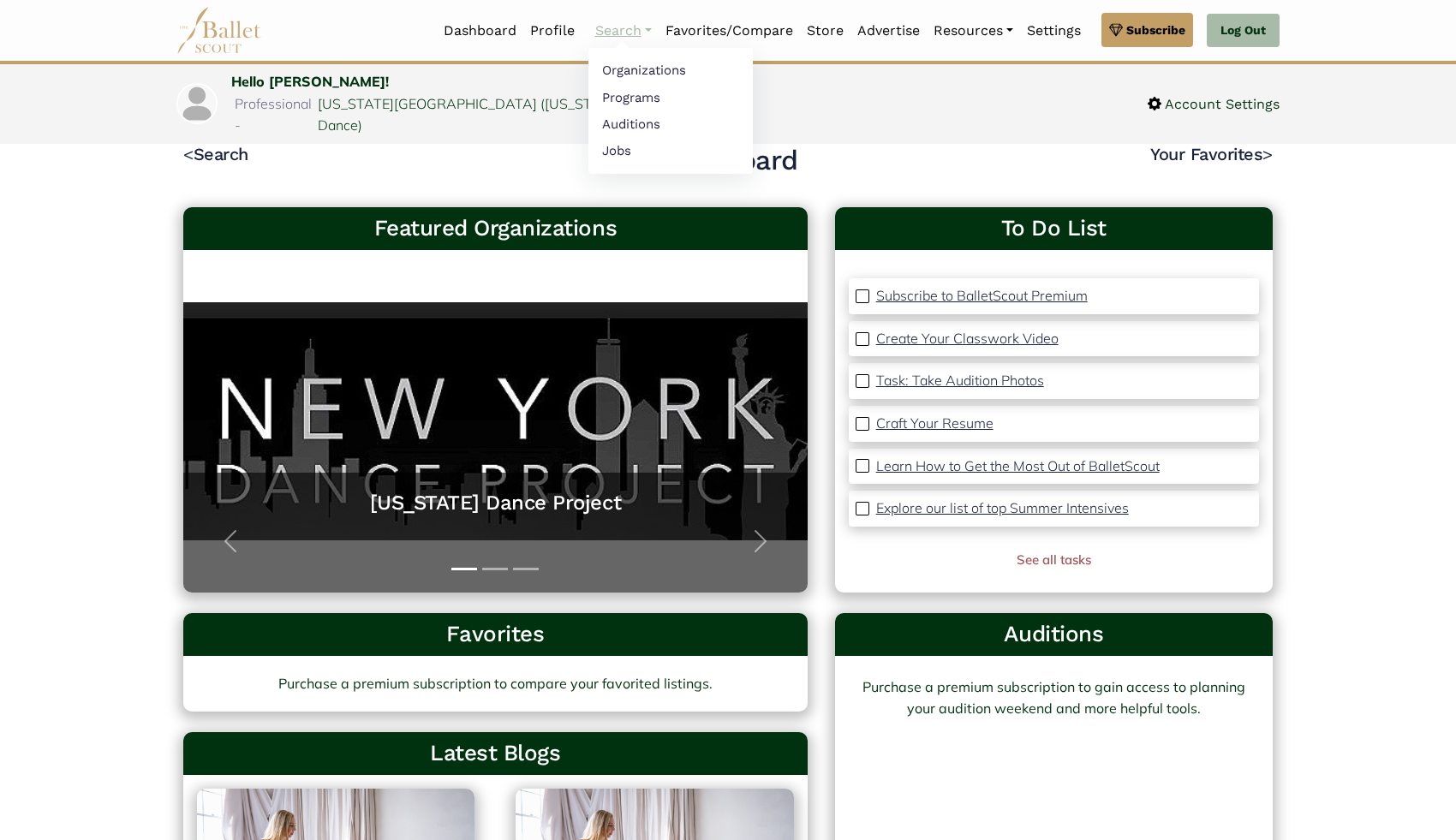
click at [602, 38] on link "Search" at bounding box center [623, 31] width 70 height 36
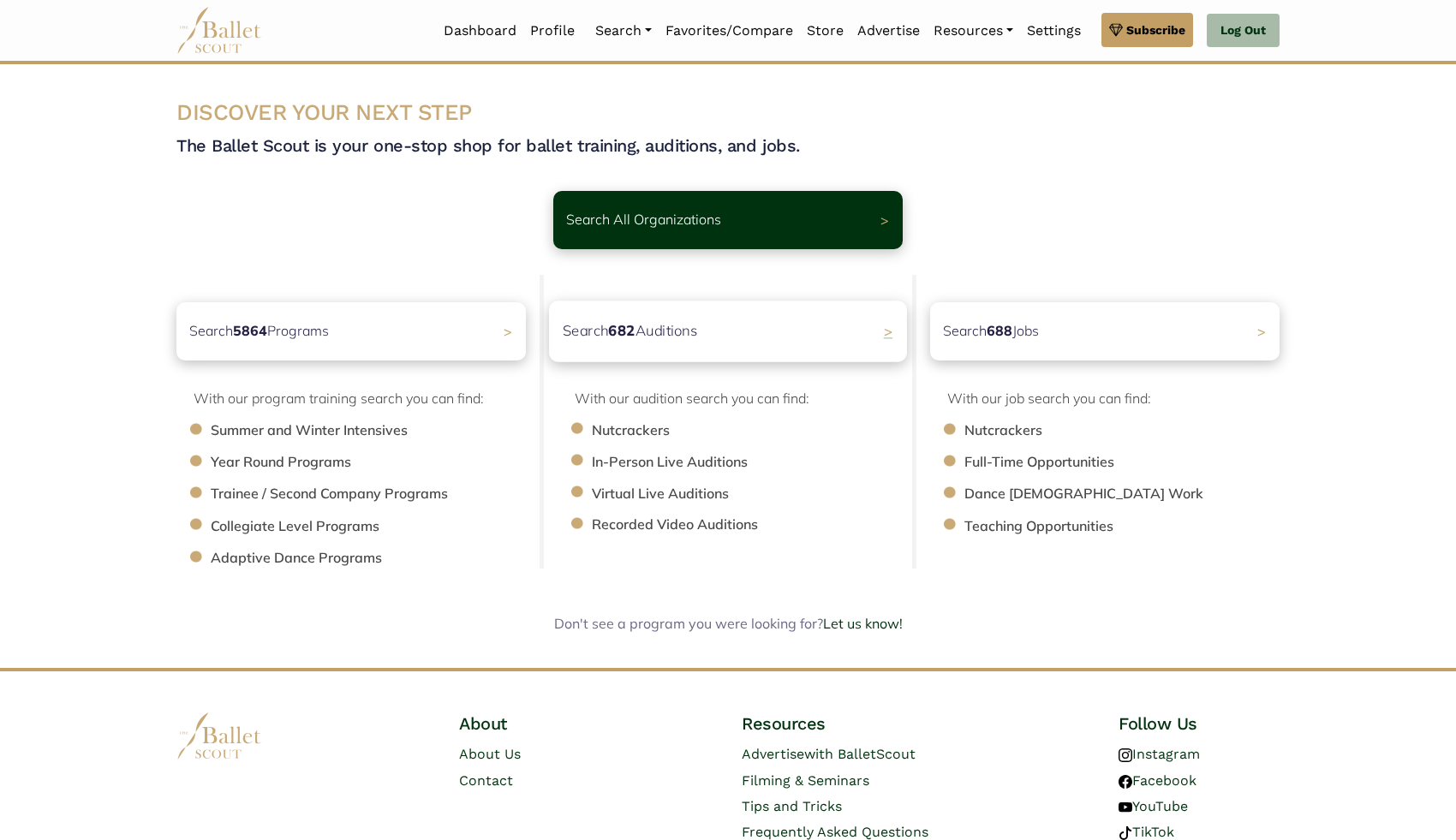
click at [738, 340] on div "Search 682 Auditions >" at bounding box center [727, 331] width 358 height 61
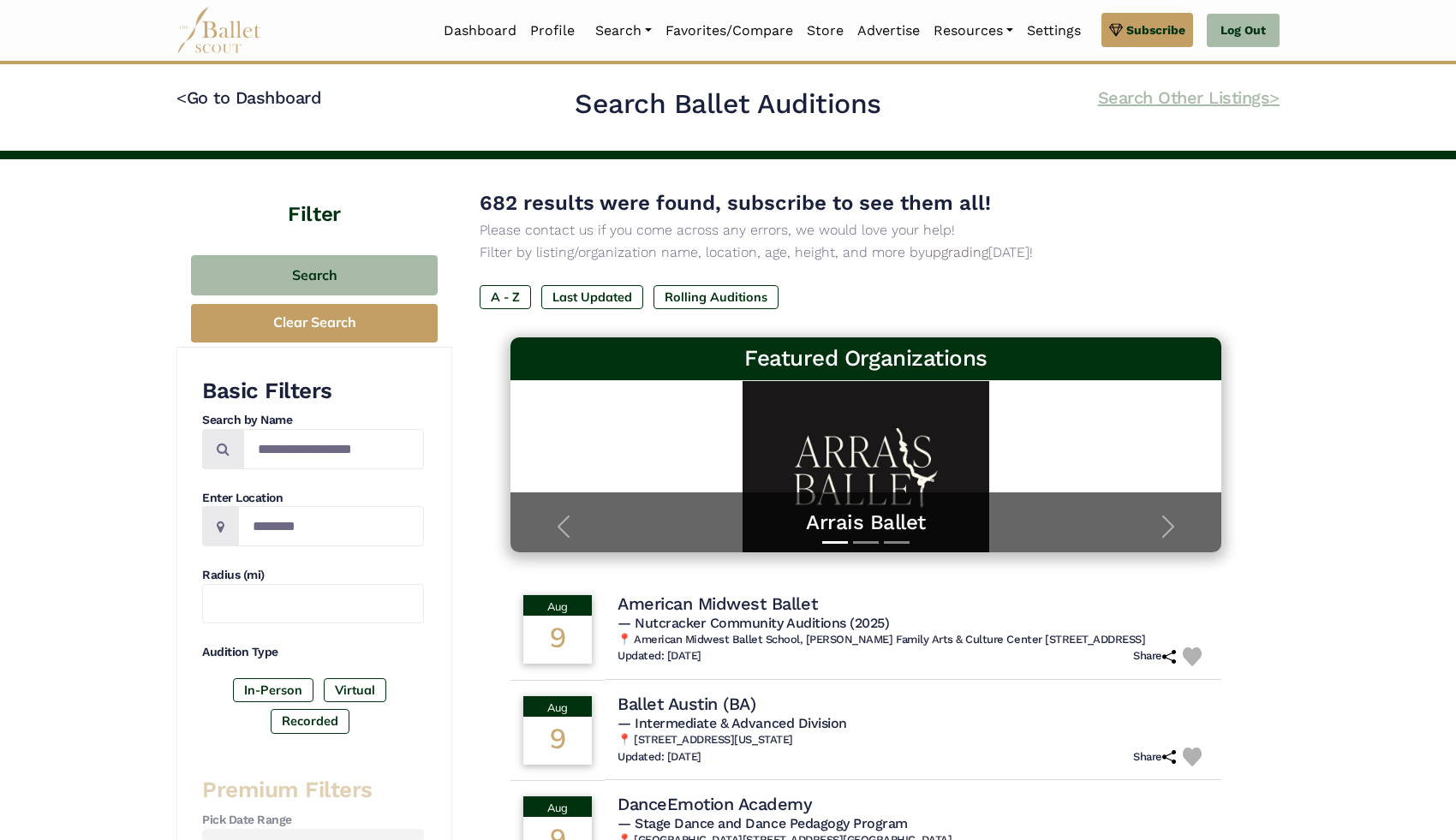
click at [1148, 97] on link "Search Other Listings >" at bounding box center [1188, 97] width 181 height 20
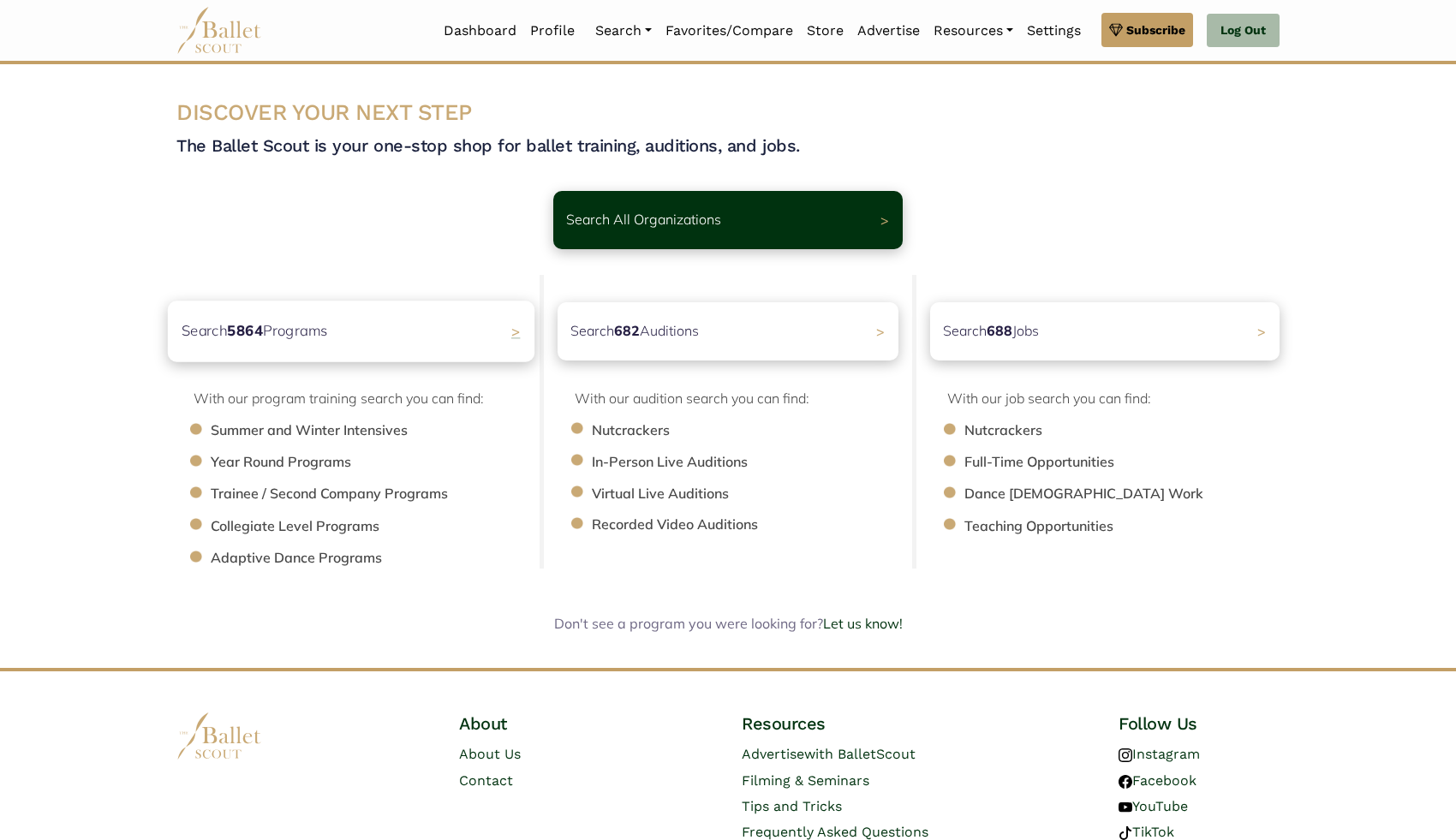
click at [423, 345] on div "Search 5864 Programs >" at bounding box center [351, 331] width 367 height 61
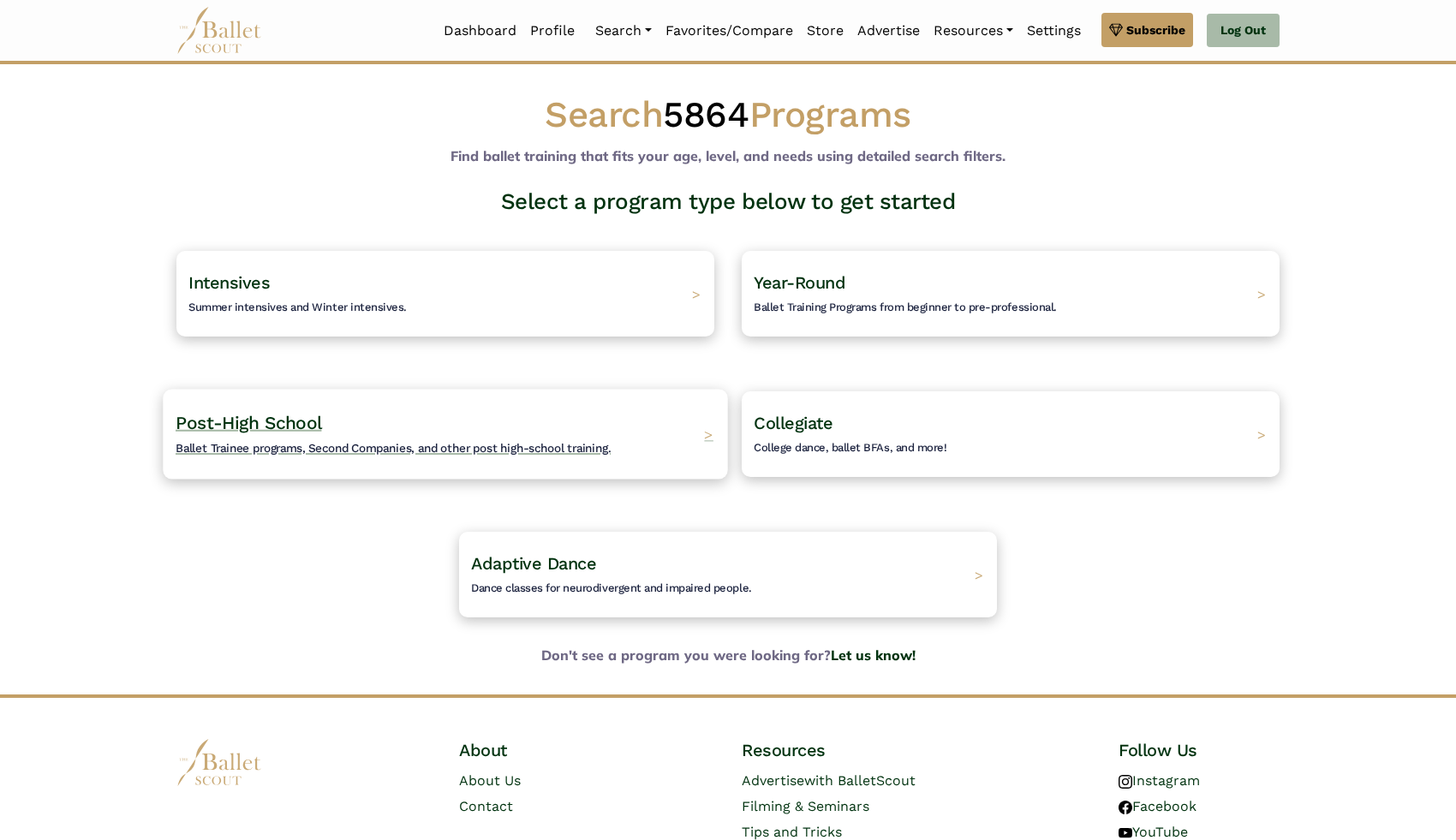
click at [636, 426] on div "Post-High School Ballet Trainee programs, Second Companies, and other post high…" at bounding box center [445, 434] width 564 height 90
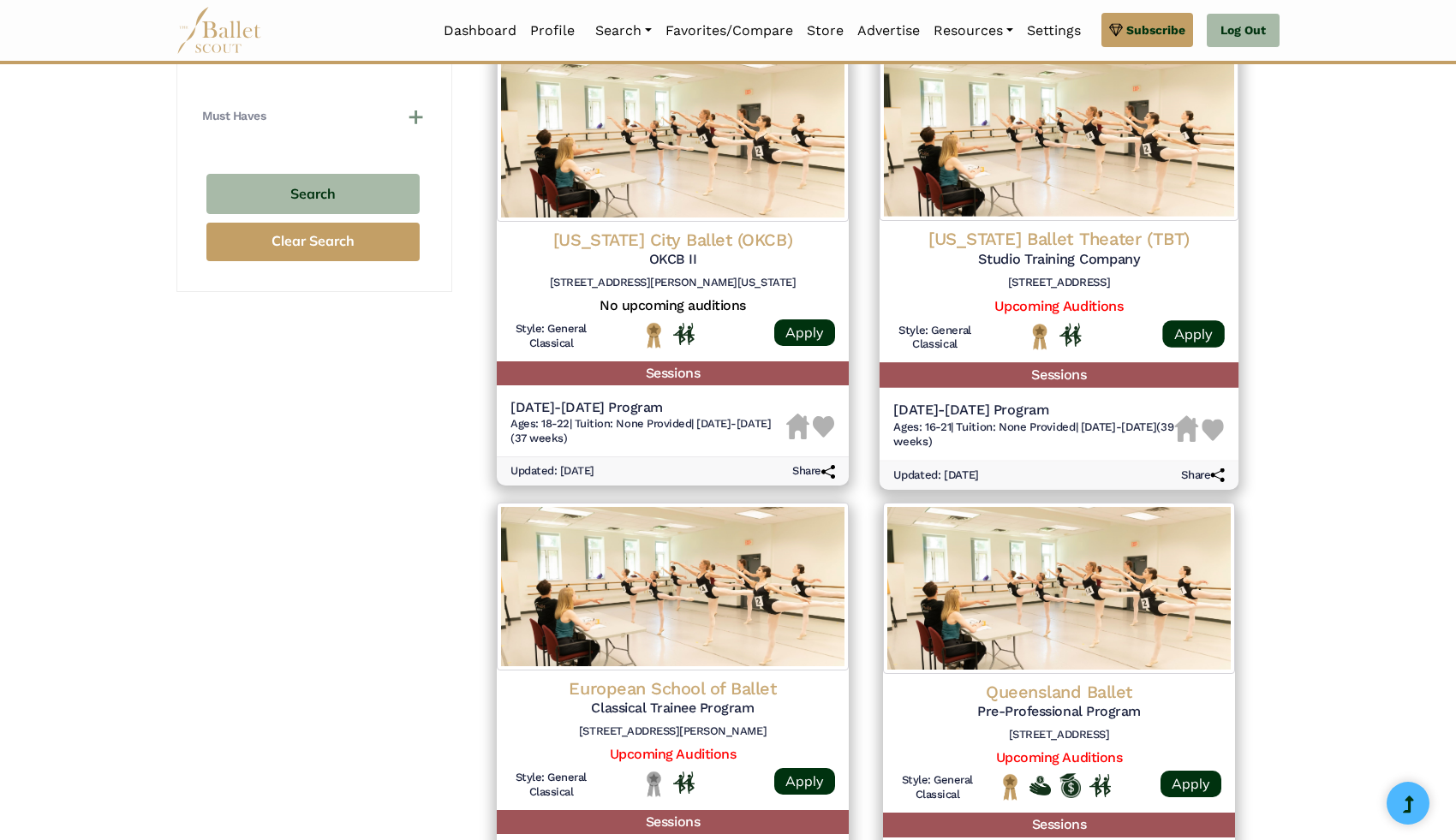
scroll to position [1250, 0]
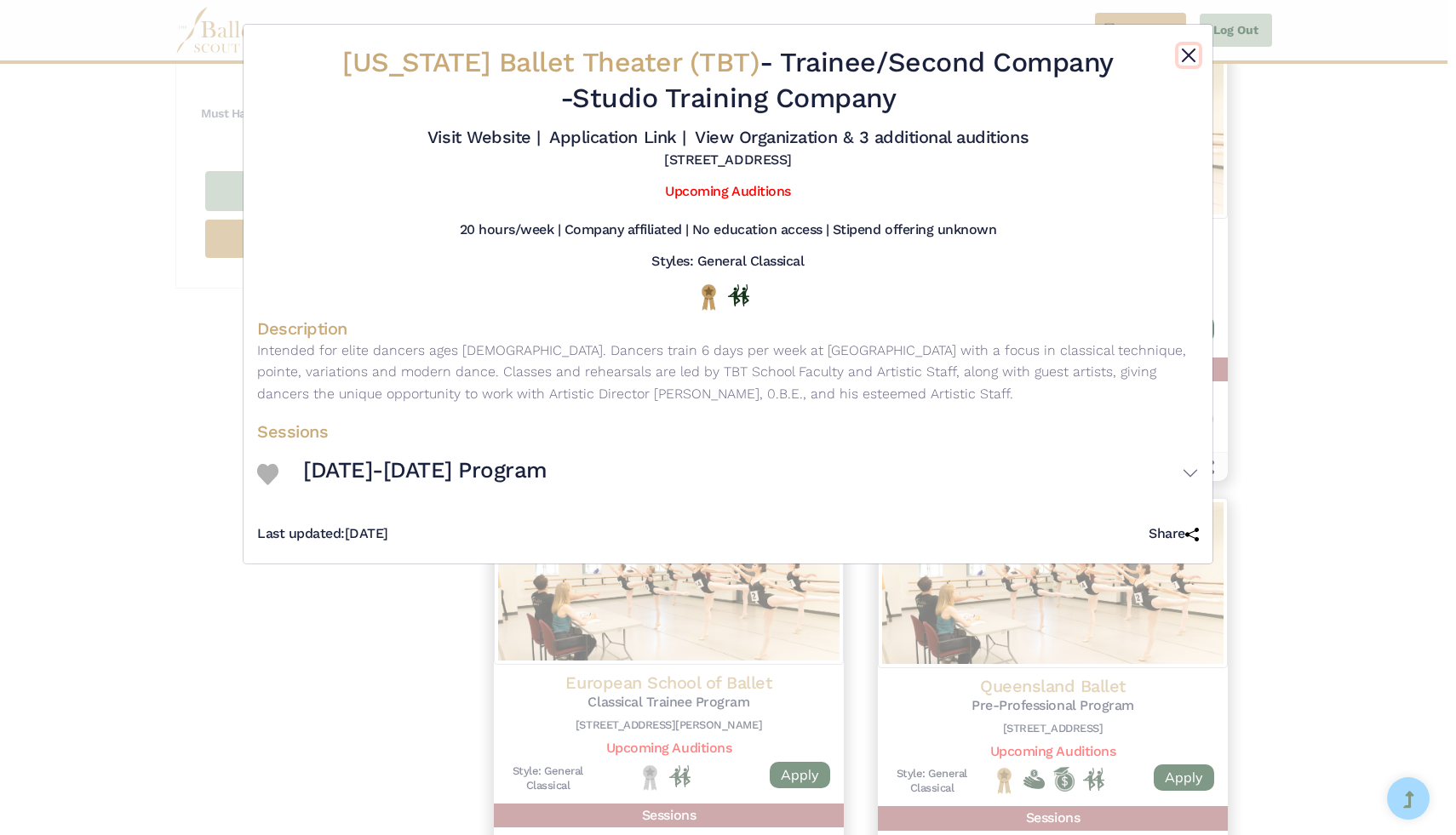
click at [1188, 51] on button "Close" at bounding box center [1188, 55] width 20 height 20
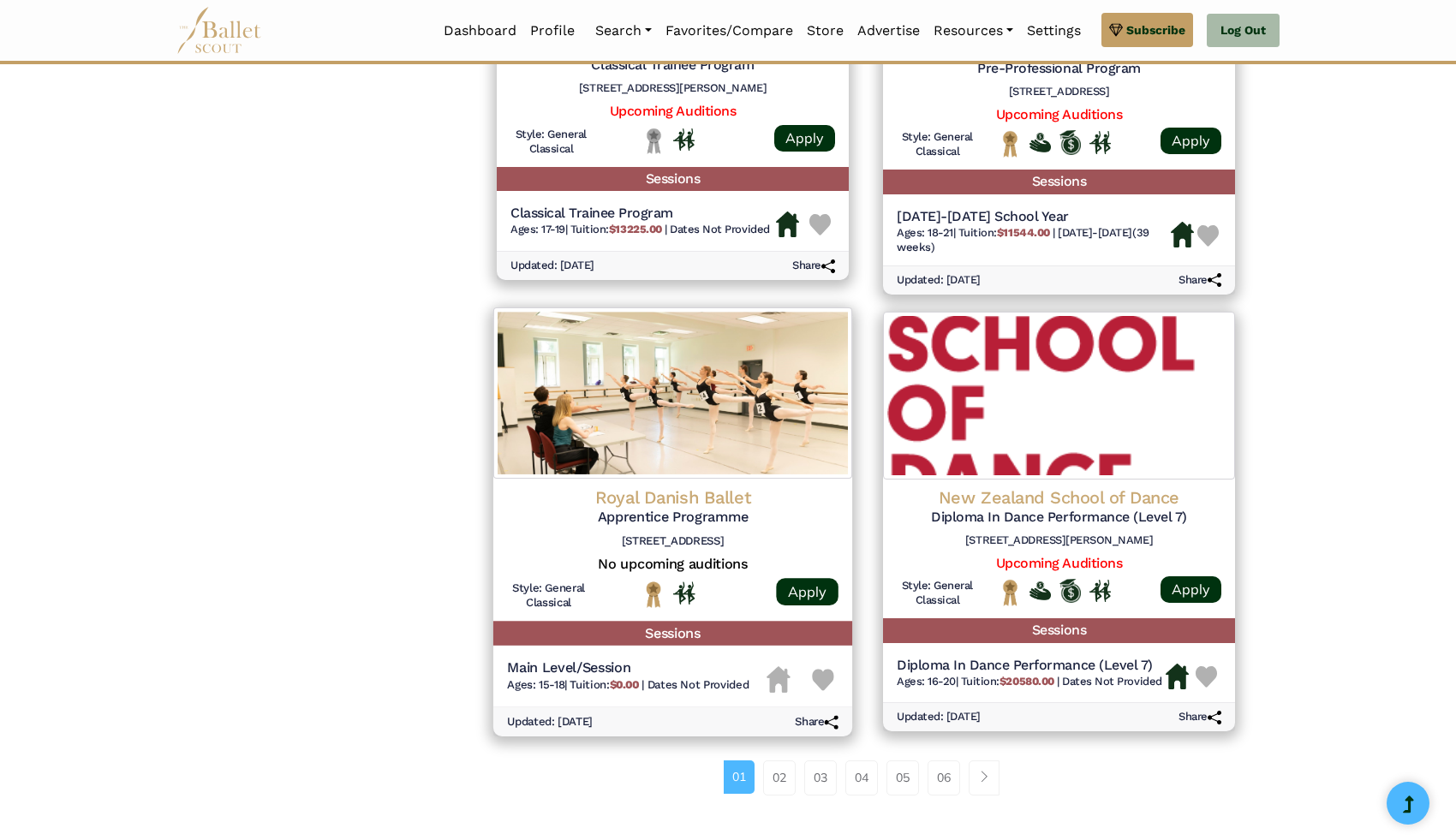
scroll to position [1893, 0]
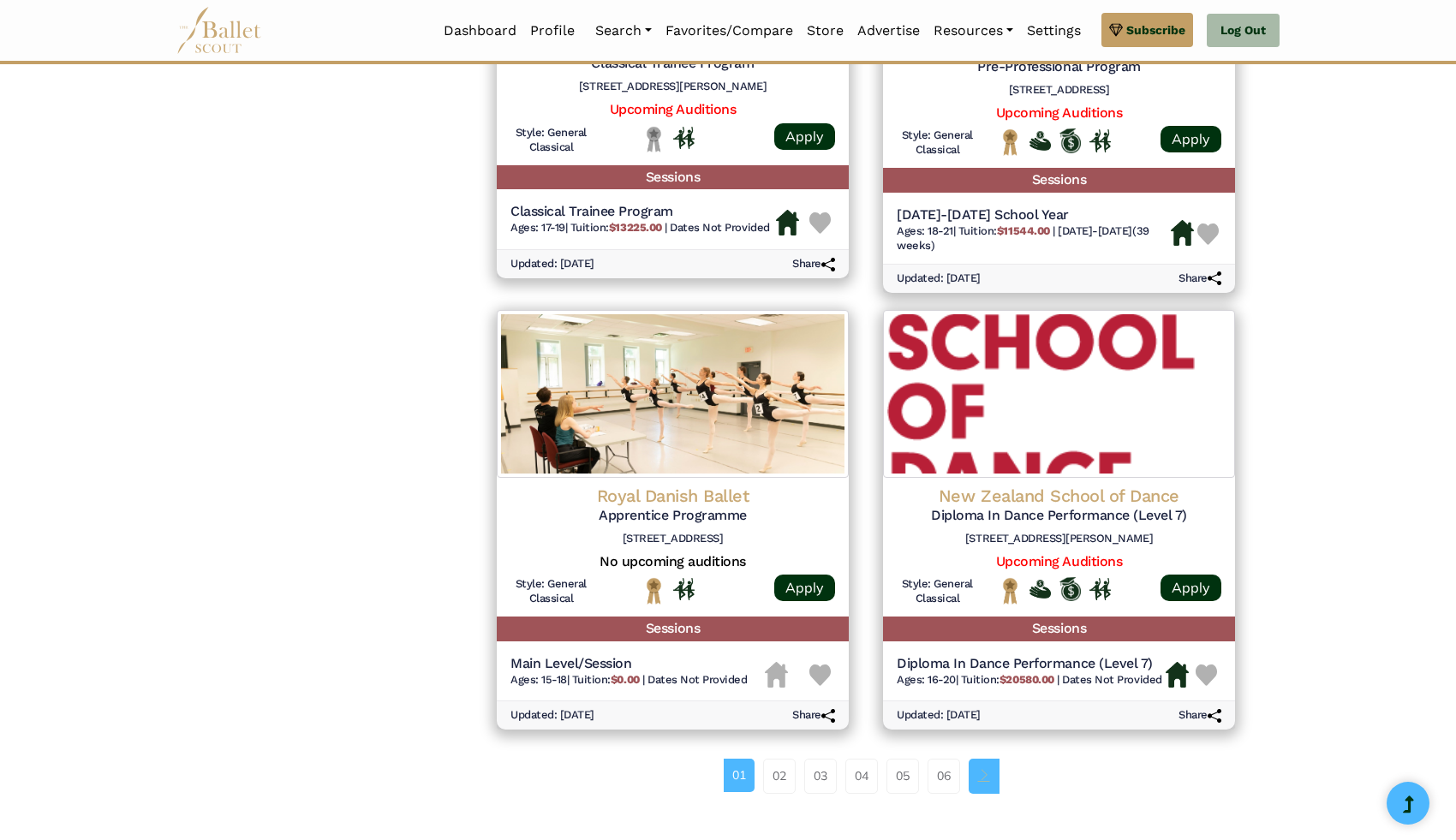
click at [983, 779] on span "Page navigation example" at bounding box center [984, 776] width 12 height 12
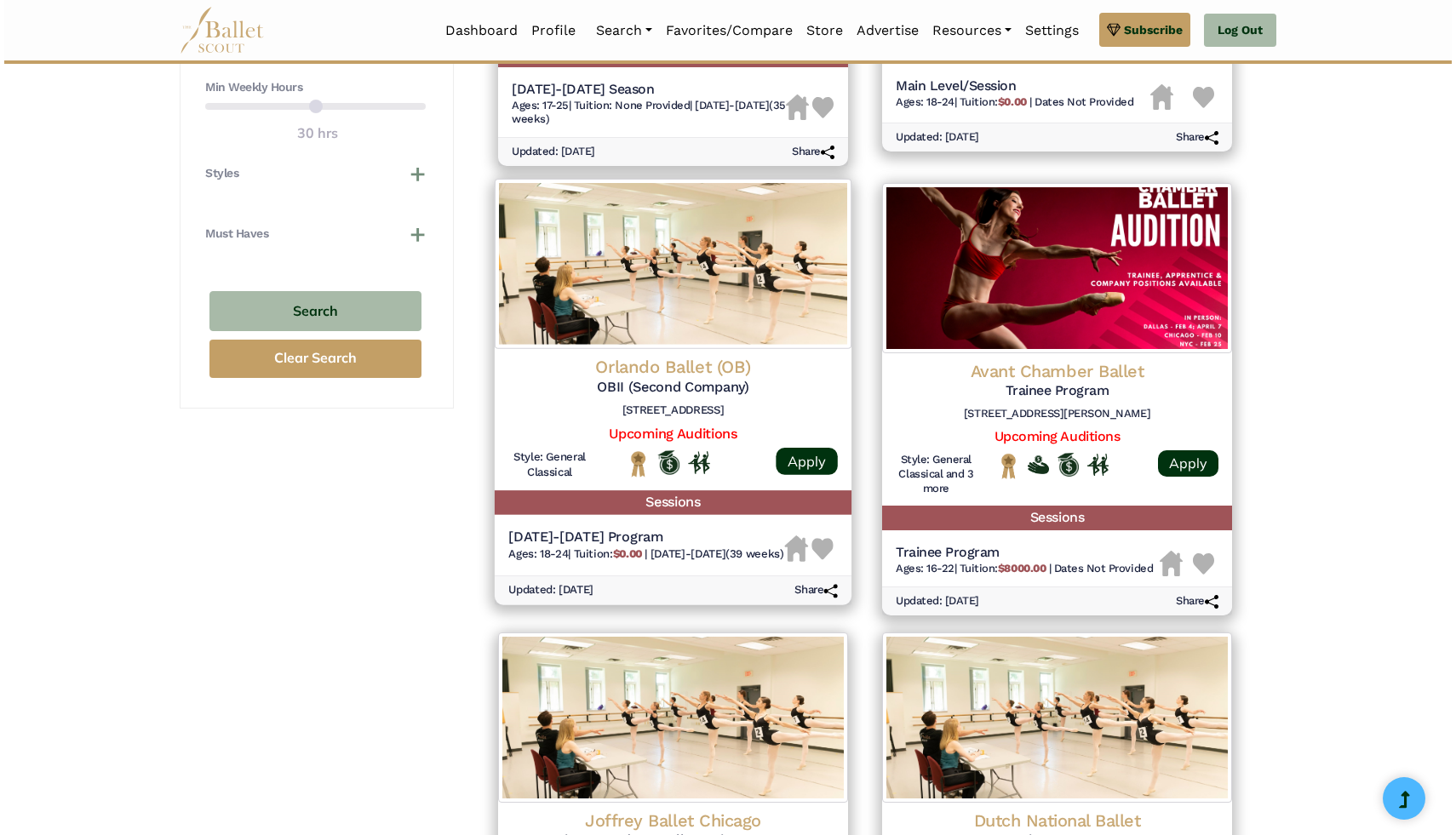
scroll to position [1124, 0]
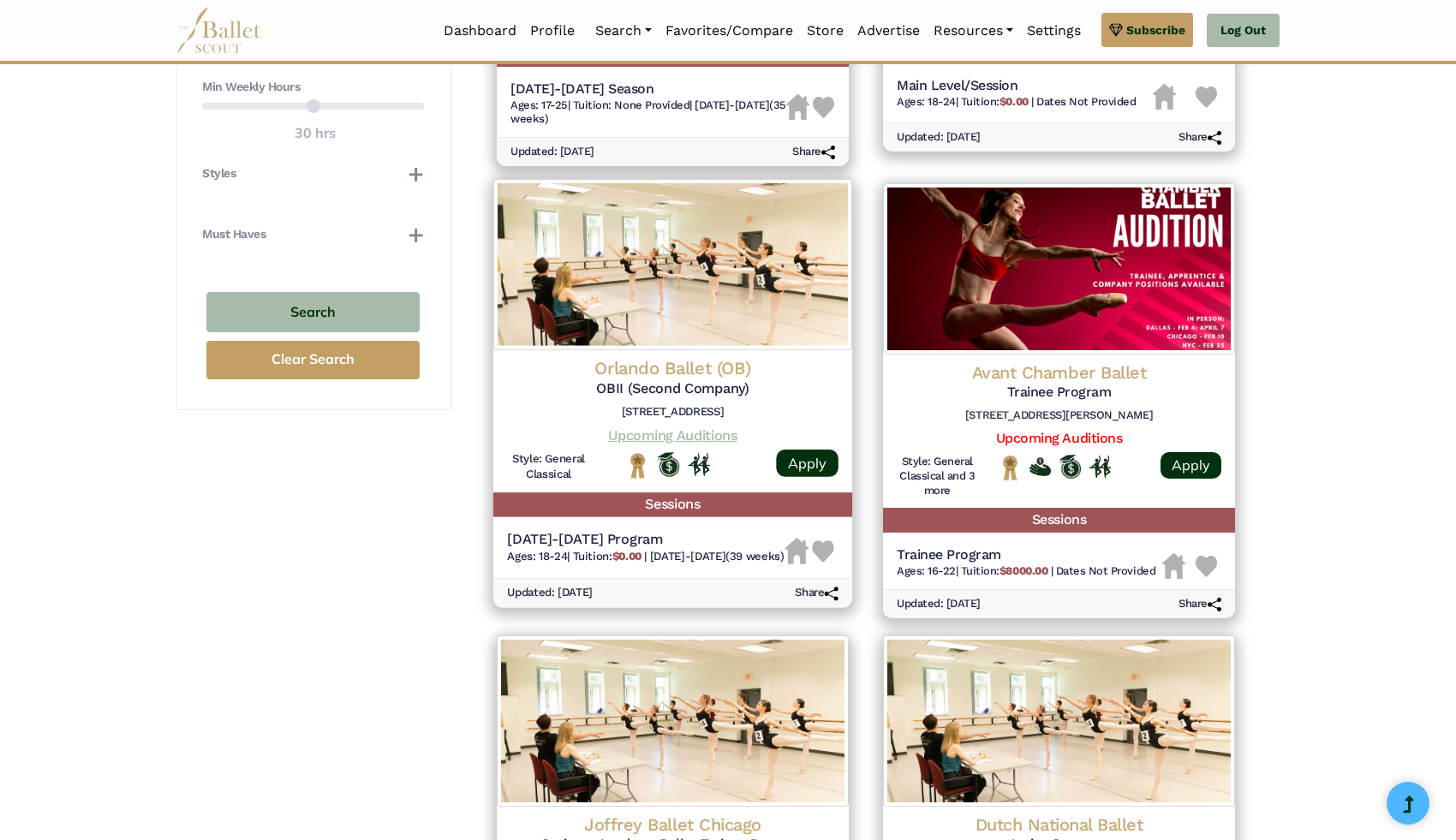
click at [690, 441] on link "Upcoming Auditions" at bounding box center [672, 435] width 128 height 17
click at [821, 564] on img at bounding box center [822, 551] width 22 height 22
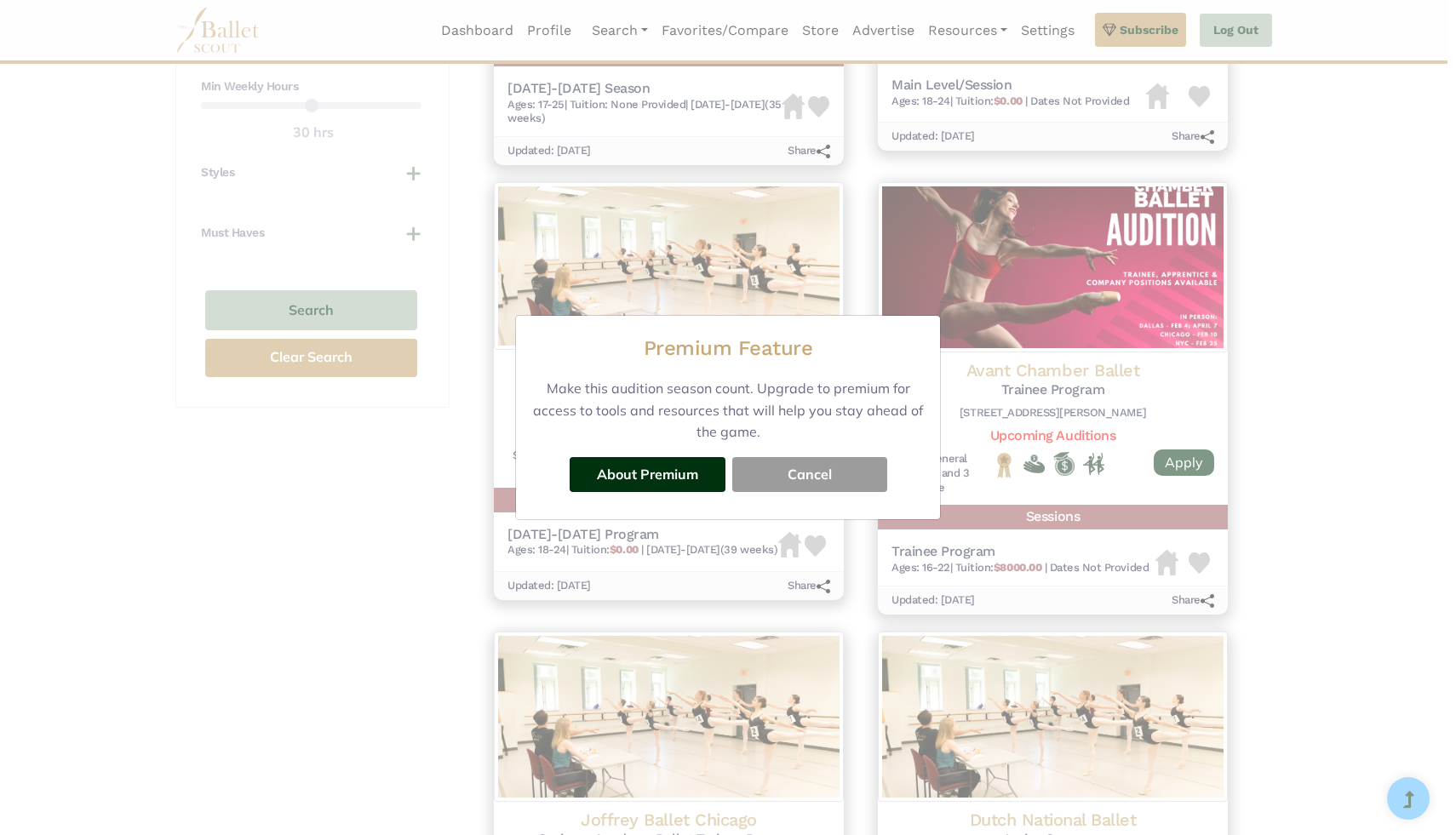
click at [783, 470] on button "Cancel" at bounding box center [810, 474] width 155 height 34
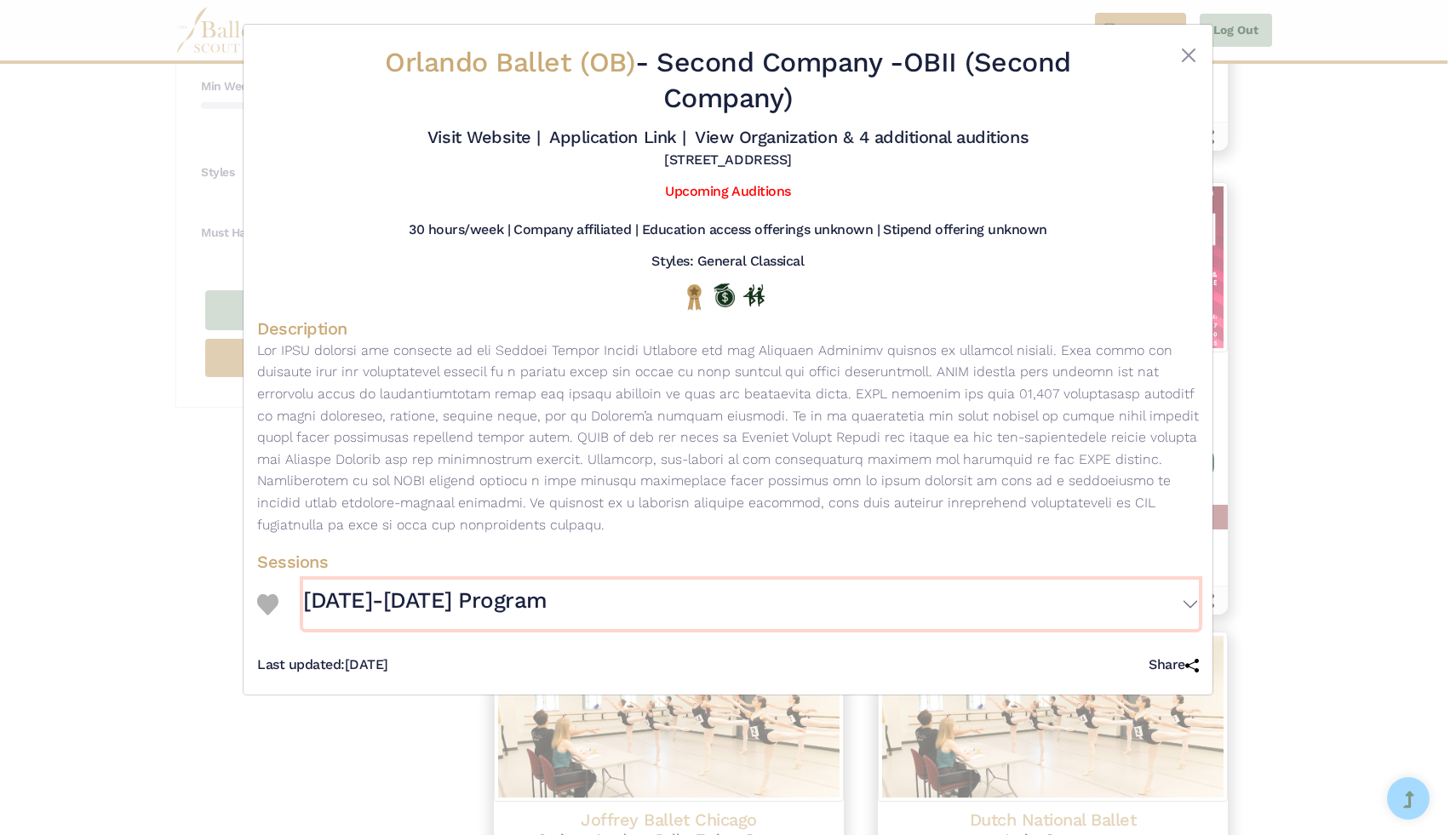
click at [1184, 596] on button "[DATE]-[DATE] Program" at bounding box center [751, 604] width 895 height 49
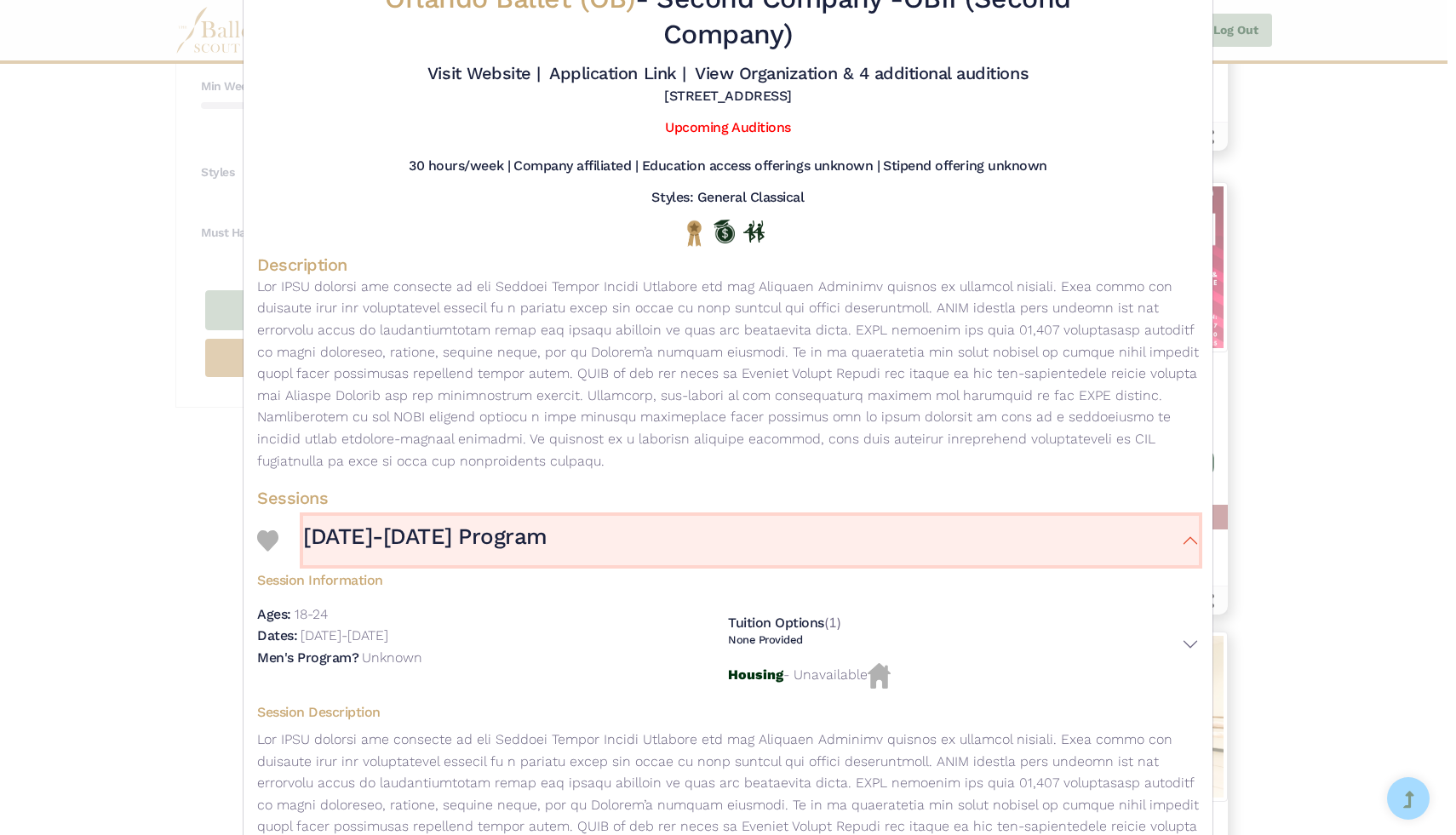
scroll to position [0, 0]
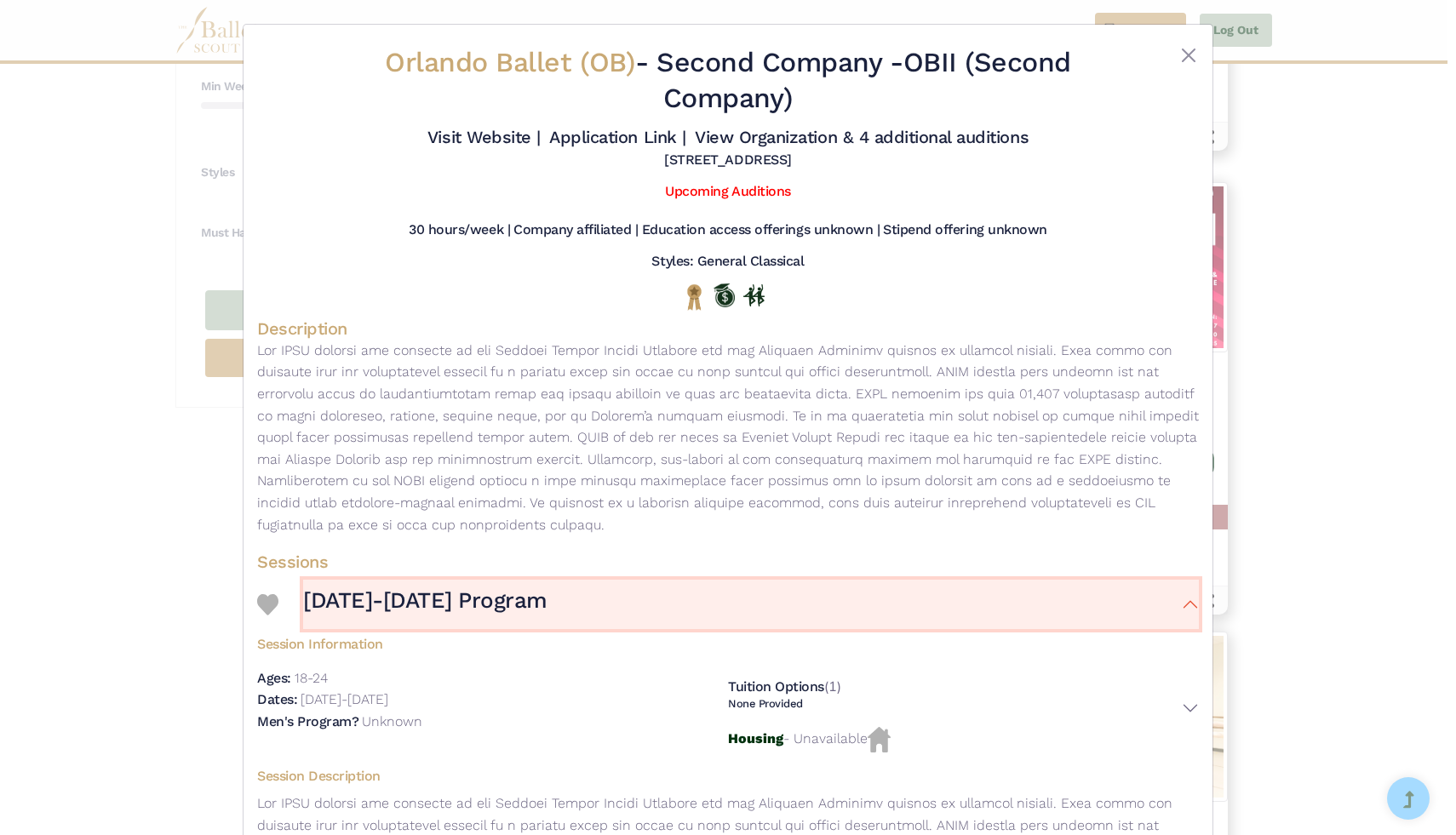
click at [1166, 602] on button "2024-2025 Program" at bounding box center [751, 604] width 895 height 49
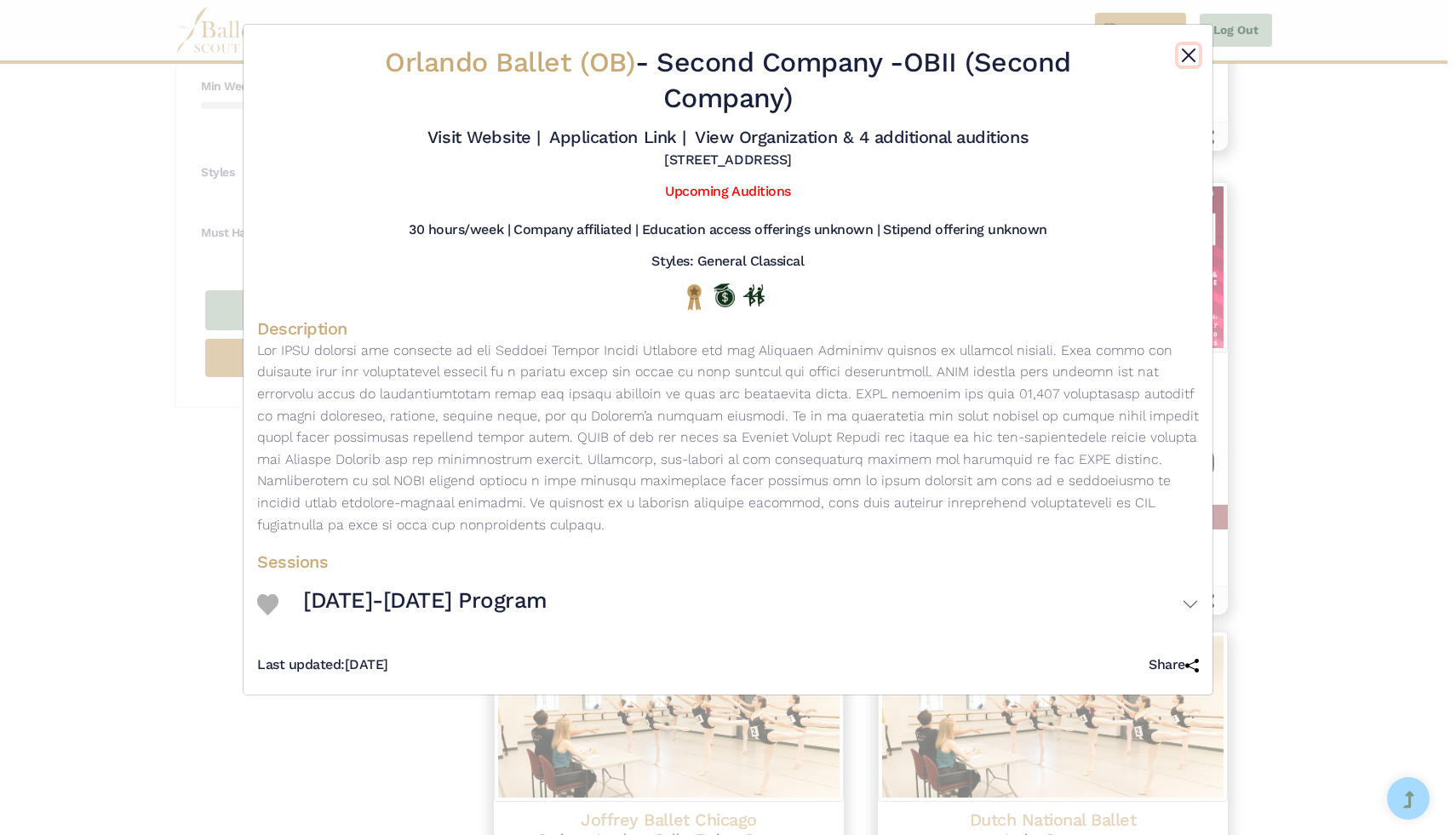
click at [1183, 51] on button "Close" at bounding box center [1188, 55] width 20 height 20
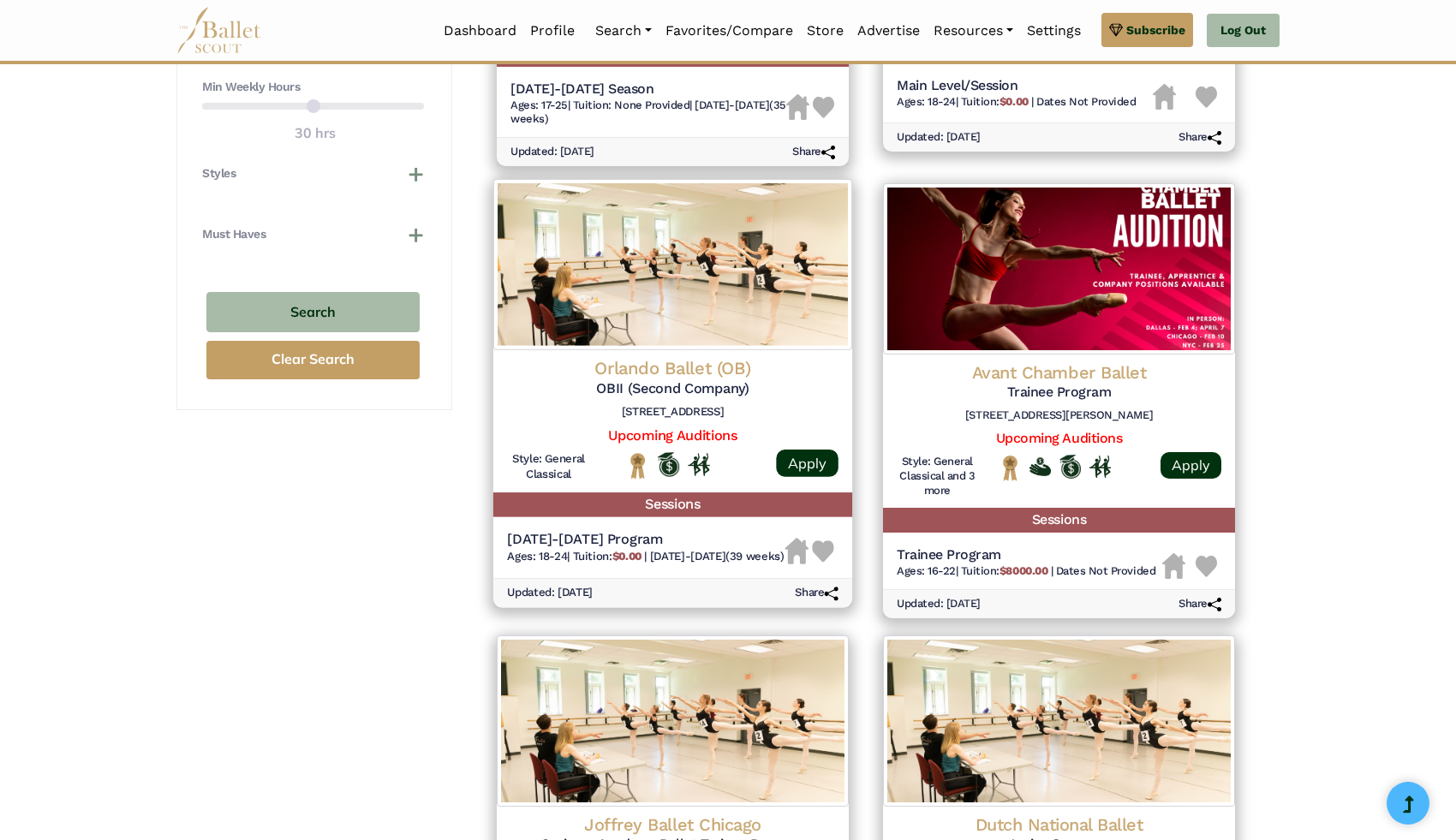
click at [657, 344] on img at bounding box center [673, 265] width 359 height 172
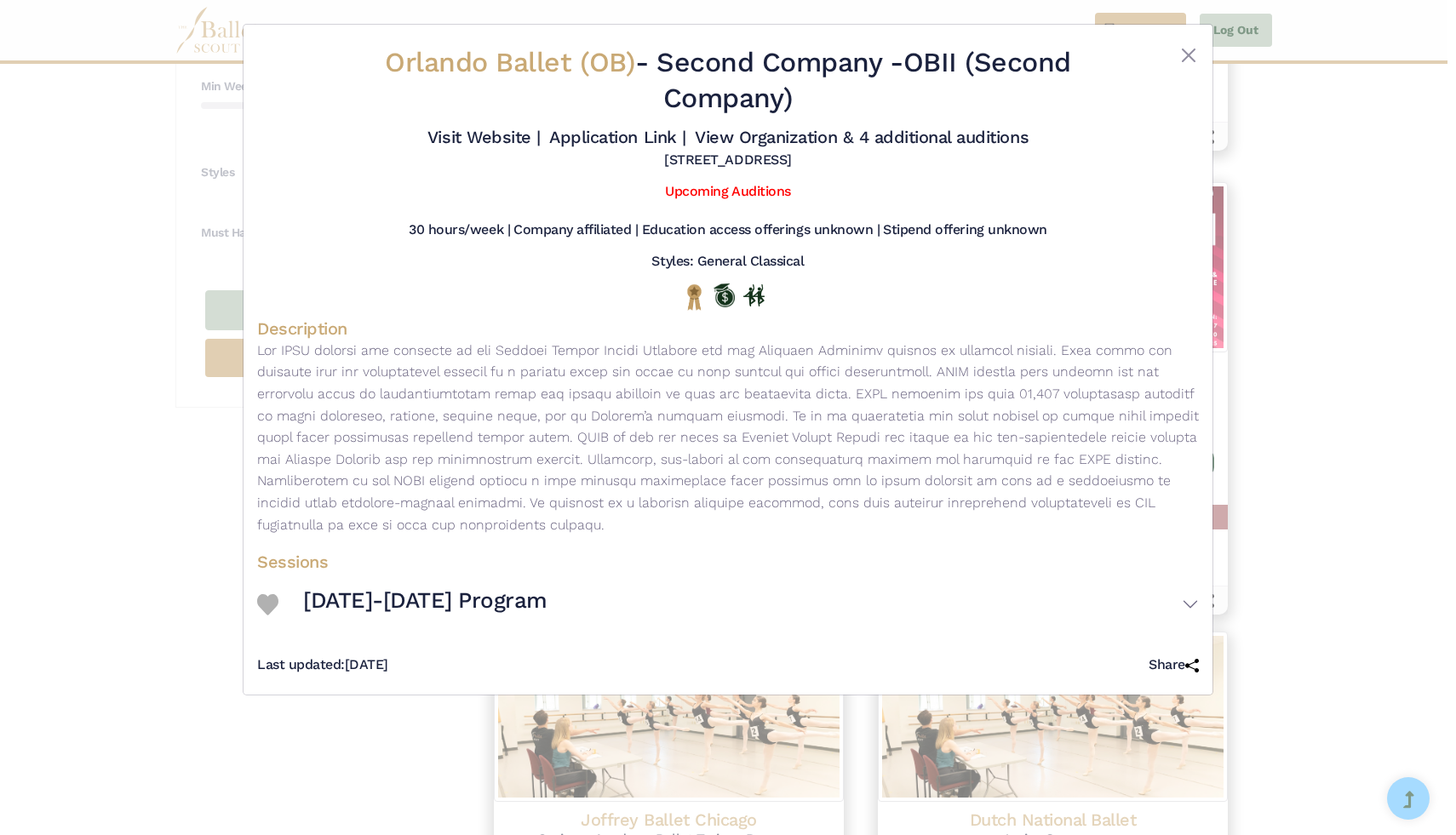
click at [1174, 56] on div at bounding box center [1160, 84] width 79 height 78
click at [1198, 602] on button "2024-2025 Program" at bounding box center [751, 604] width 895 height 49
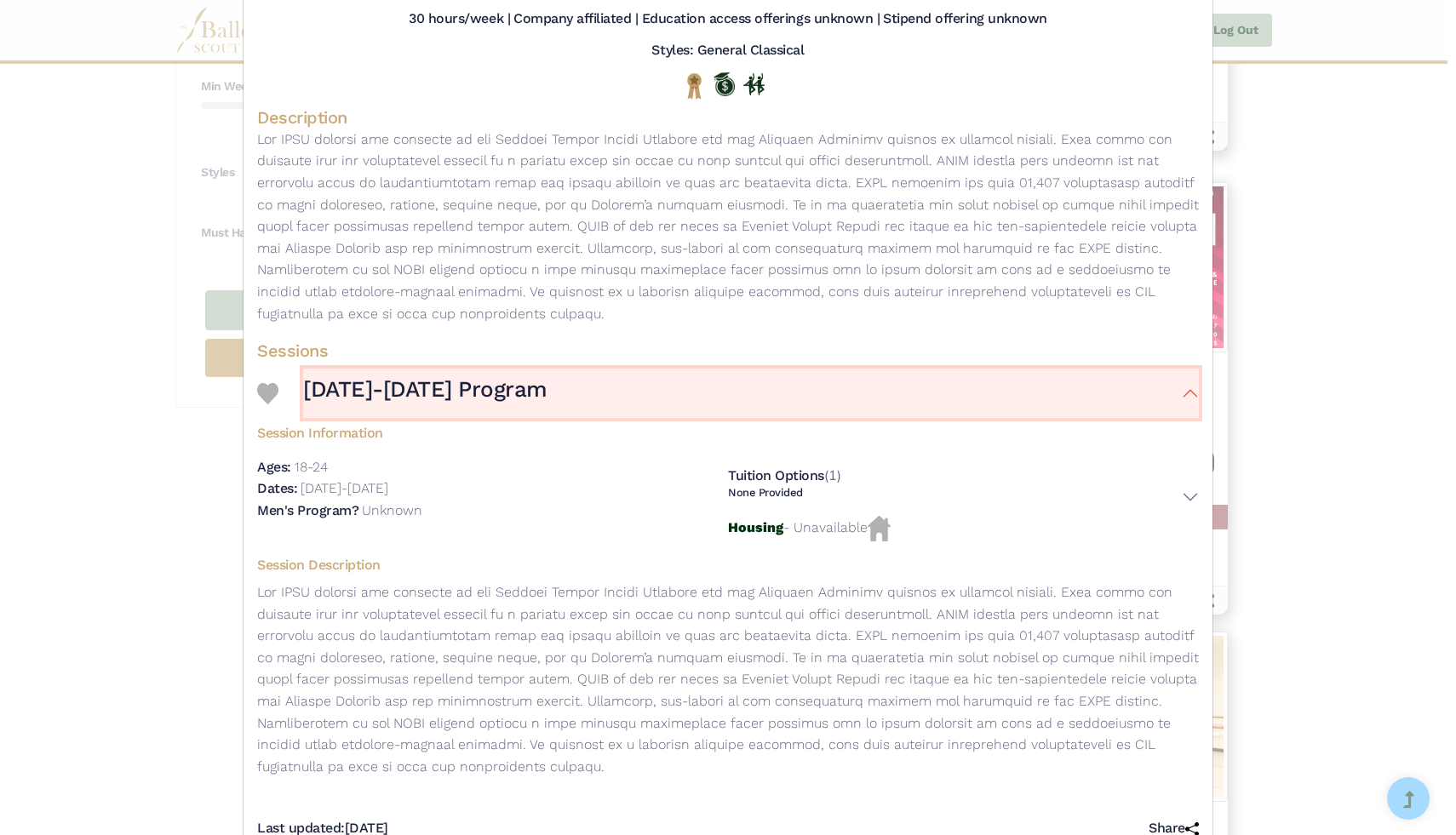
scroll to position [217, 0]
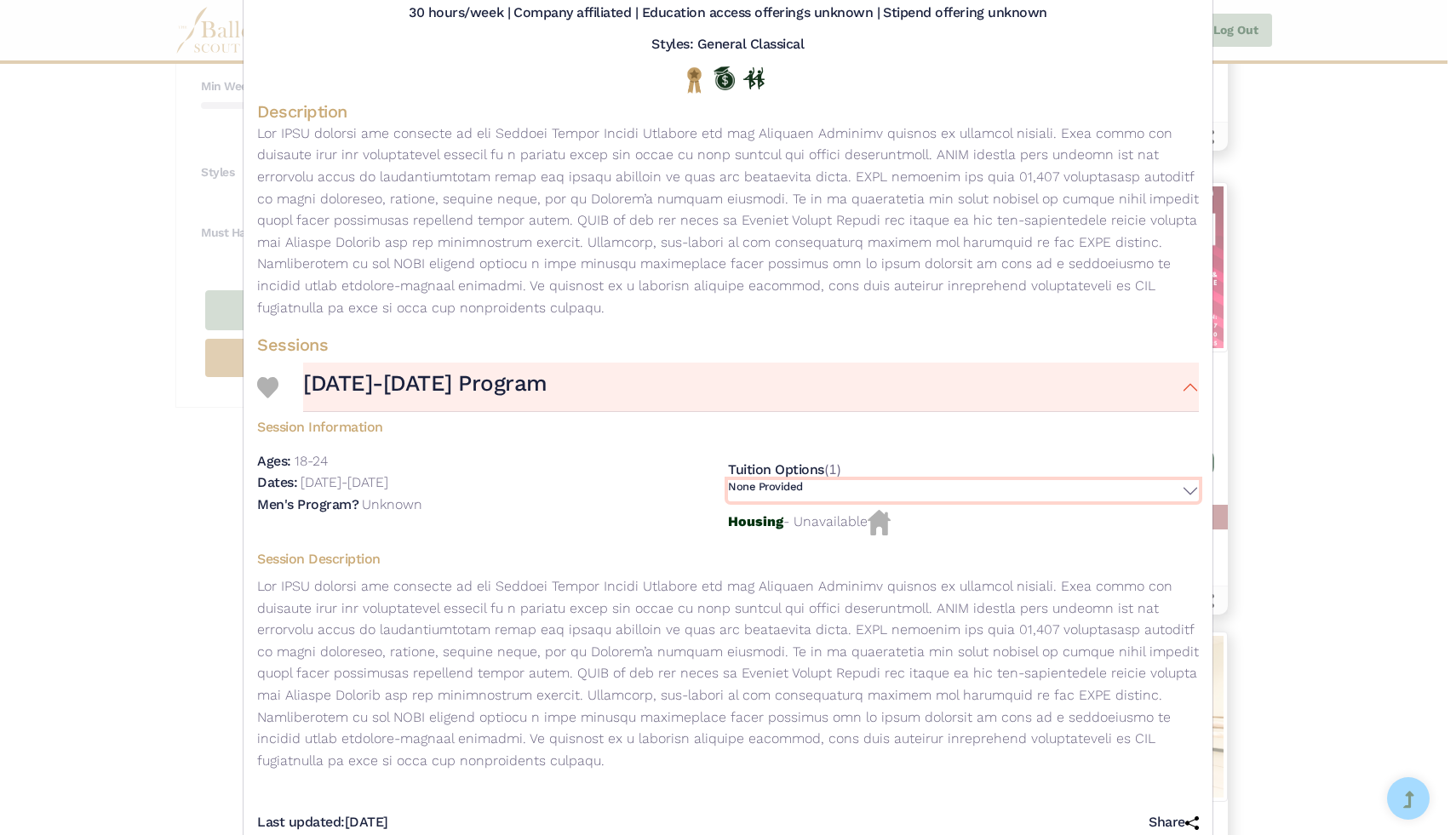
click at [1176, 488] on button "None Provided" at bounding box center [964, 491] width 471 height 21
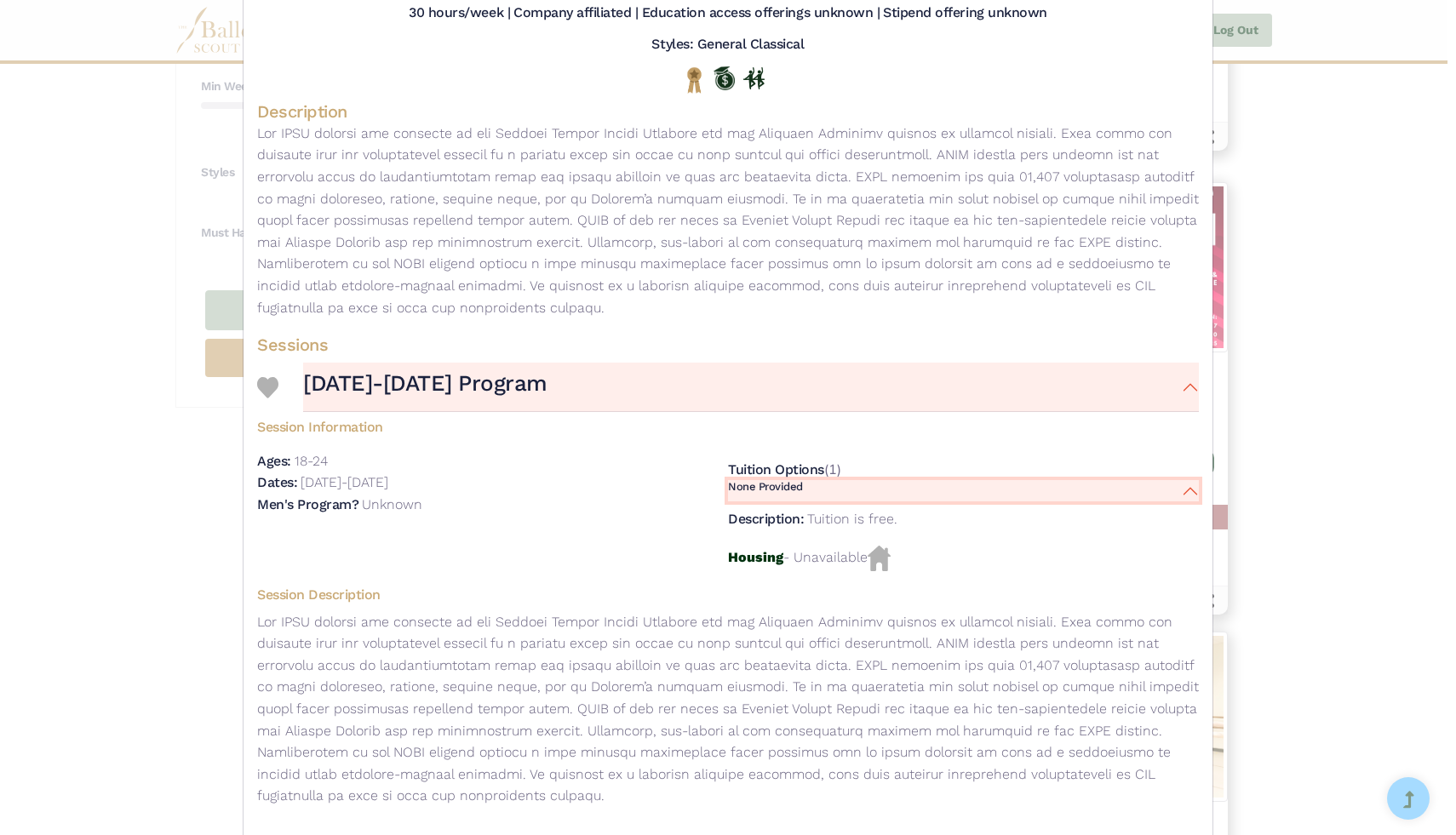
click at [1176, 488] on button "None Provided" at bounding box center [964, 491] width 471 height 21
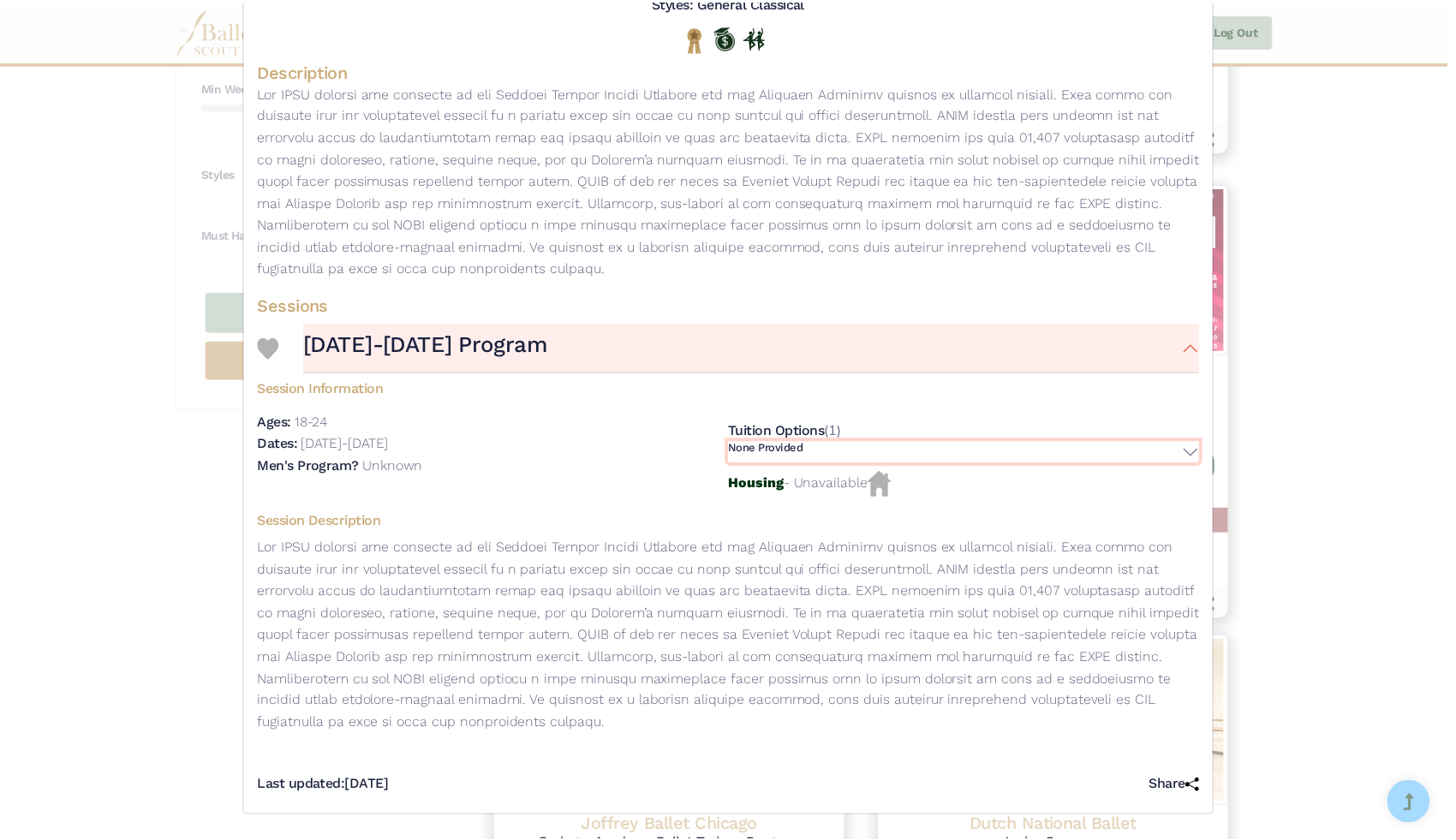
scroll to position [0, 0]
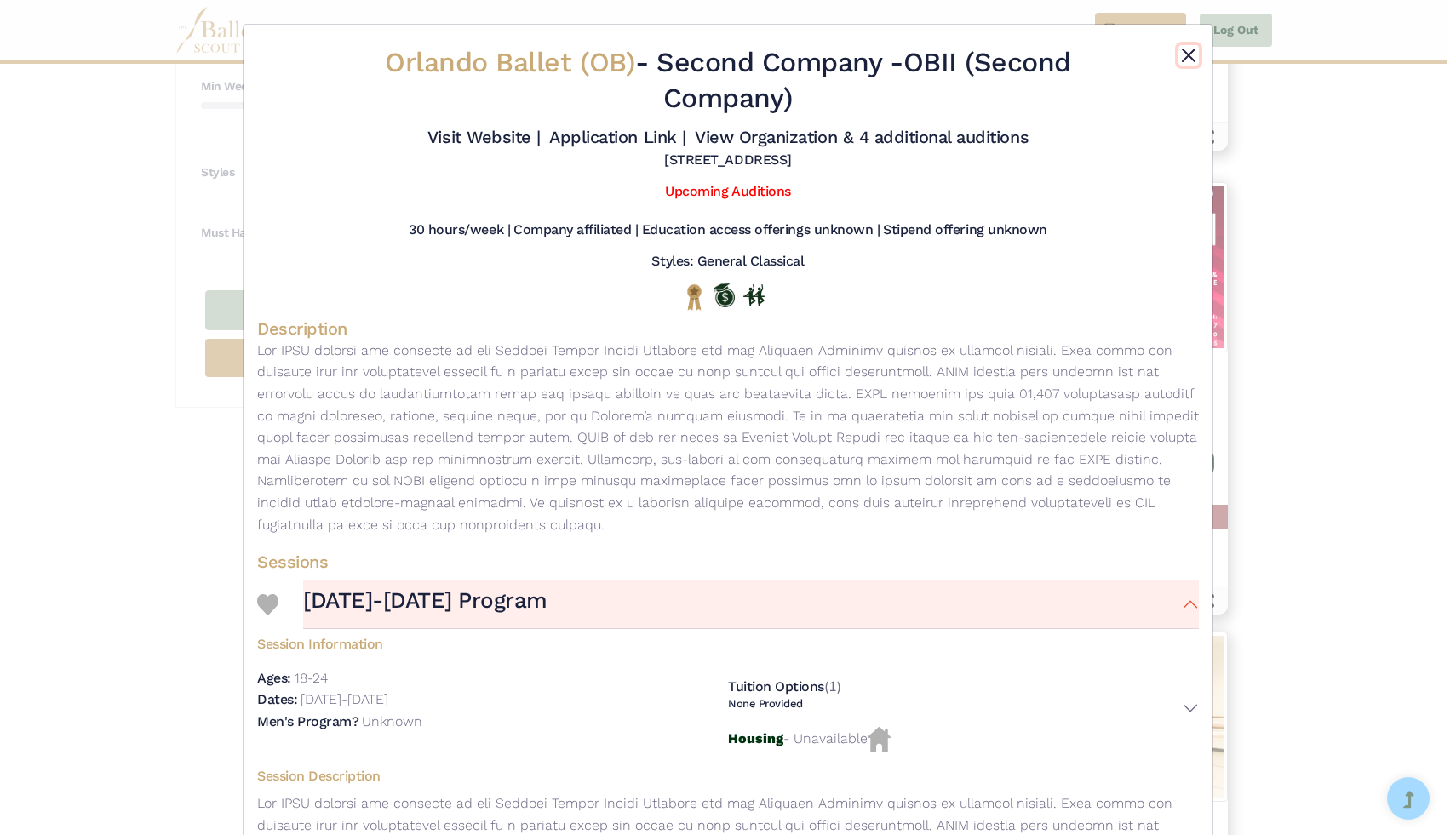
click at [1179, 52] on button "Close" at bounding box center [1188, 55] width 20 height 20
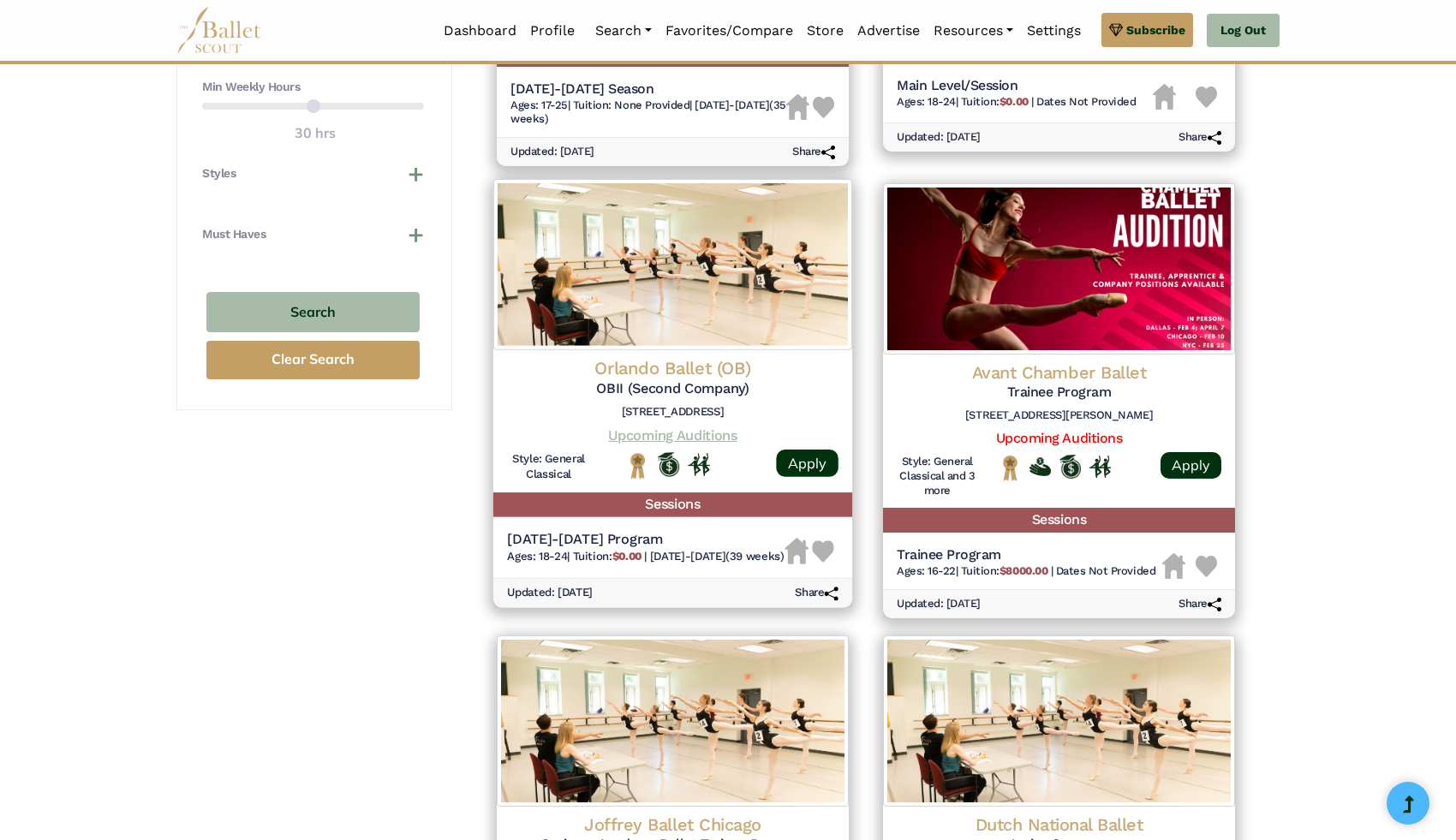
click at [608, 435] on link "Upcoming Auditions" at bounding box center [672, 435] width 128 height 17
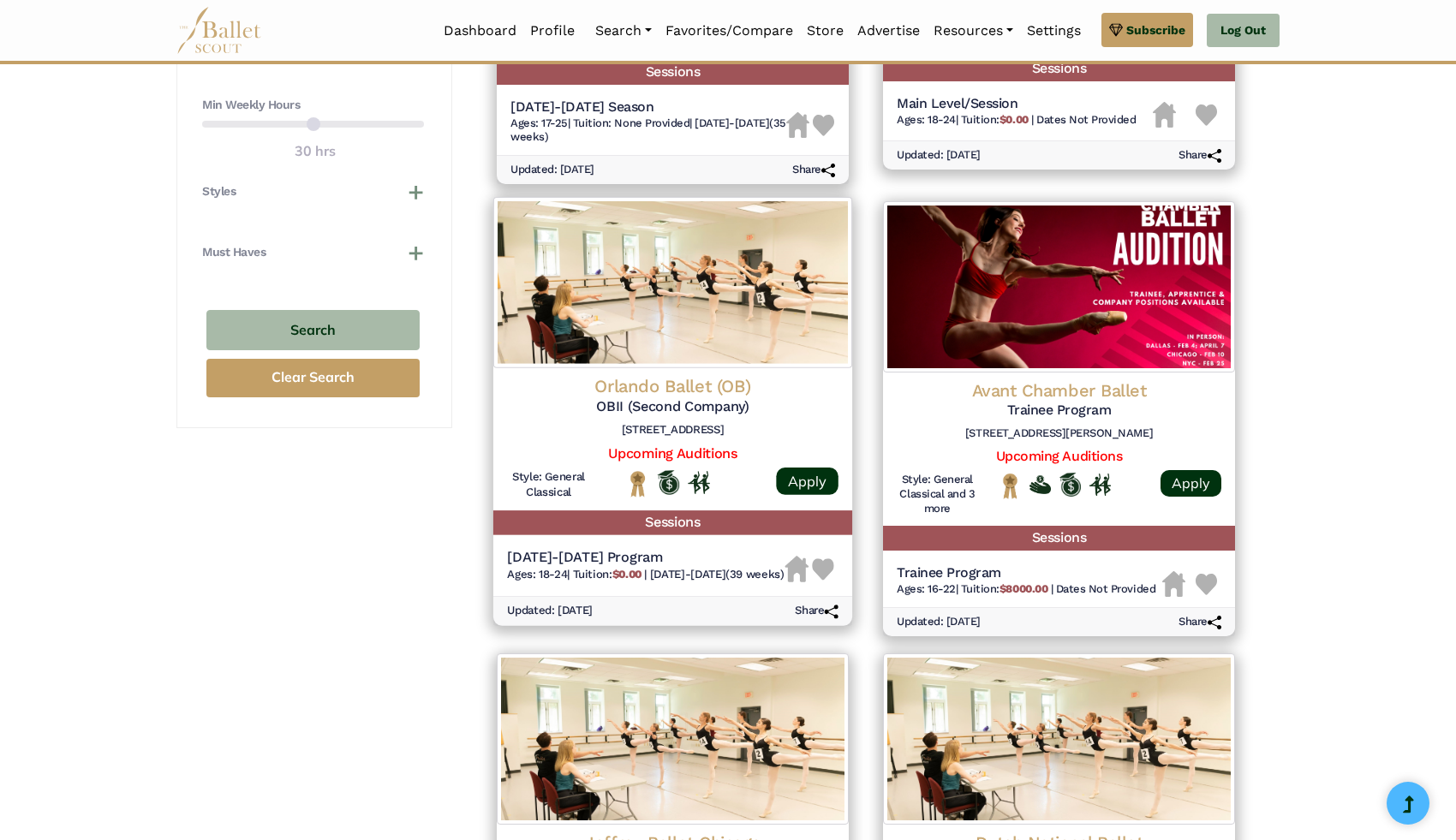
scroll to position [1099, 0]
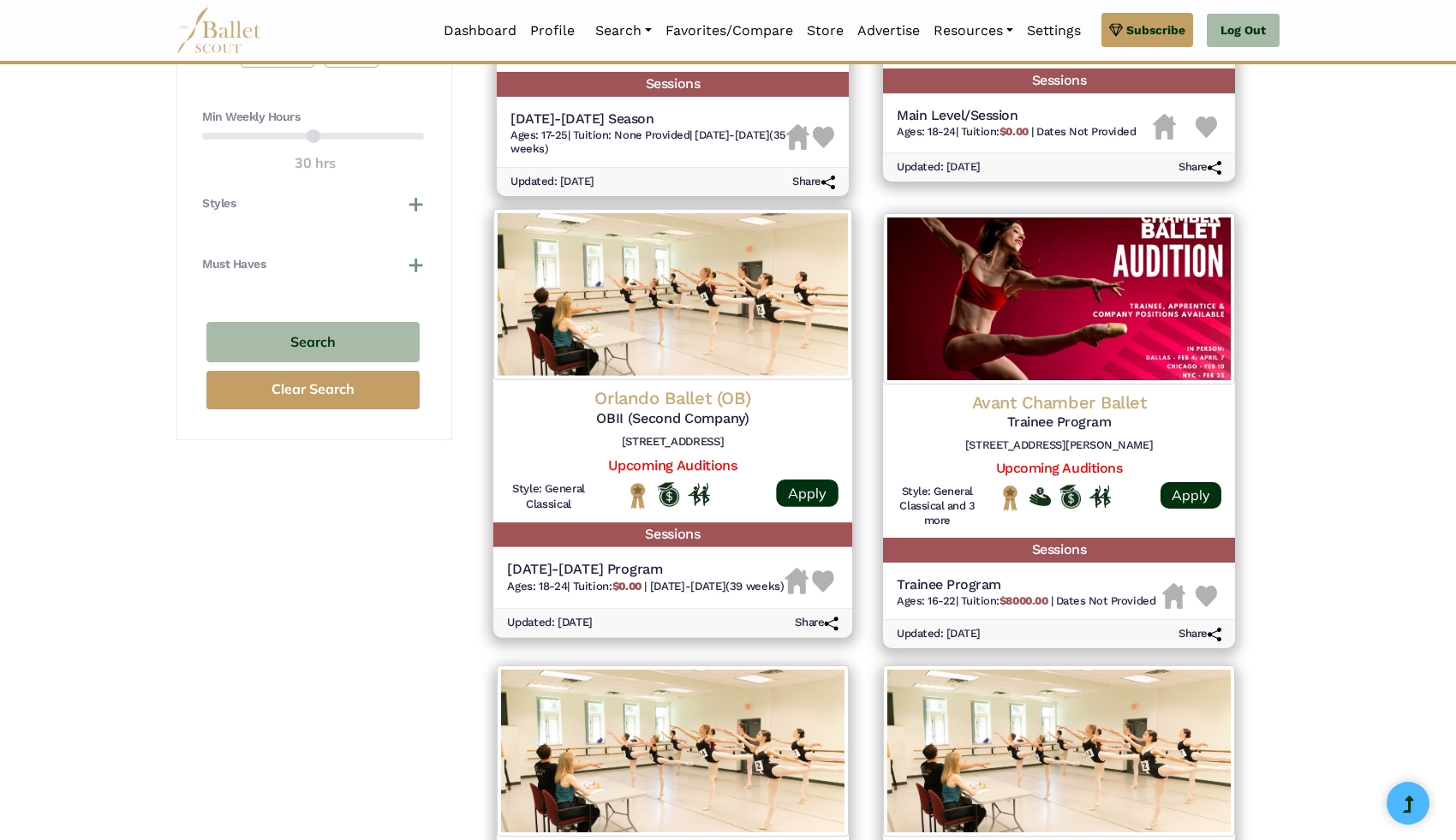
click at [827, 591] on img at bounding box center [822, 582] width 22 height 22
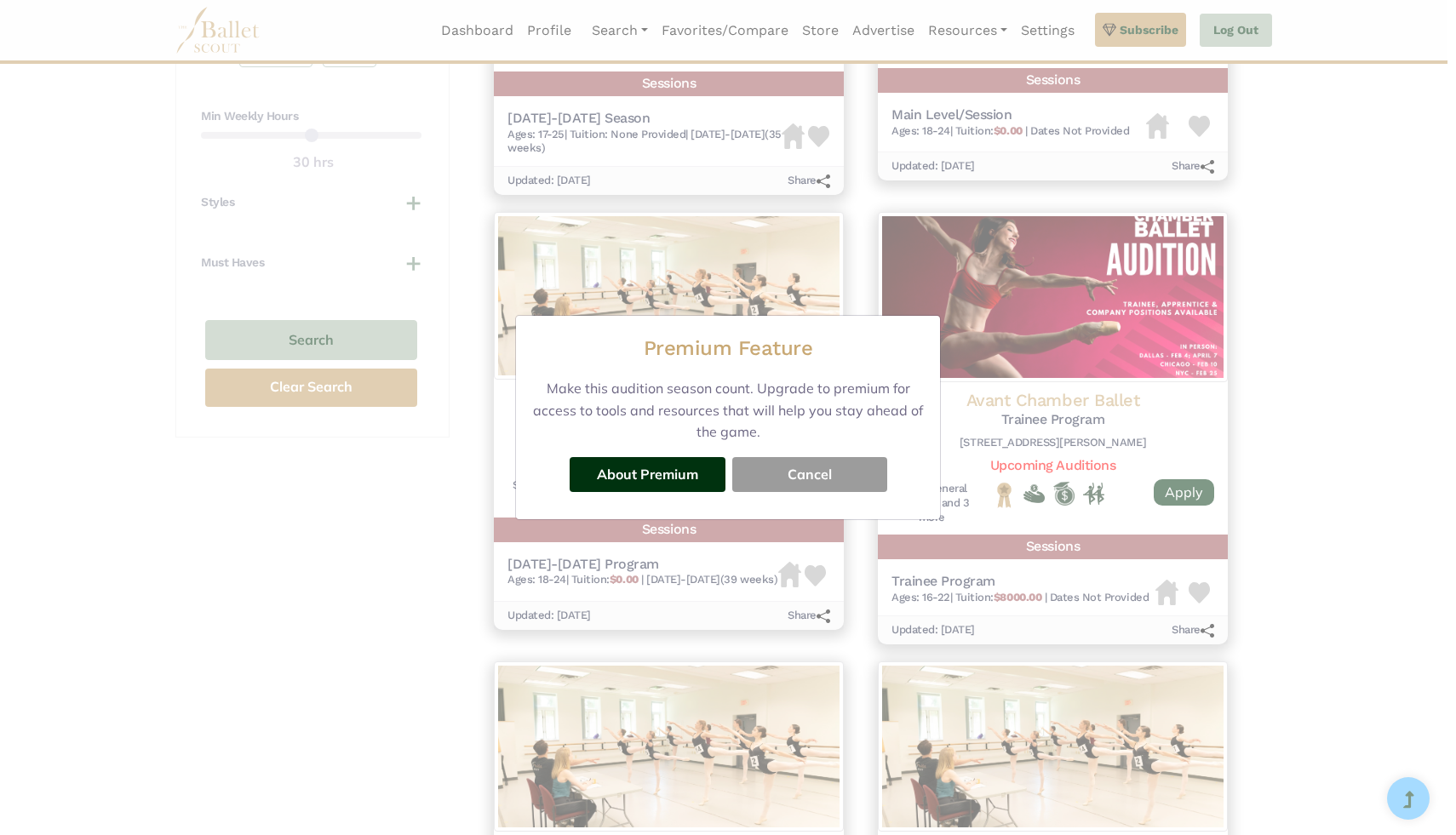
click at [812, 482] on button "Cancel" at bounding box center [810, 474] width 155 height 34
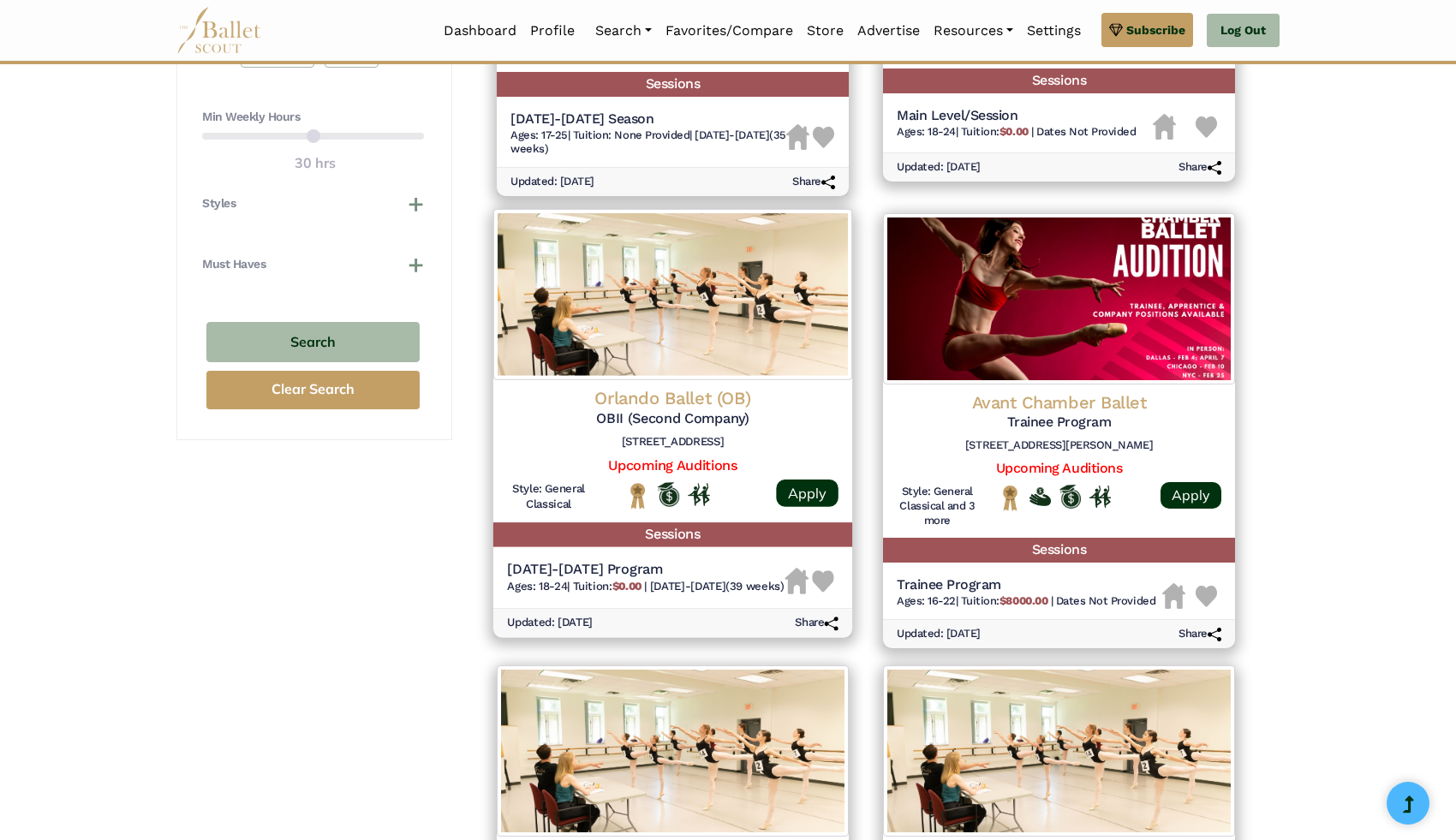
click at [824, 631] on img at bounding box center [831, 624] width 14 height 14
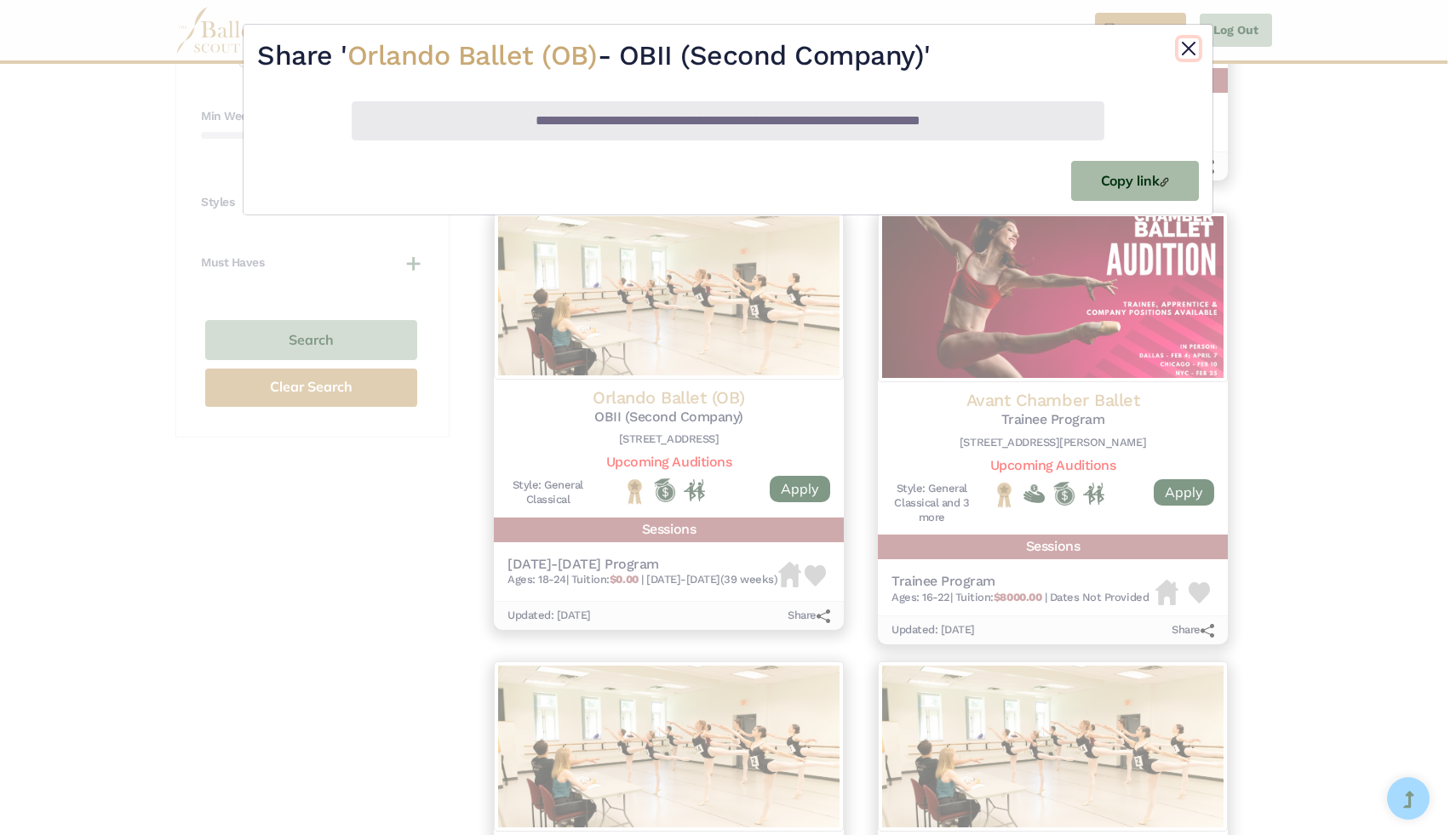
click at [1183, 44] on button "Close" at bounding box center [1188, 48] width 20 height 20
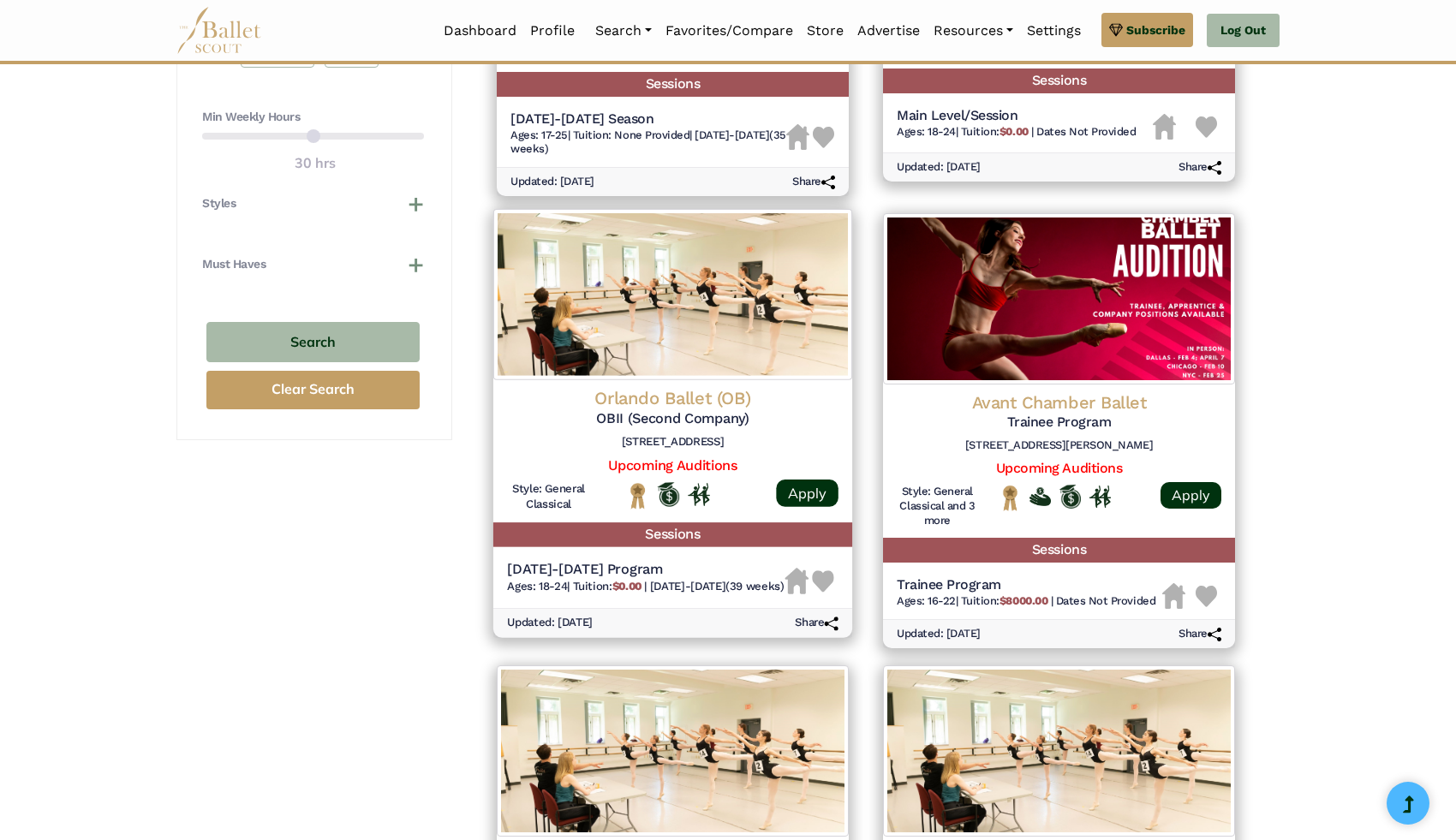
click at [681, 326] on img at bounding box center [673, 295] width 359 height 172
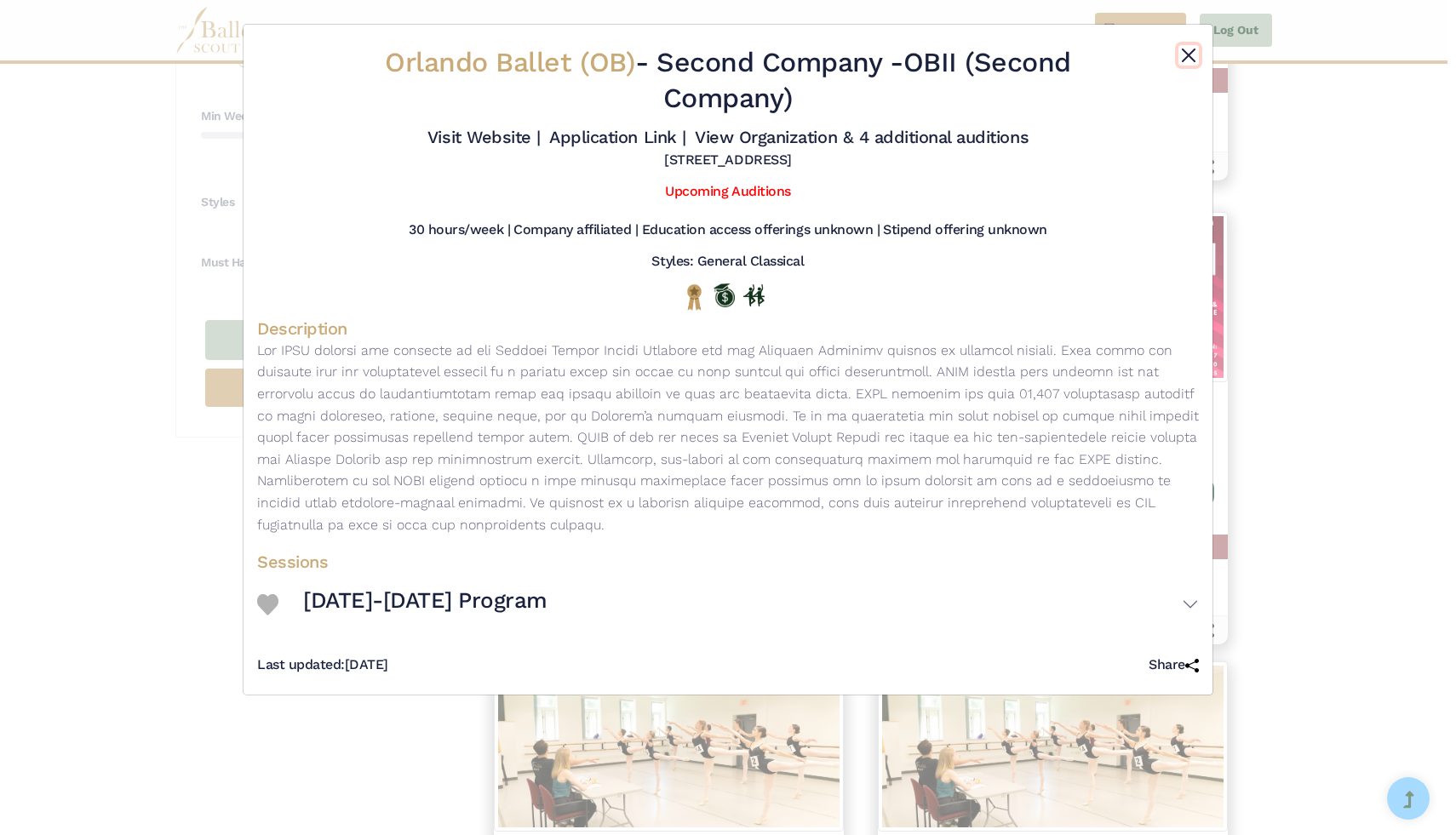
click at [1186, 58] on button "Close" at bounding box center [1188, 55] width 20 height 20
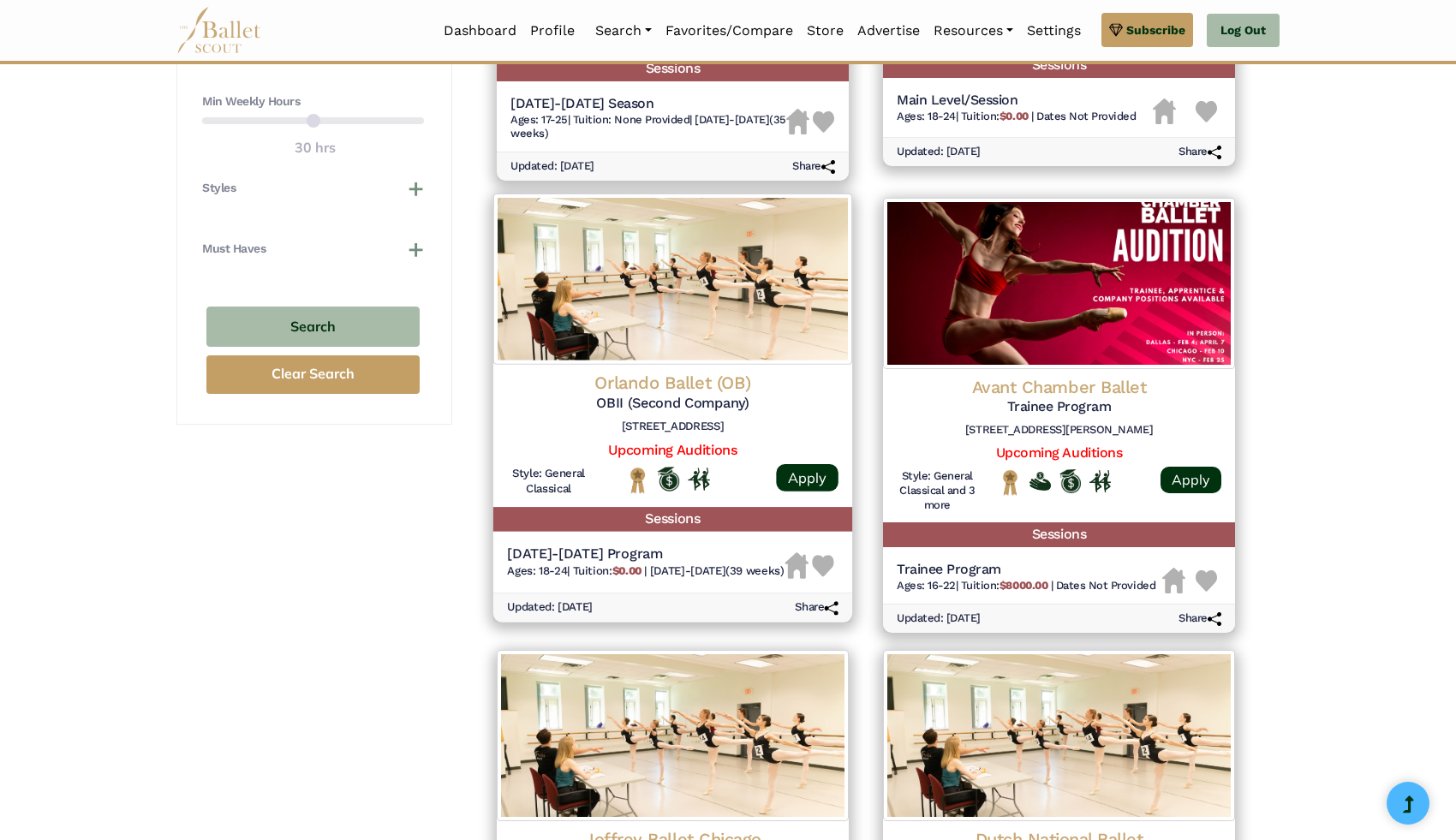
scroll to position [1121, 0]
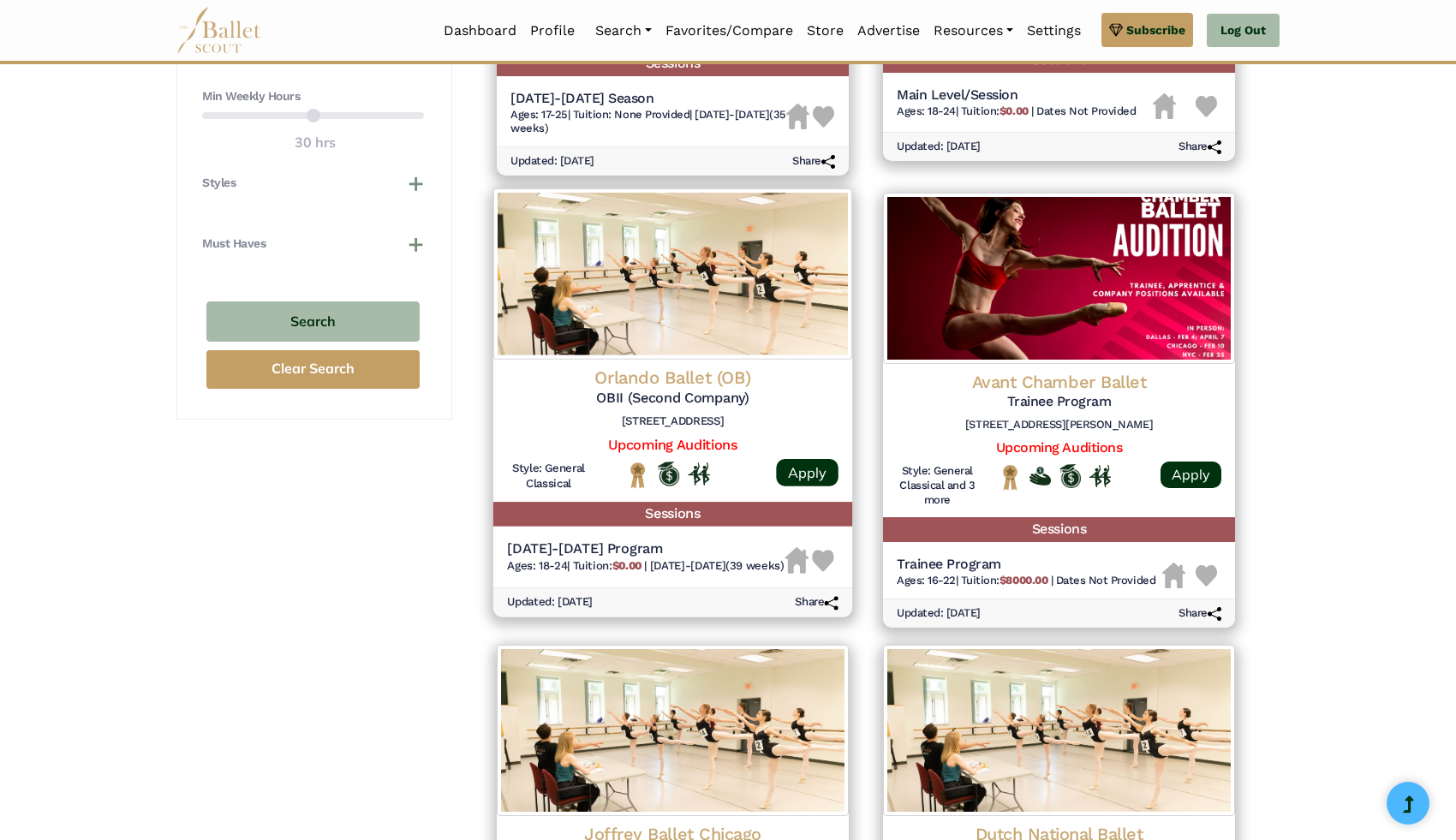
click at [826, 572] on img at bounding box center [822, 561] width 22 height 22
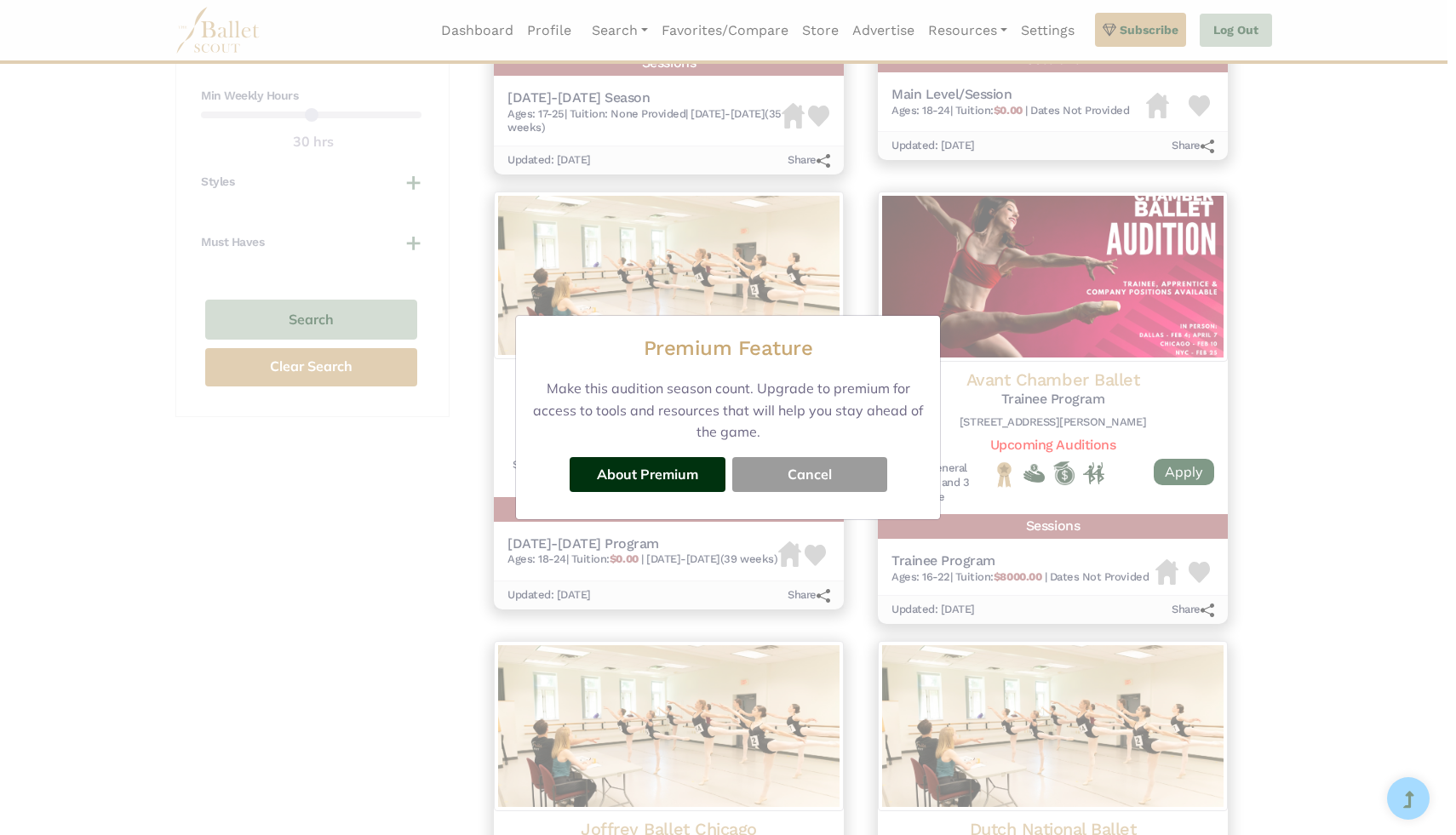
click at [834, 471] on button "Cancel" at bounding box center [810, 474] width 155 height 34
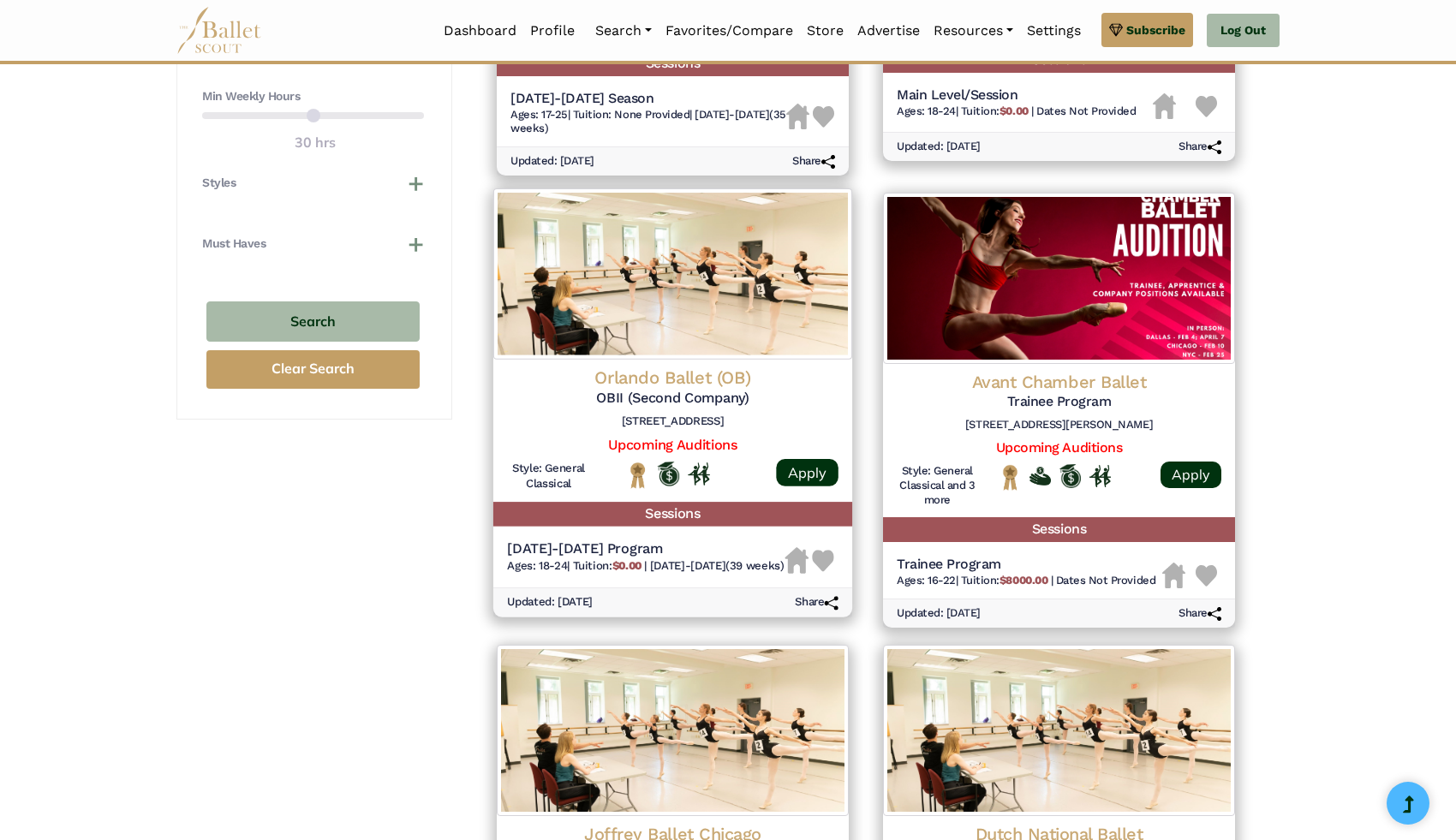
click at [826, 571] on img at bounding box center [822, 561] width 22 height 22
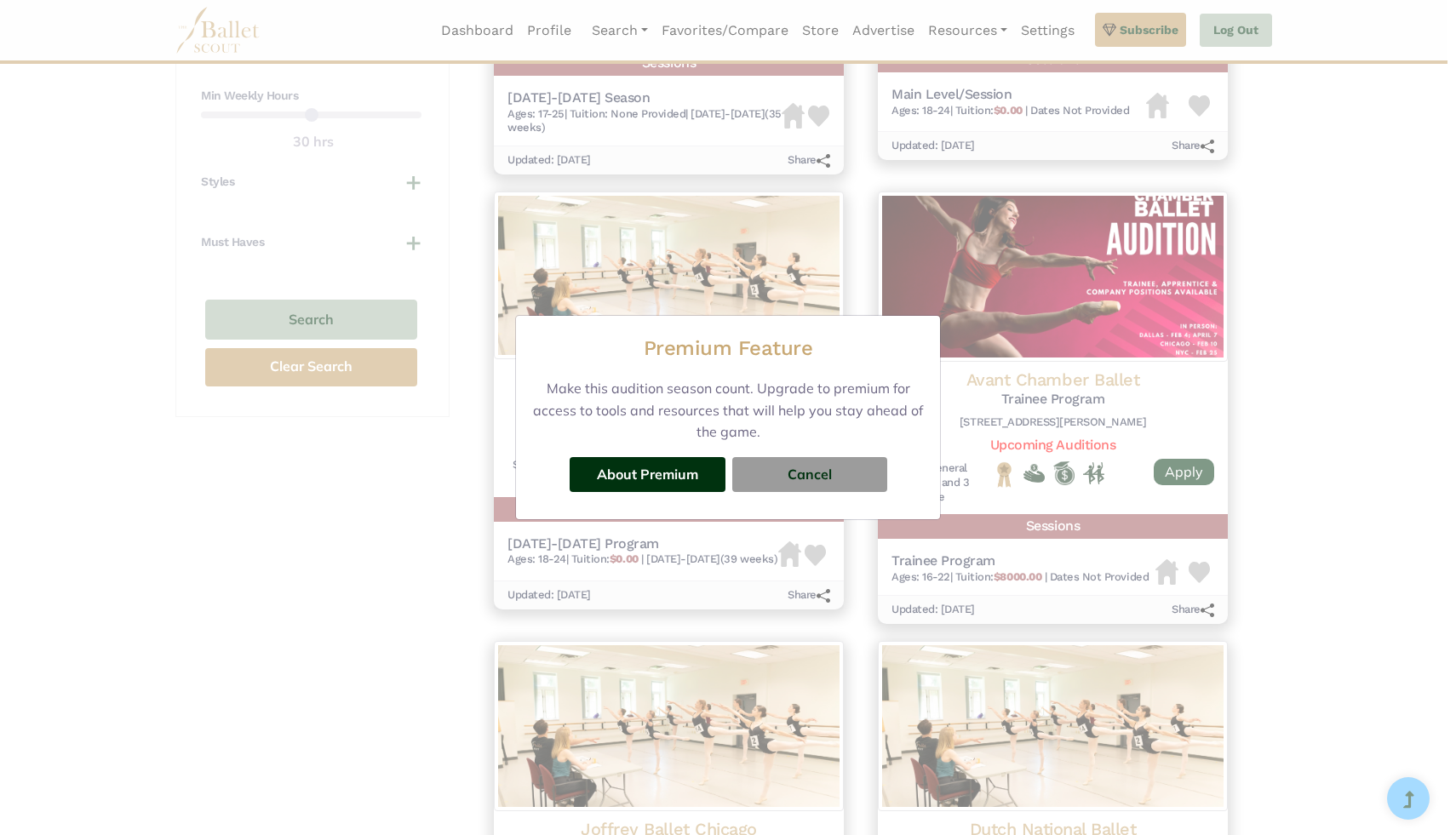
click at [820, 567] on div "Premium Feature Make this audition season count. Upgrade to premium for access …" at bounding box center [728, 417] width 1456 height 835
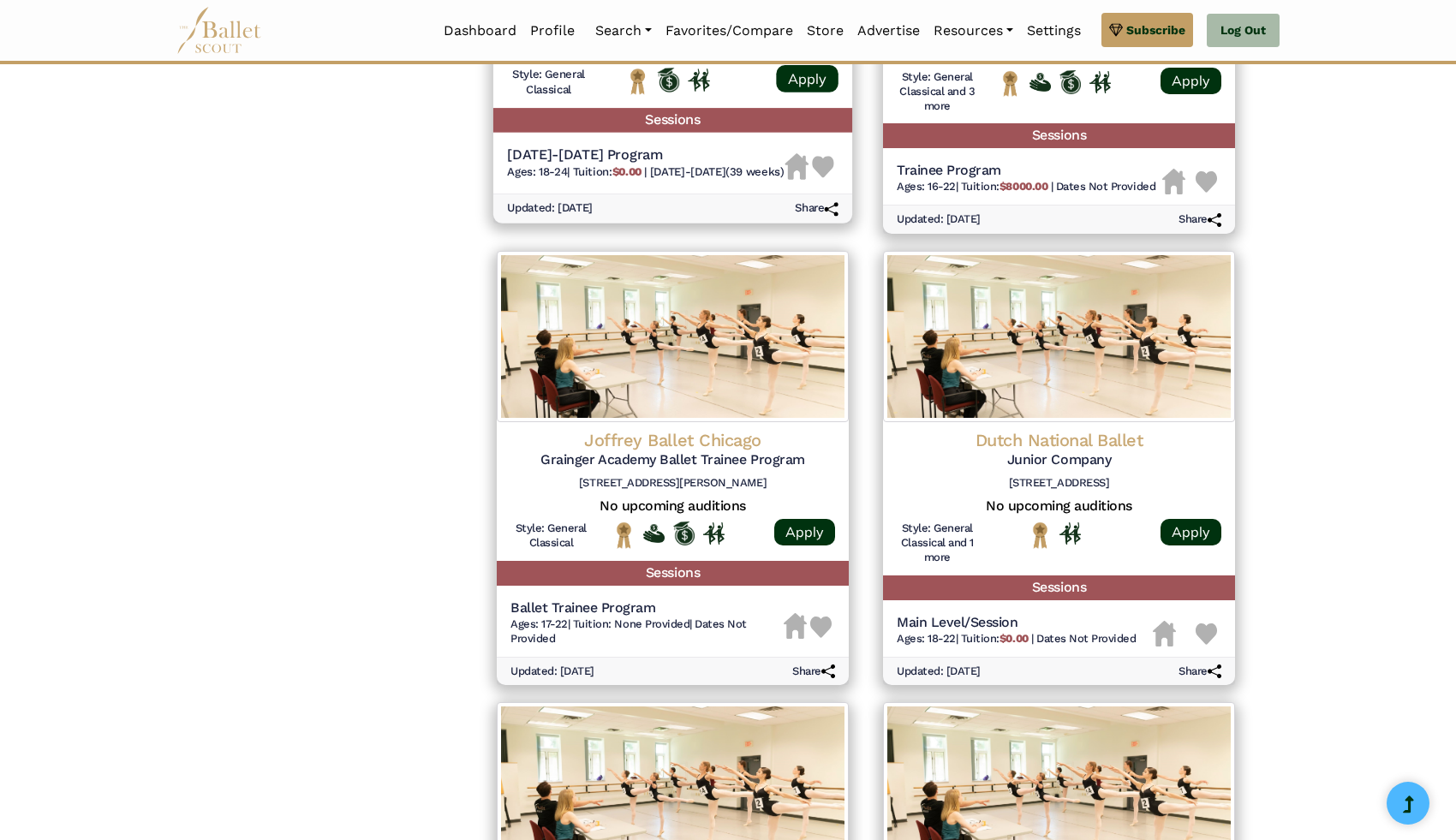
scroll to position [1526, 0]
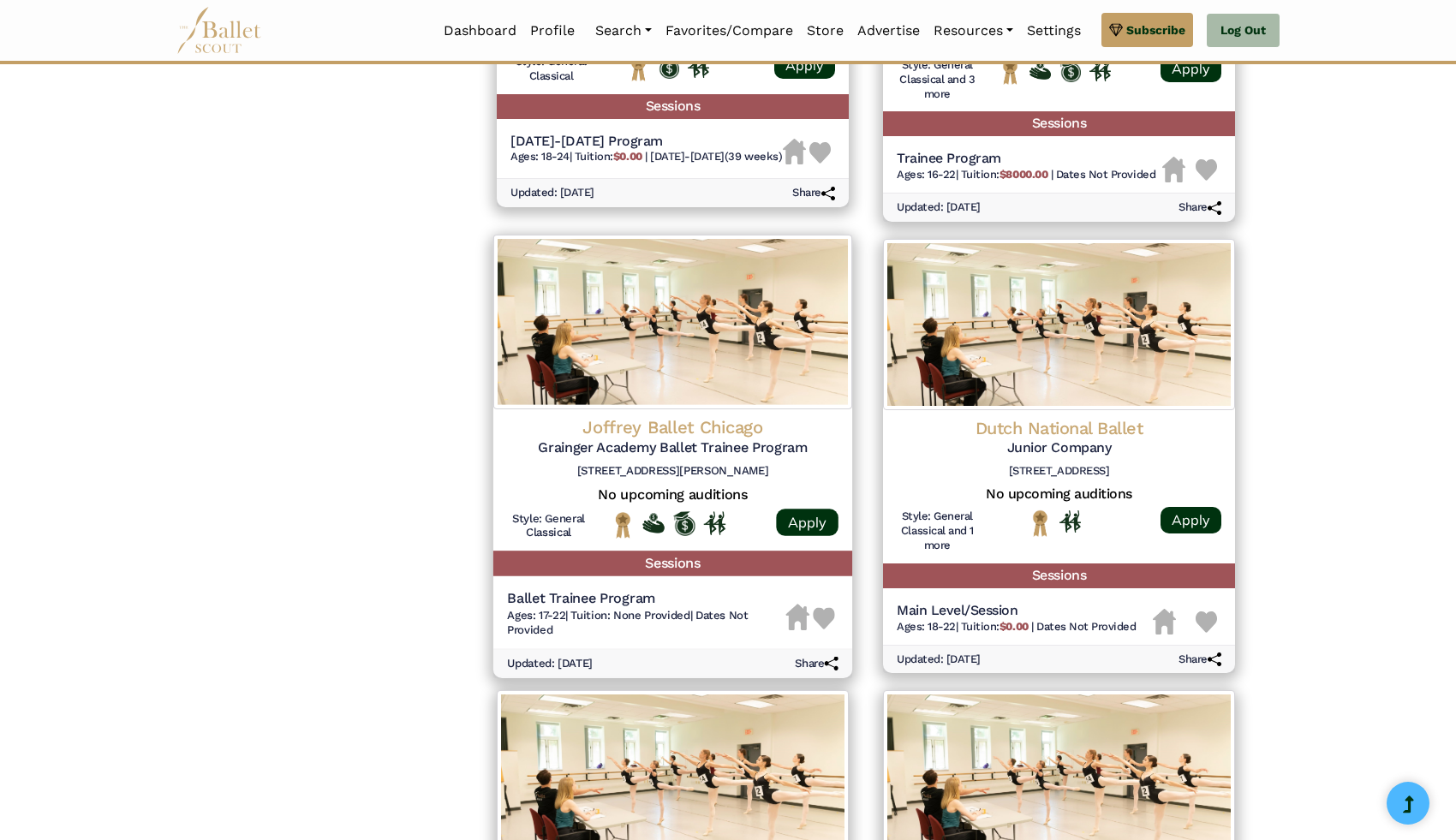
click at [646, 616] on span "Tuition: None Provided" at bounding box center [630, 614] width 119 height 13
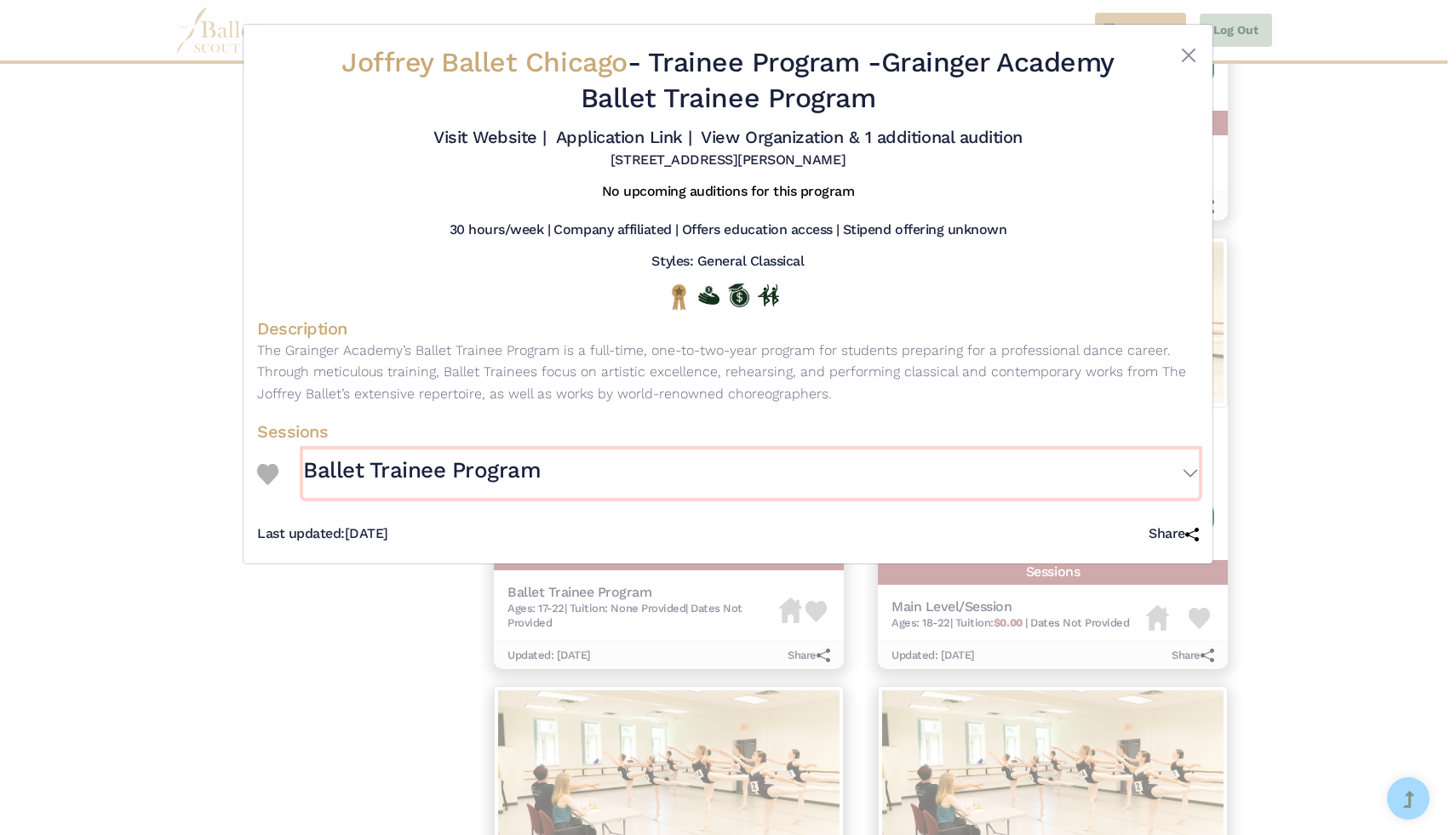
click at [1120, 464] on button "Ballet Trainee Program" at bounding box center [751, 474] width 895 height 49
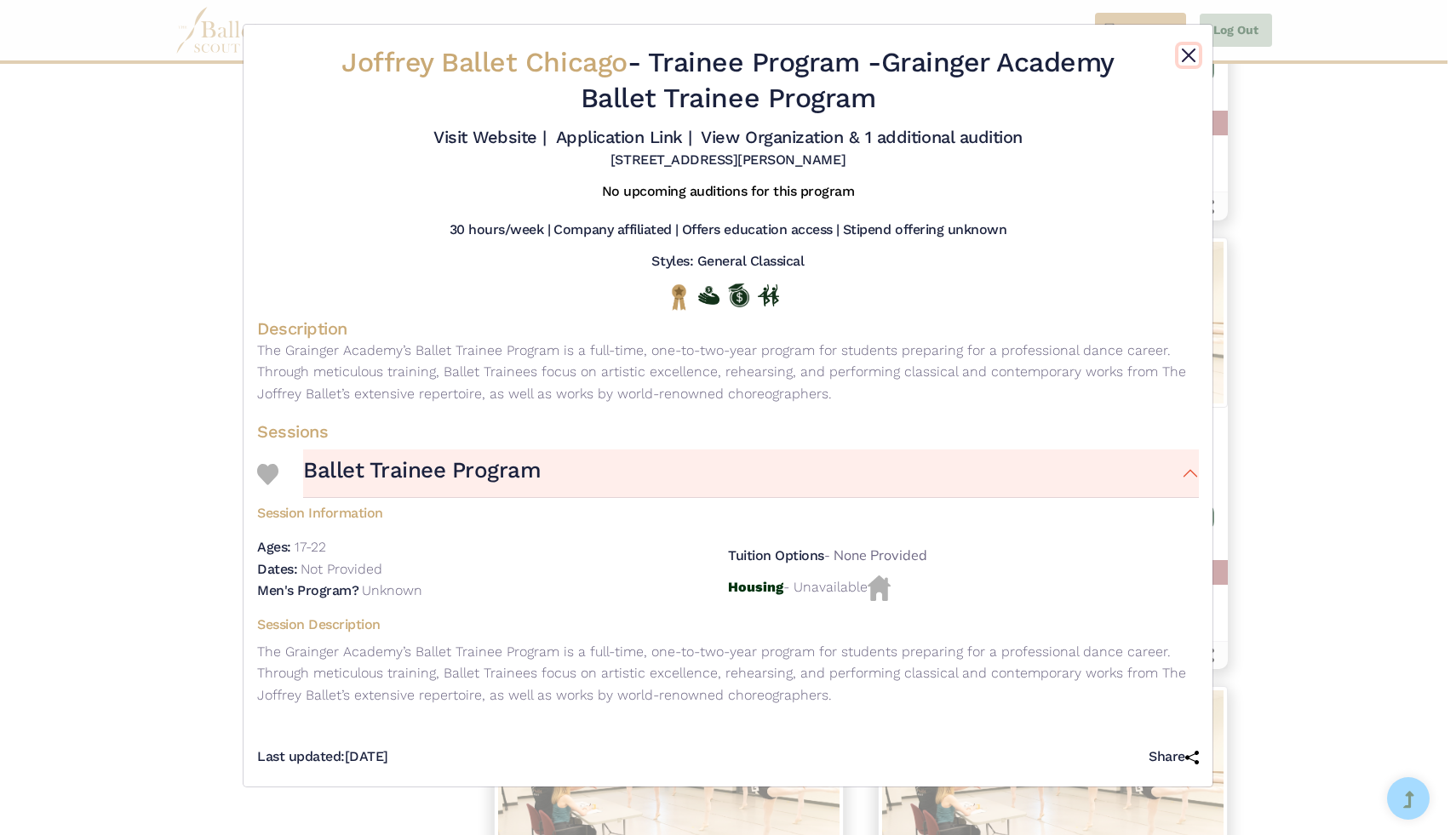
click at [1188, 56] on button "Close" at bounding box center [1188, 55] width 20 height 20
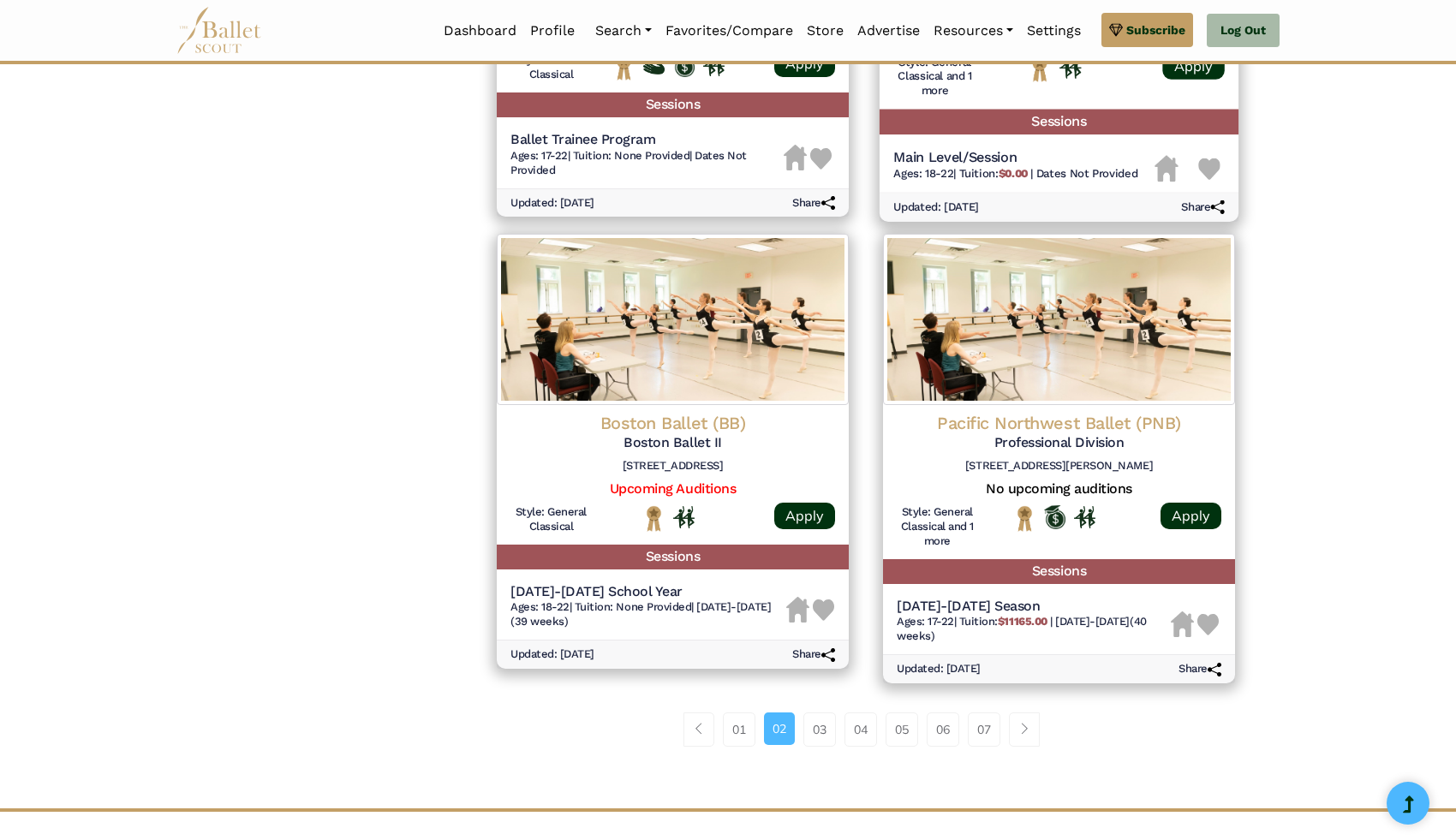
scroll to position [2000, 0]
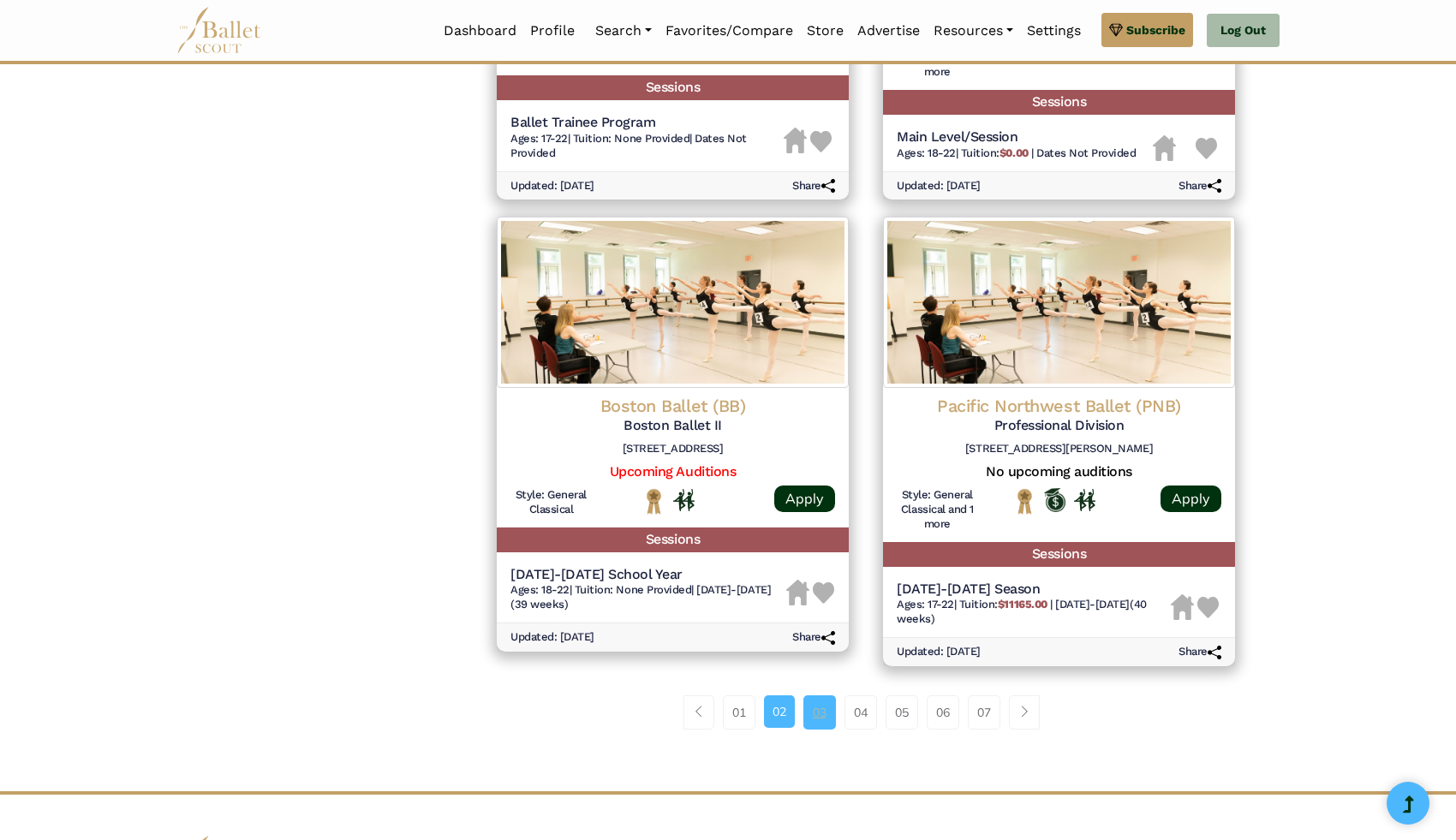
click at [821, 717] on link "03" at bounding box center [819, 712] width 33 height 34
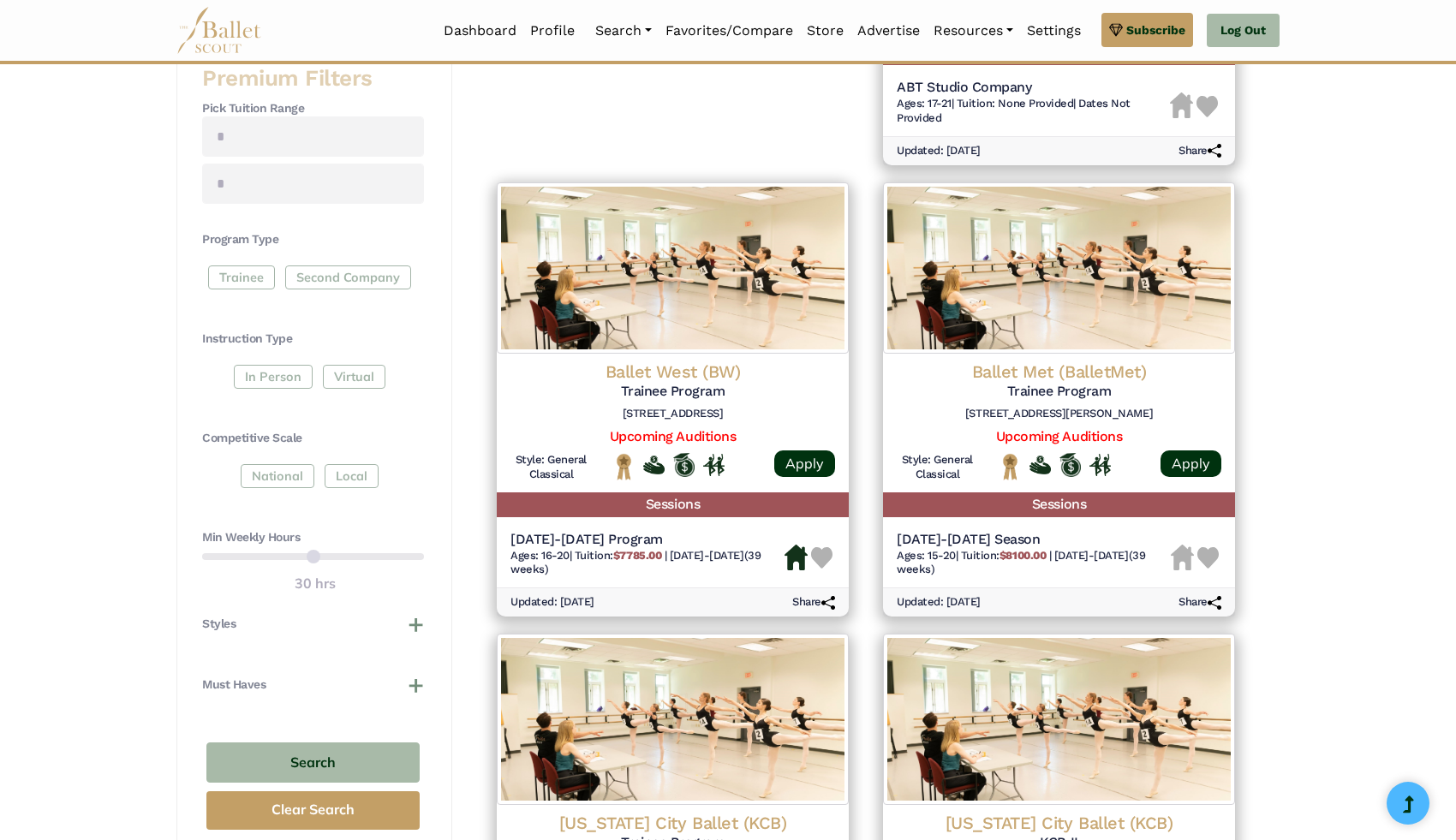
scroll to position [688, 0]
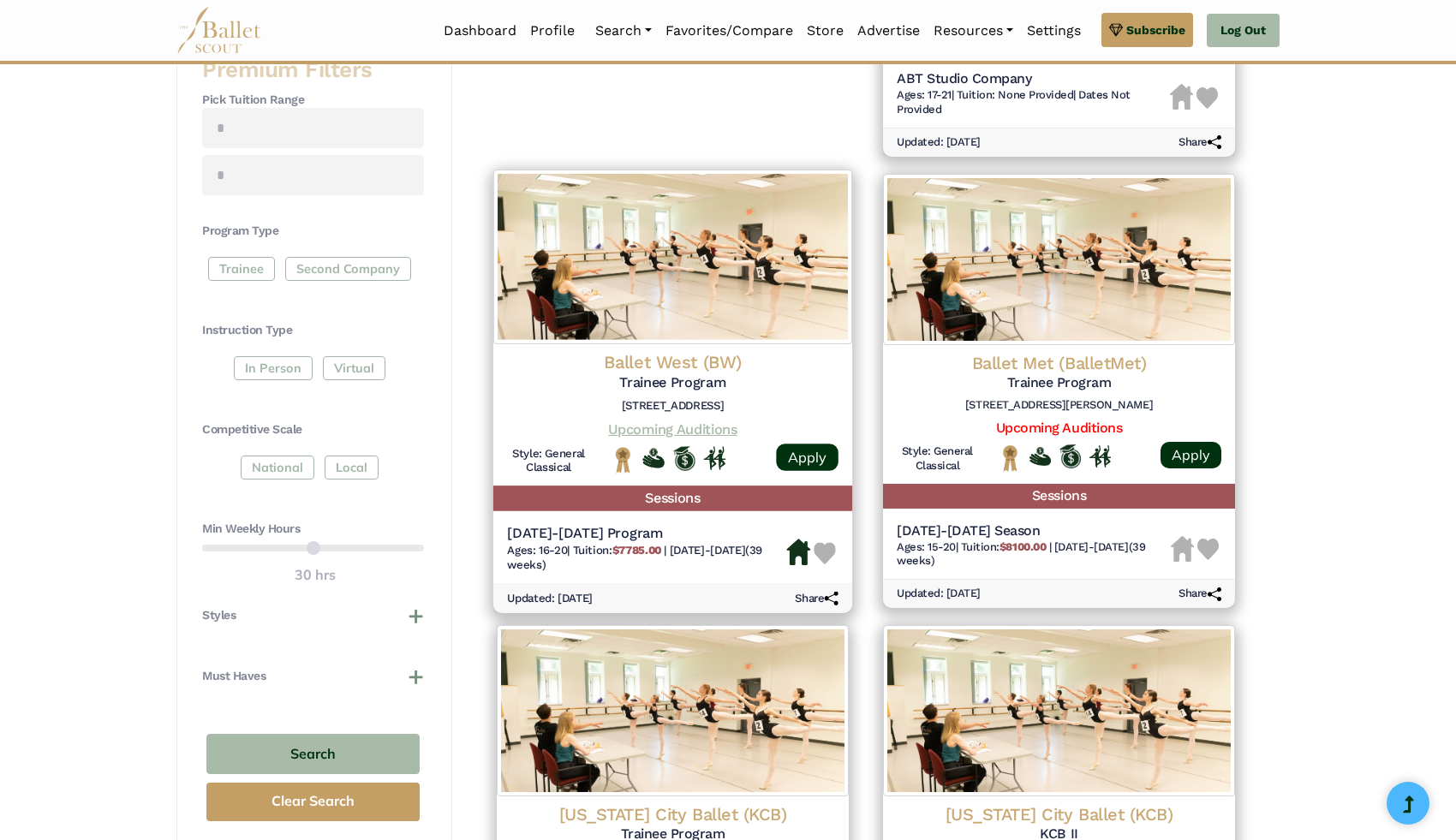
click at [711, 422] on link "Upcoming Auditions" at bounding box center [672, 428] width 128 height 17
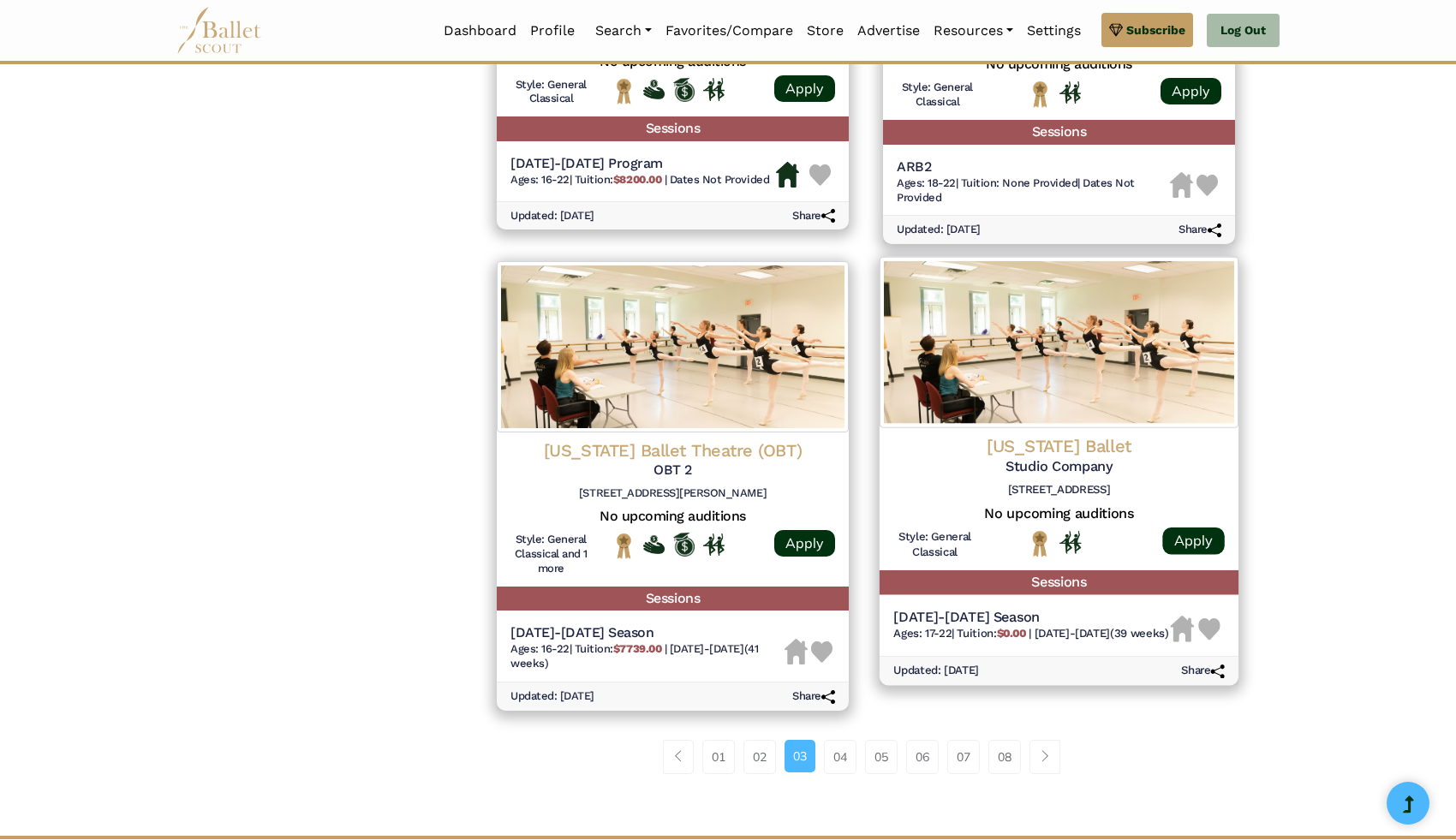
scroll to position [1983, 0]
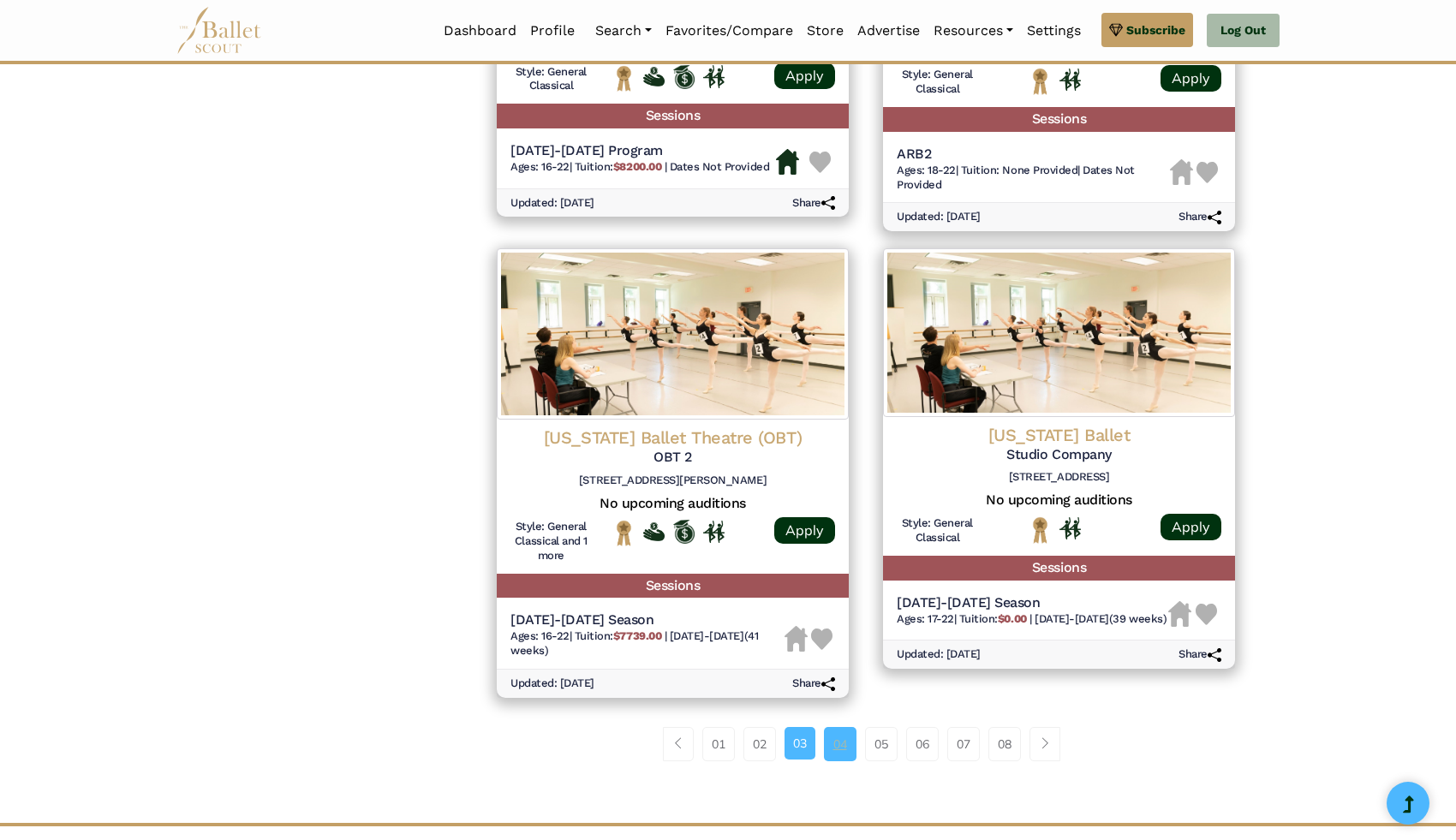
click at [839, 749] on link "04" at bounding box center [840, 744] width 33 height 34
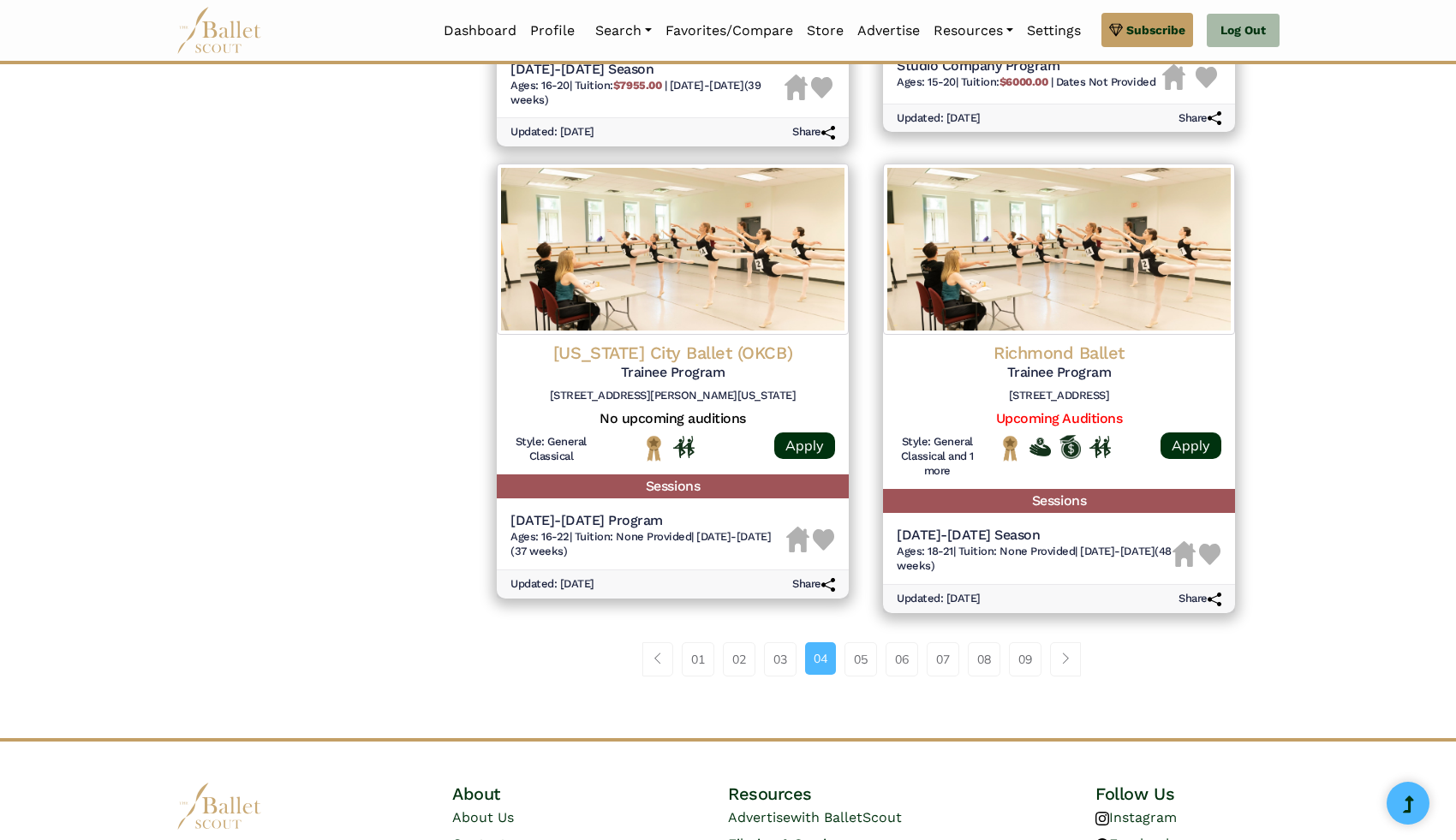
scroll to position [2070, 0]
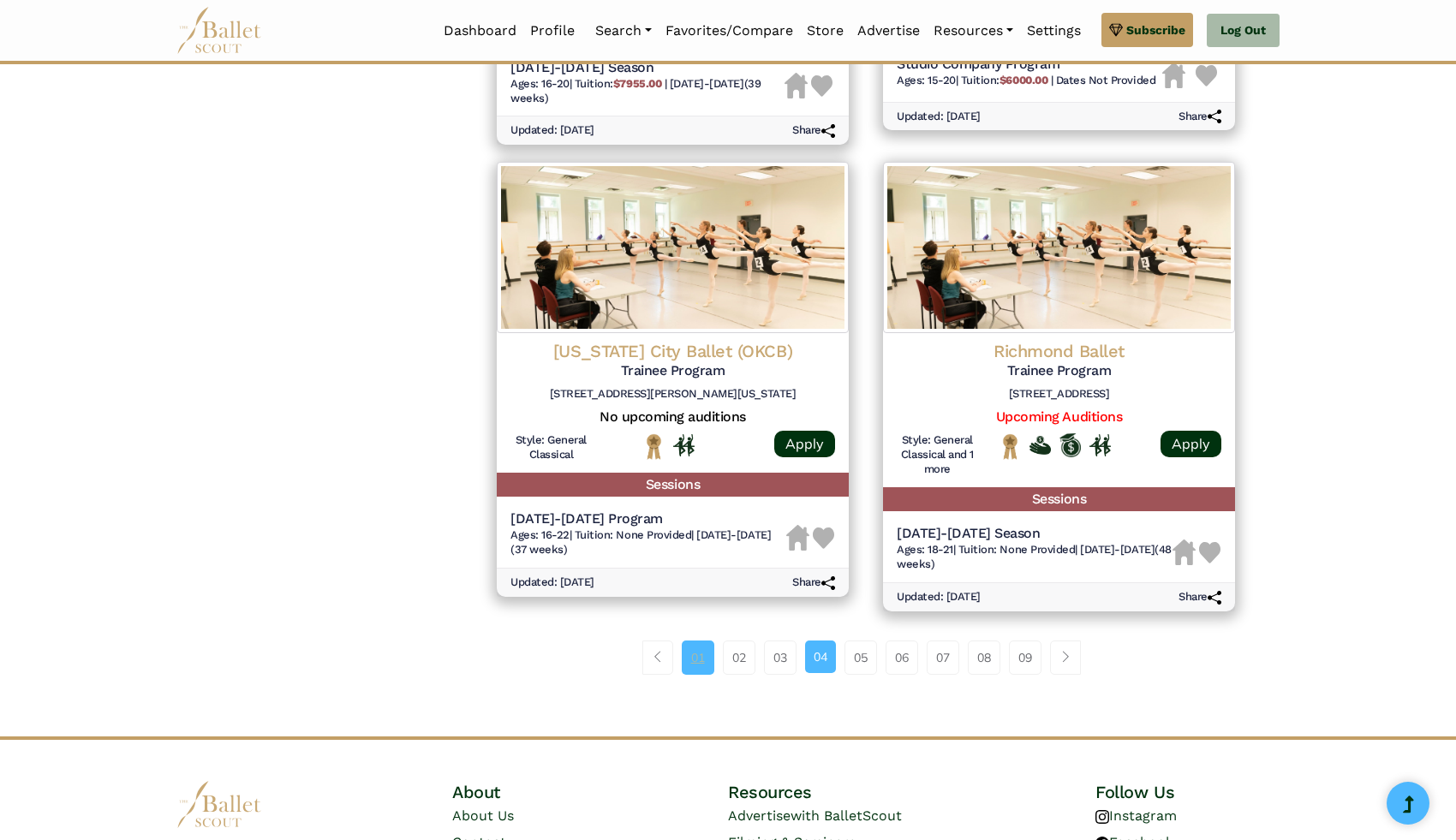
click at [695, 664] on link "01" at bounding box center [697, 657] width 33 height 34
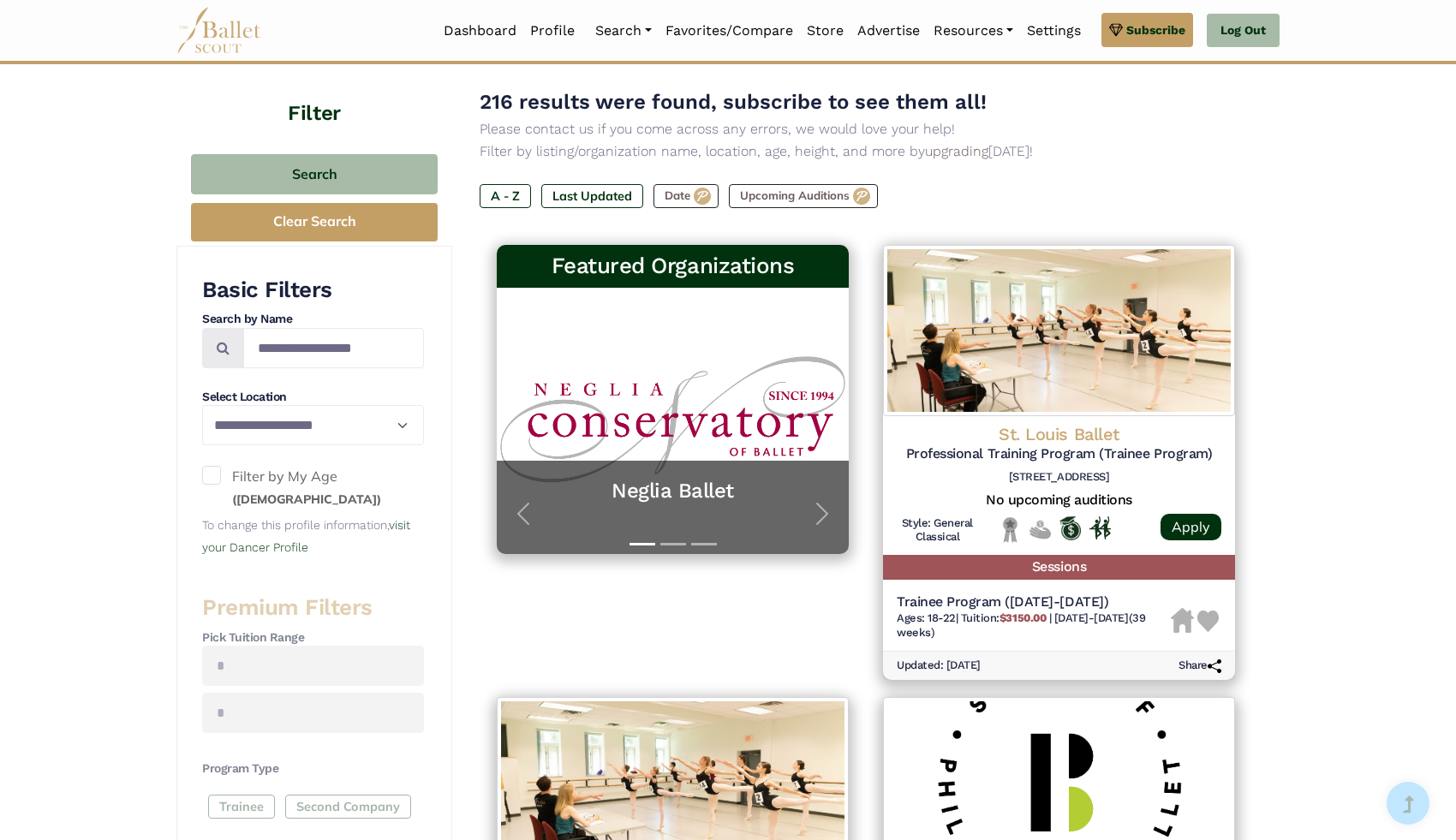
scroll to position [141, 0]
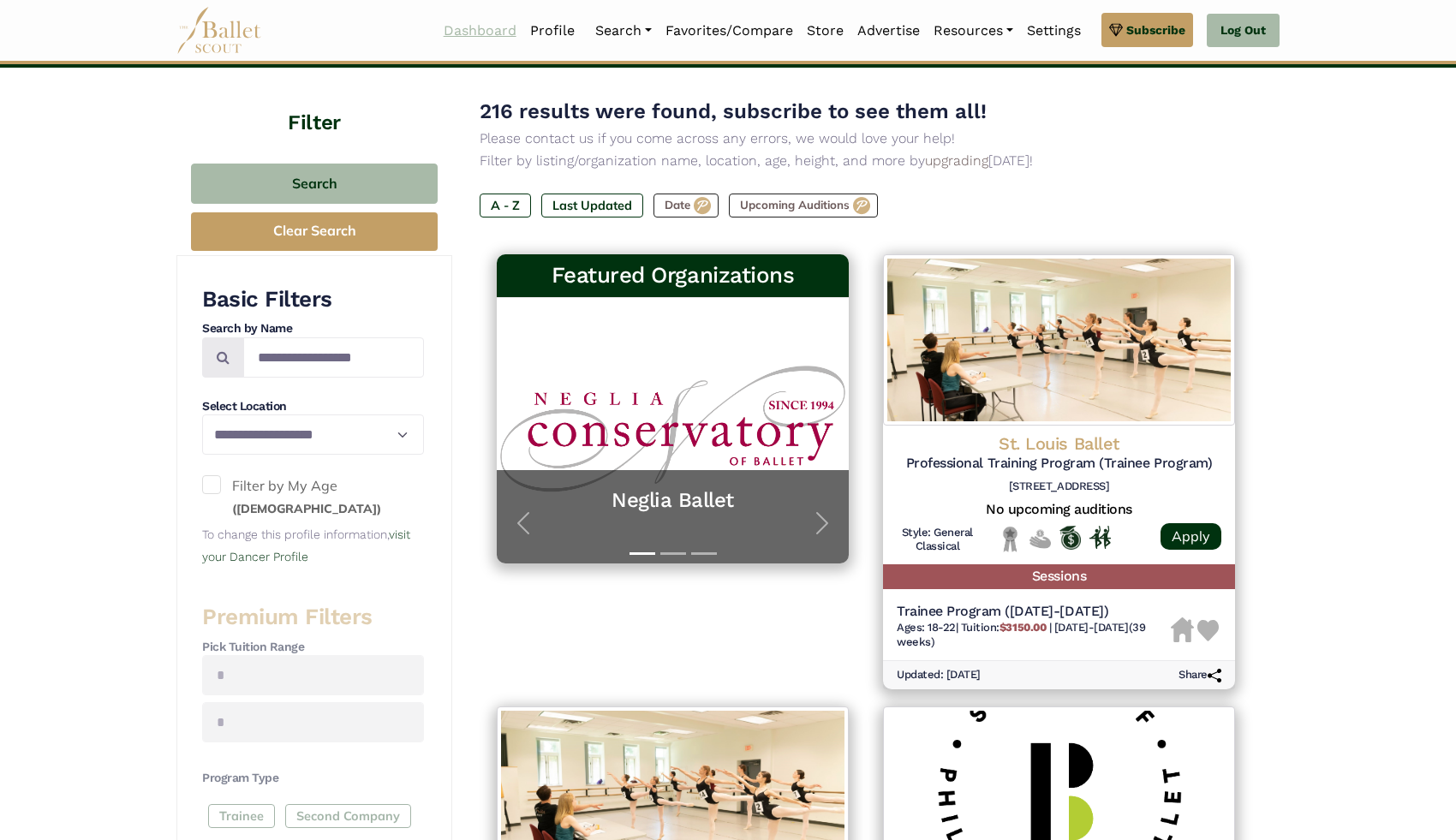
click at [494, 44] on link "Dashboard" at bounding box center [480, 31] width 86 height 36
